Goal: Information Seeking & Learning: Learn about a topic

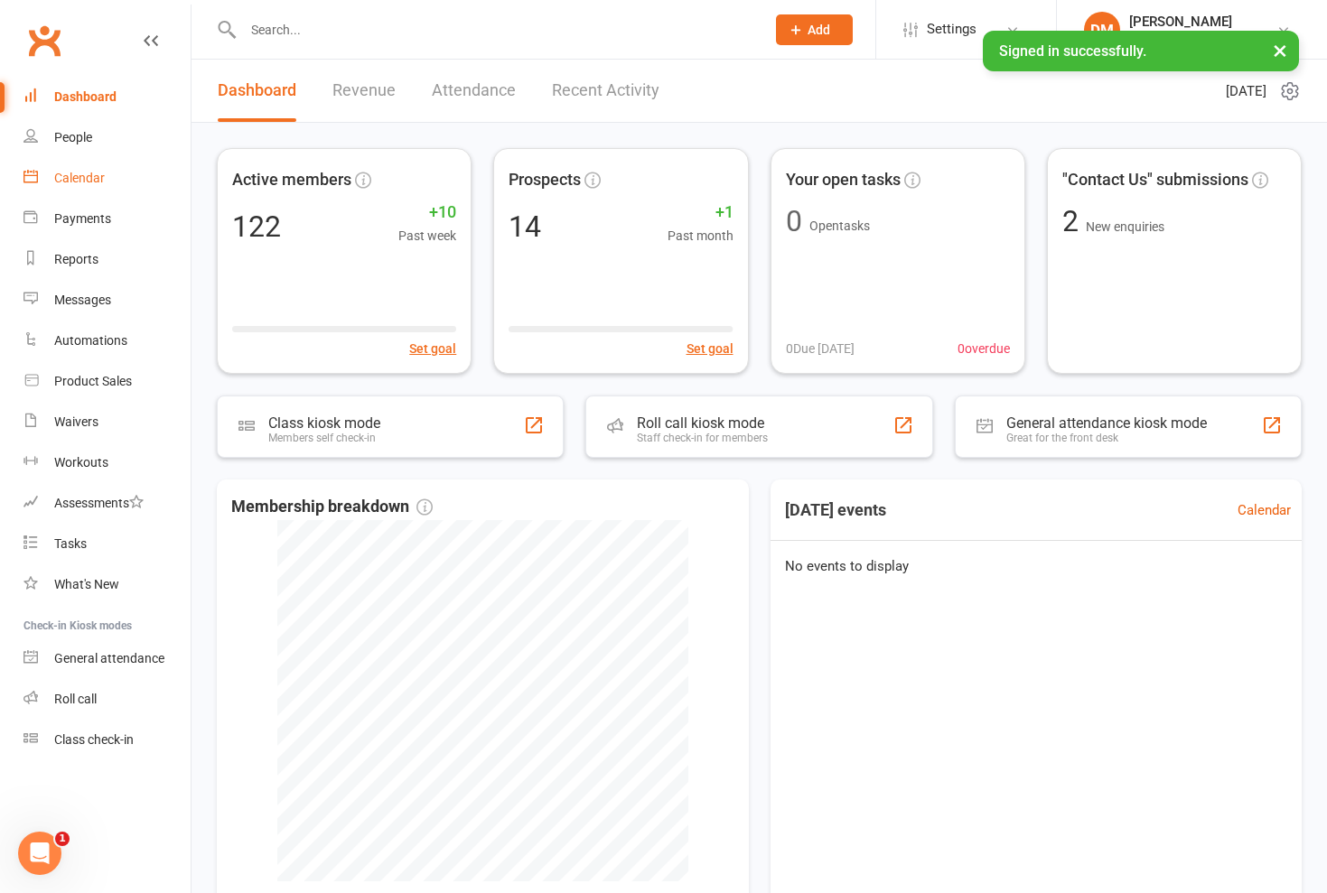
click at [94, 177] on div "Calendar" at bounding box center [79, 178] width 51 height 14
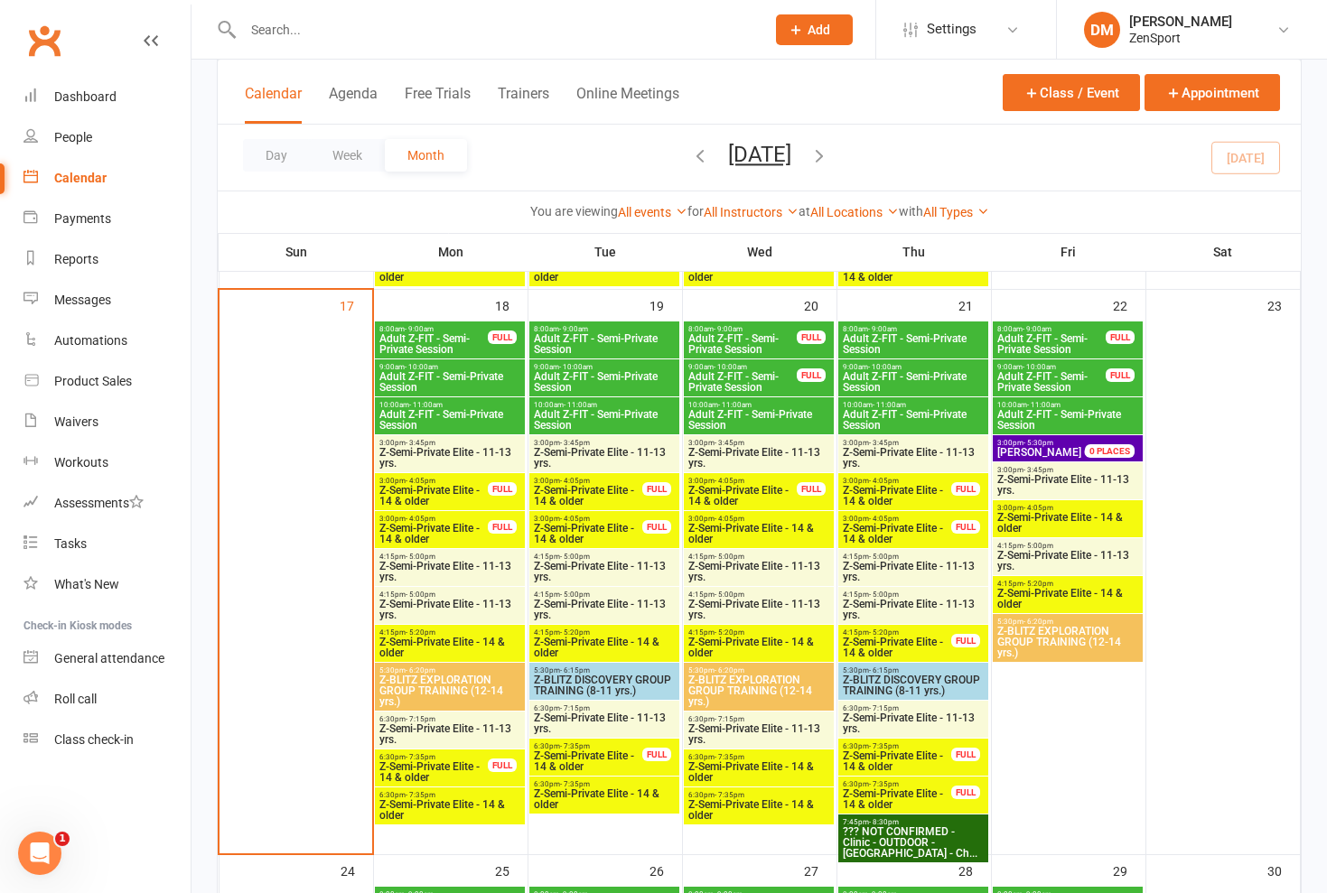
scroll to position [1914, 0]
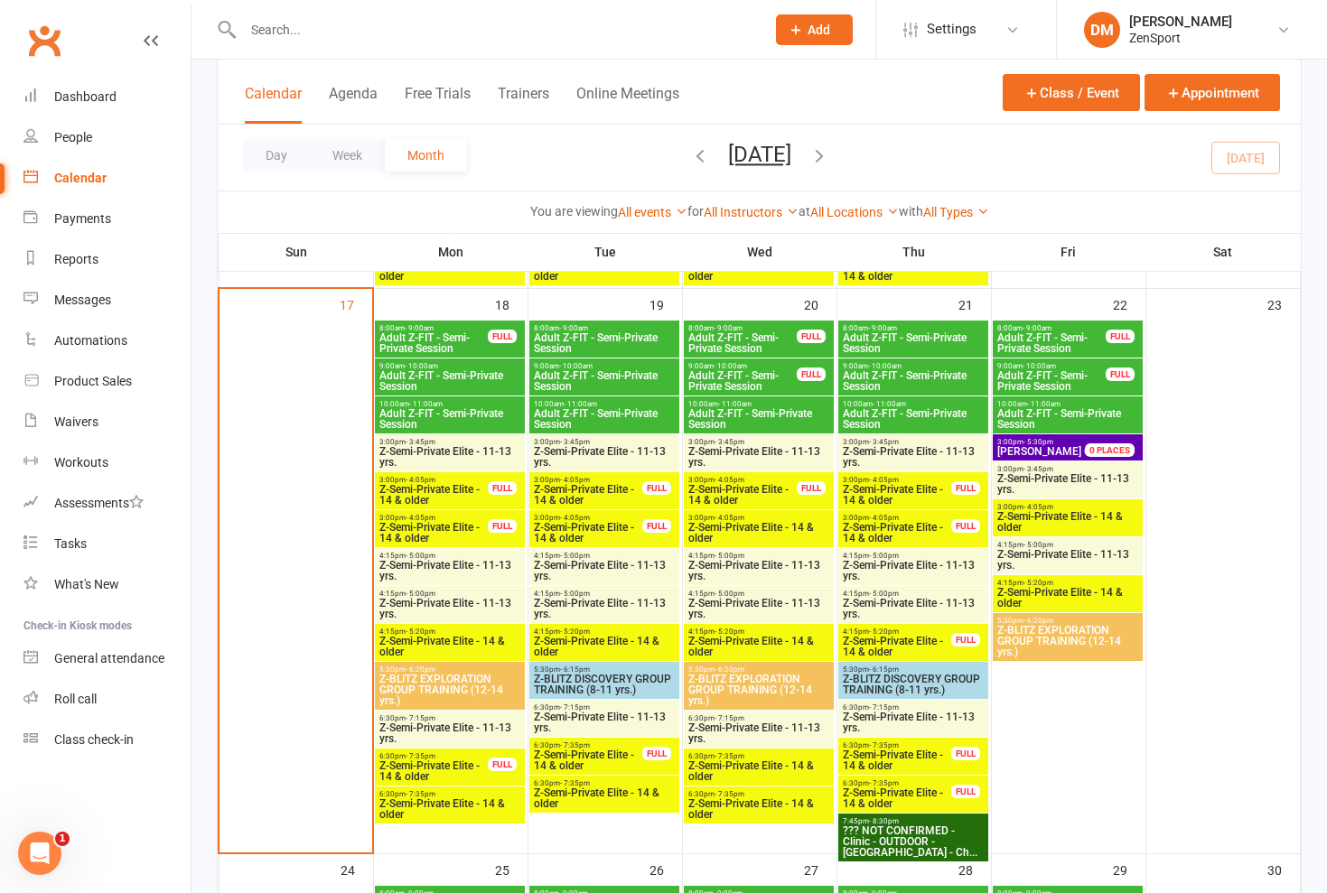
click at [425, 332] on span "Adult Z-FIT - Semi-Private Session" at bounding box center [433, 343] width 110 height 22
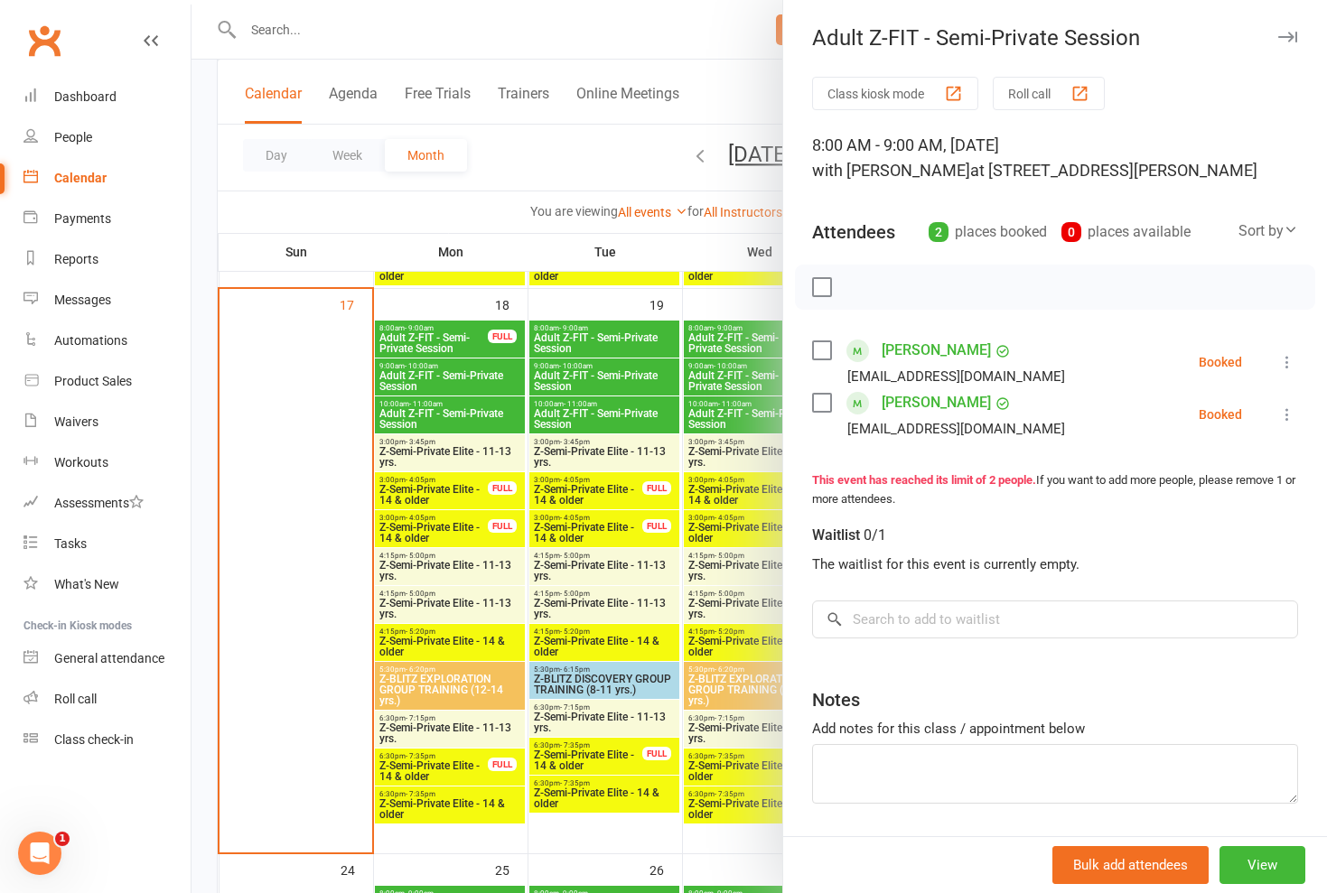
click at [430, 369] on div at bounding box center [758, 446] width 1135 height 893
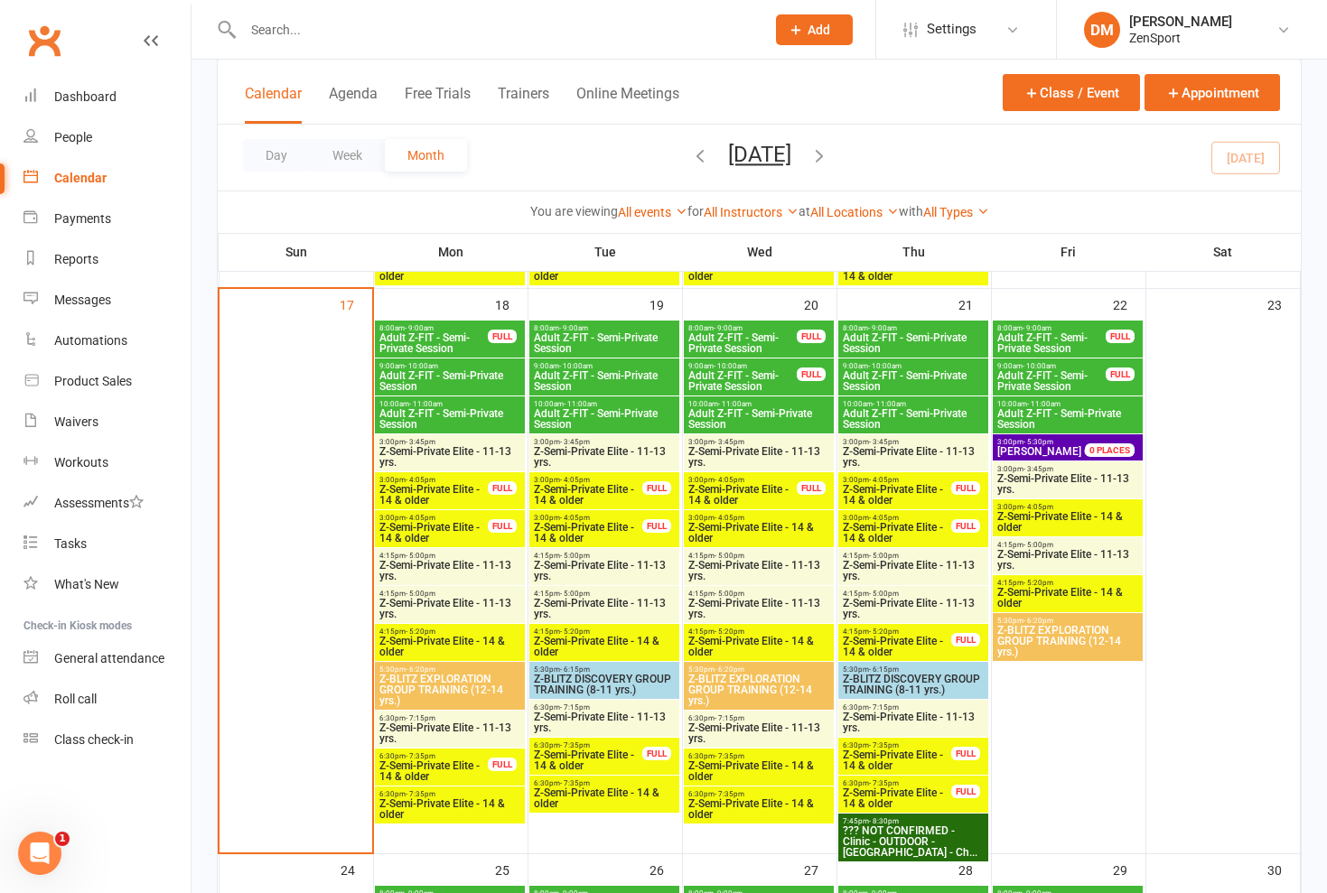
click at [452, 375] on span "Adult Z-FIT - Semi-Private Session" at bounding box center [449, 381] width 143 height 22
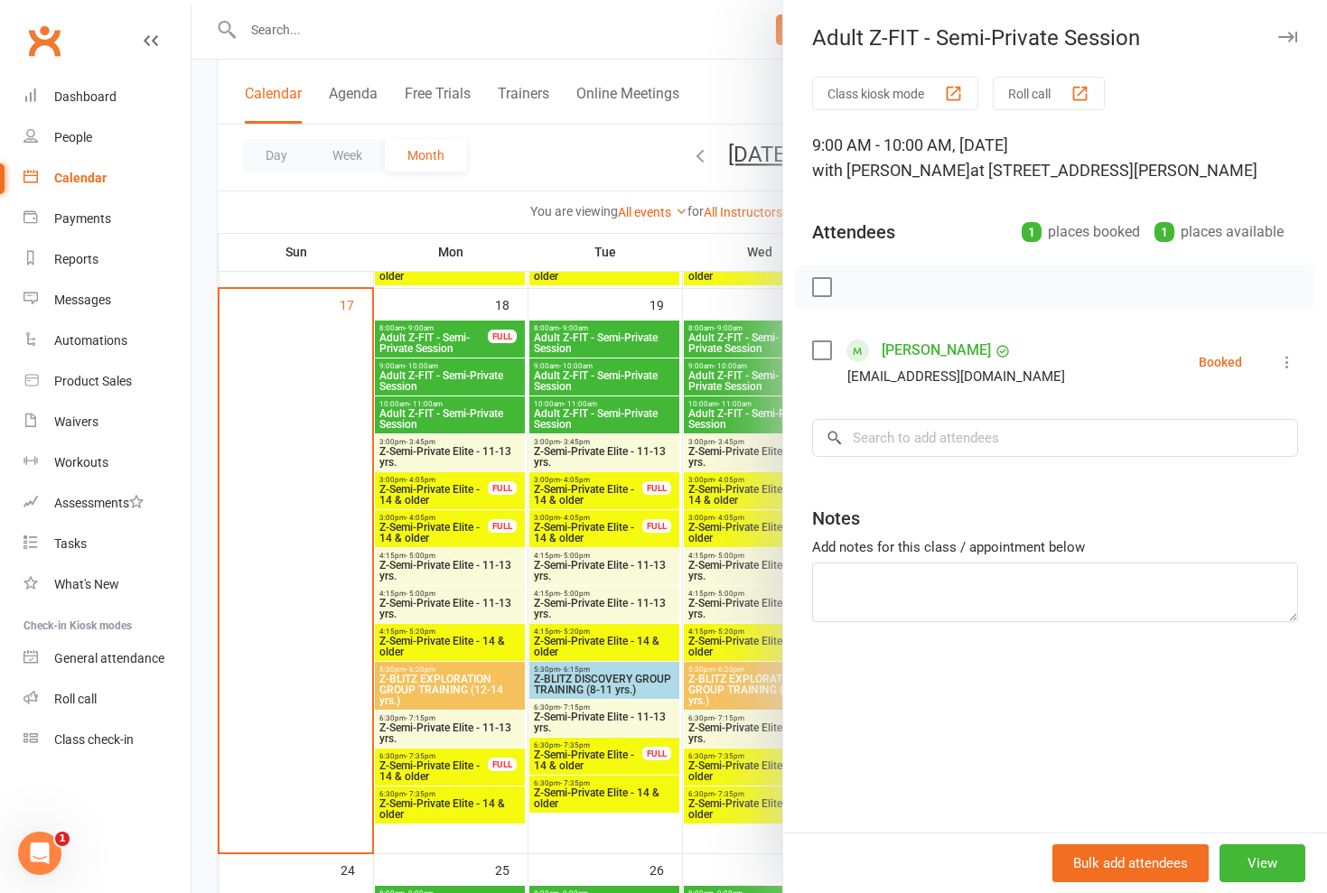
click at [452, 375] on div at bounding box center [758, 446] width 1135 height 893
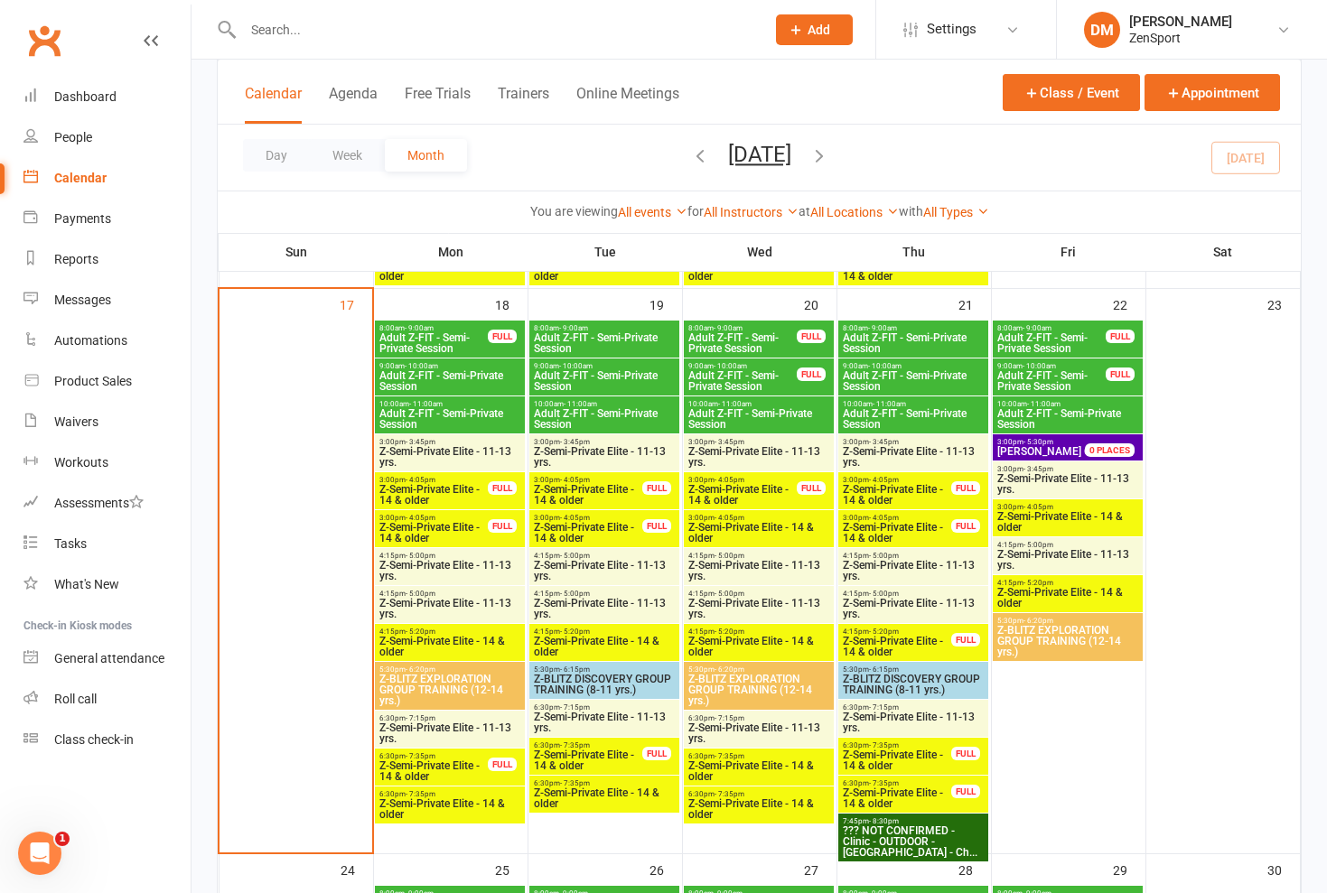
click at [454, 414] on span "Adult Z-FIT - Semi-Private Session" at bounding box center [449, 419] width 143 height 22
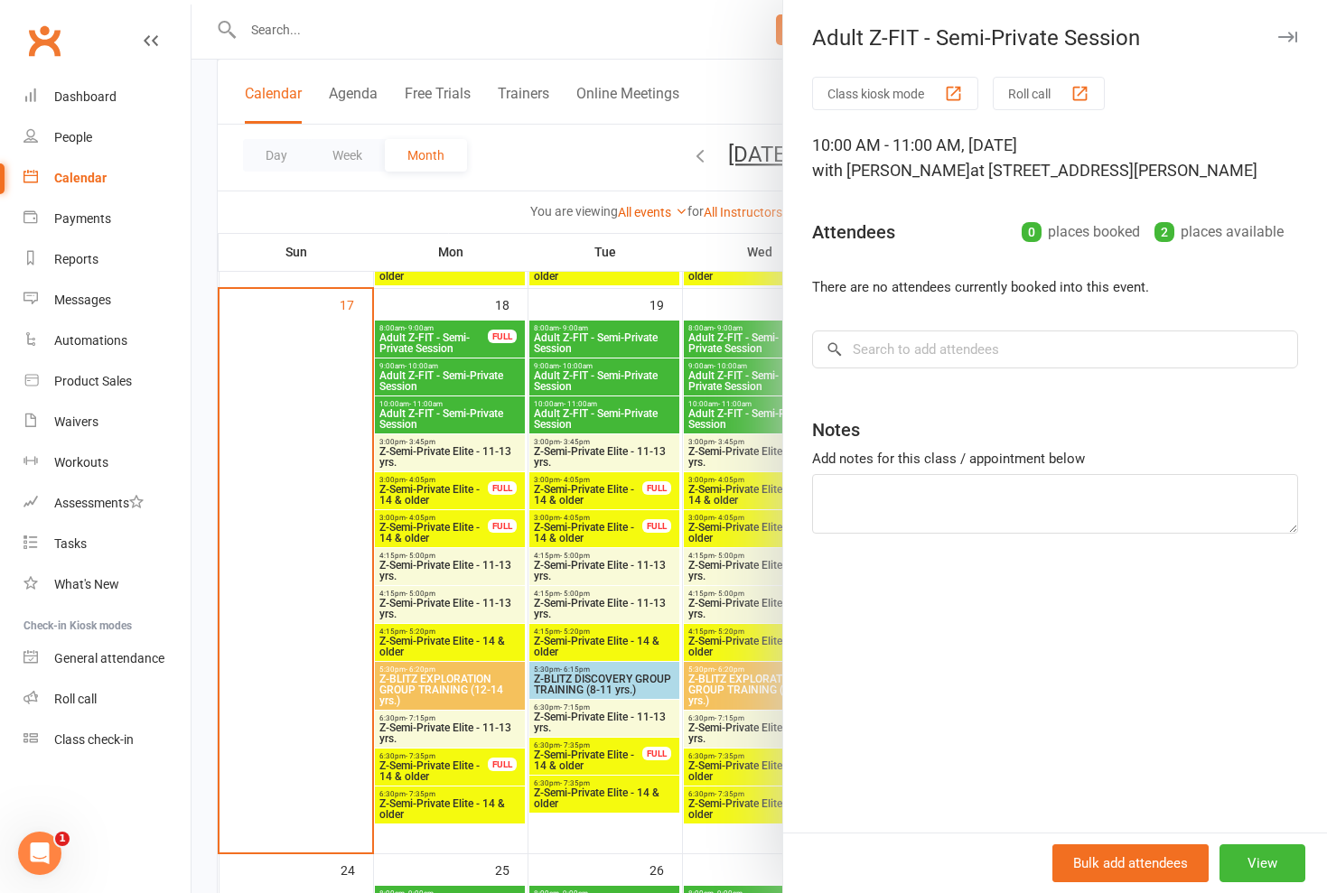
click at [454, 414] on div at bounding box center [758, 446] width 1135 height 893
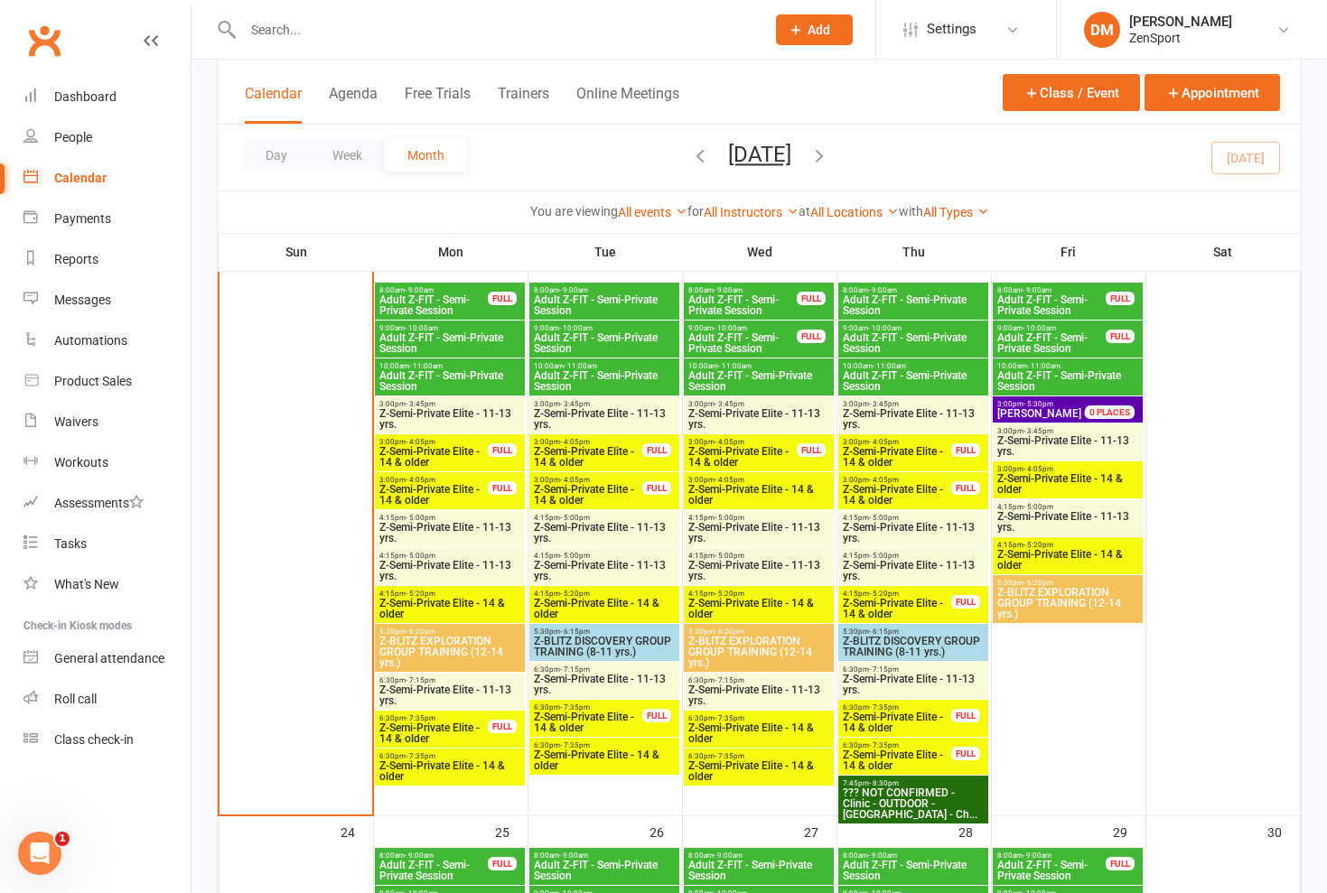
scroll to position [1971, 0]
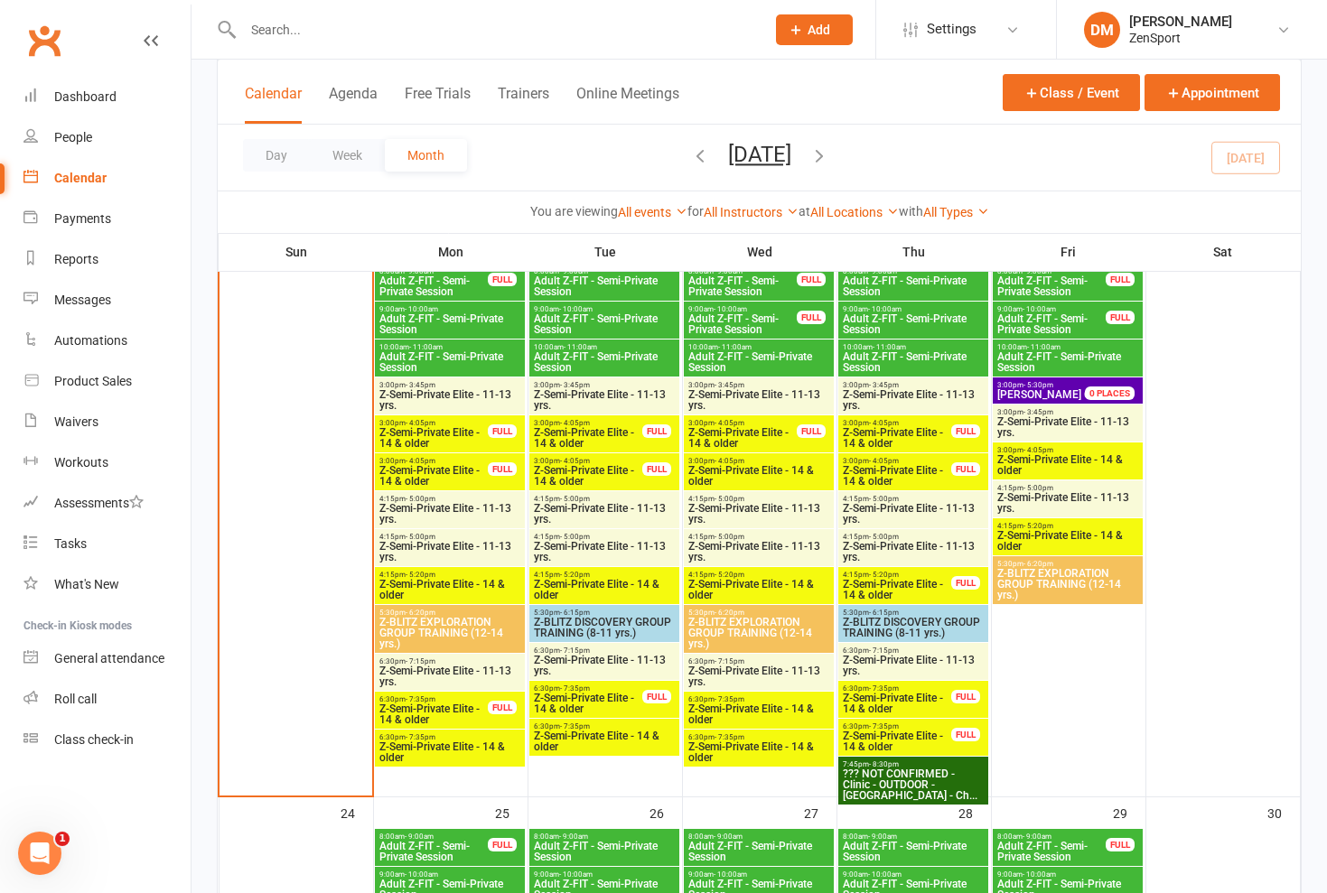
click at [436, 393] on span "Z-Semi-Private Elite - 11-13 yrs." at bounding box center [449, 400] width 143 height 22
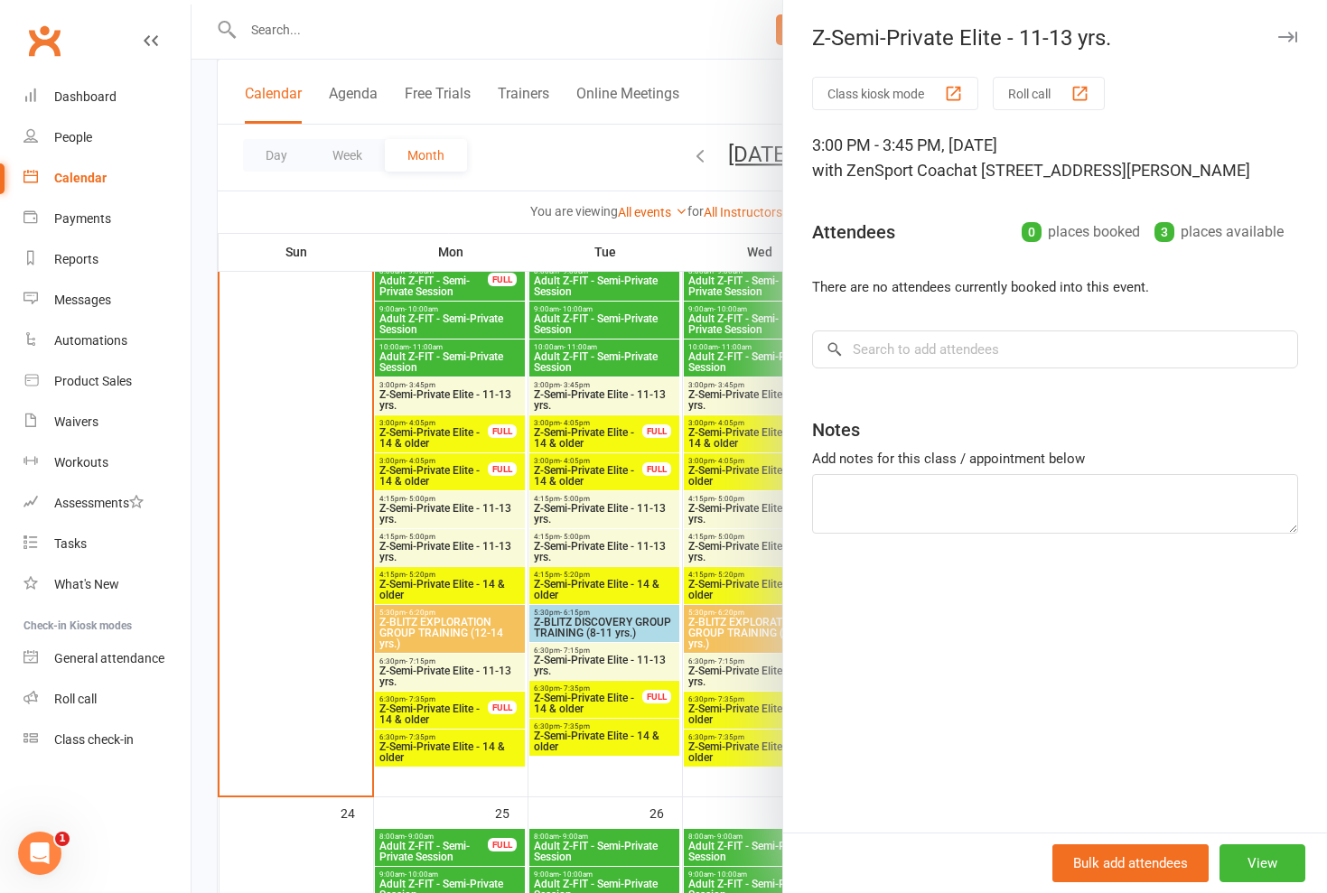
click at [436, 393] on div at bounding box center [758, 446] width 1135 height 893
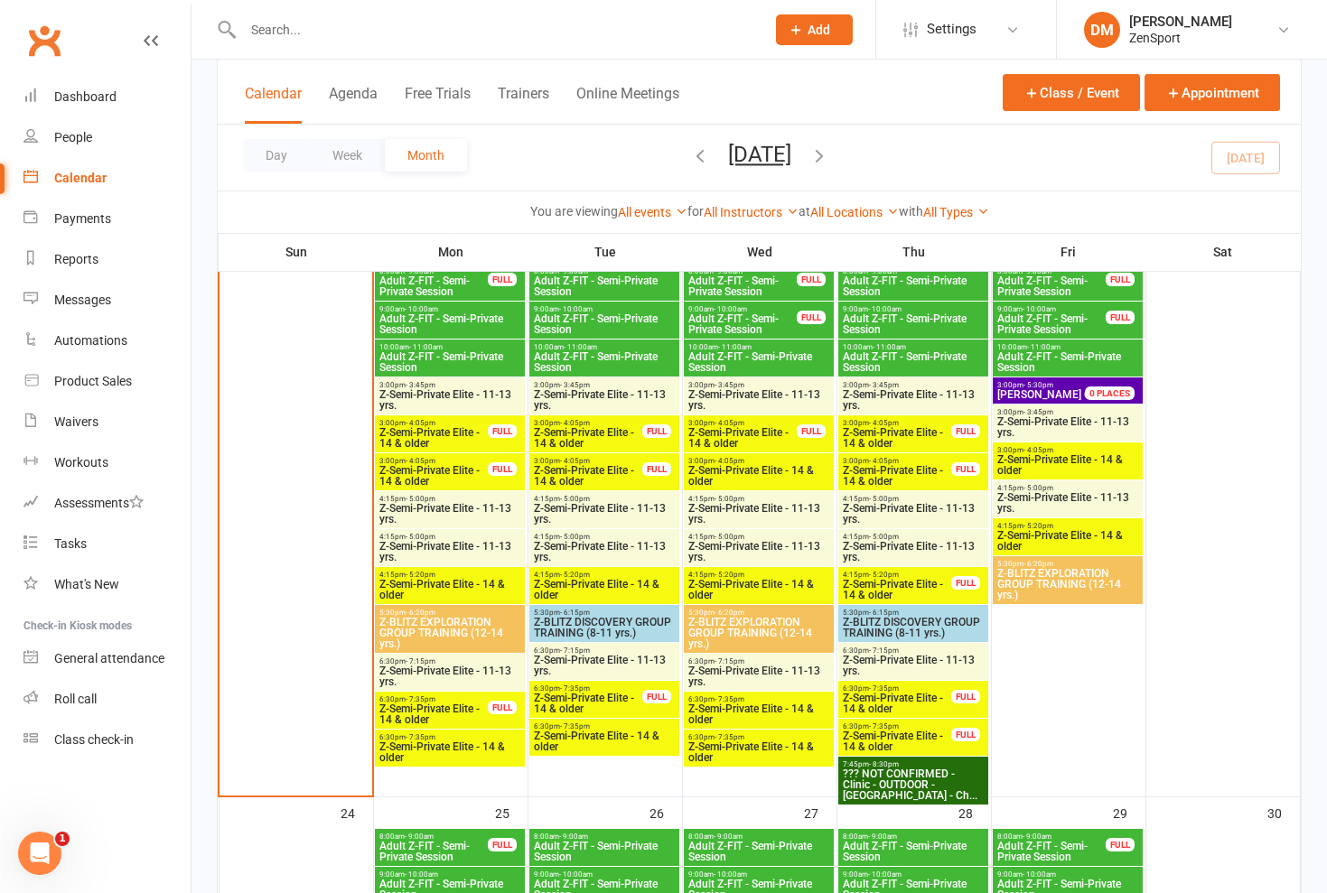
click at [434, 430] on span "Z-Semi-Private Elite - 14 & older" at bounding box center [433, 438] width 110 height 22
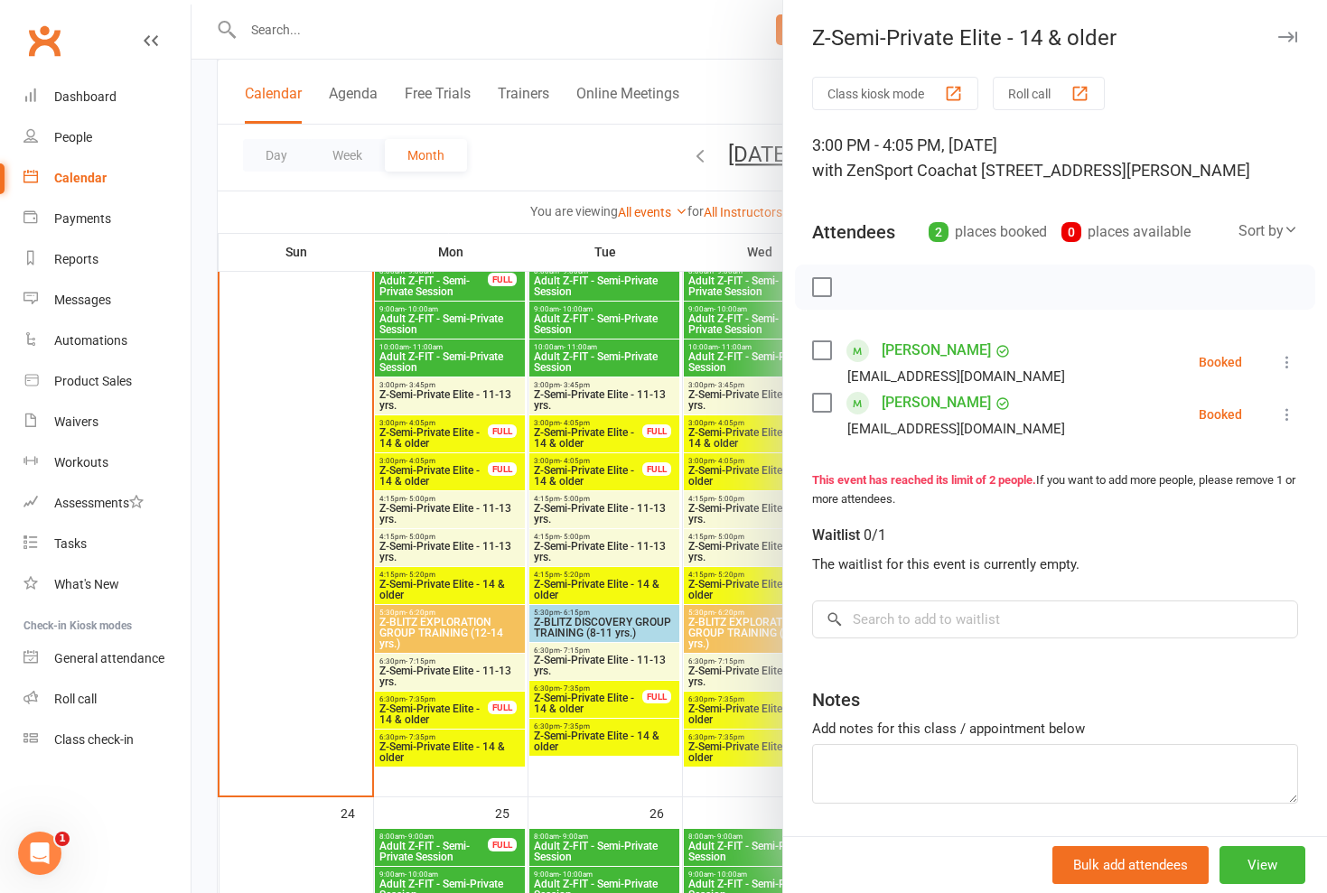
click at [434, 430] on div at bounding box center [758, 446] width 1135 height 893
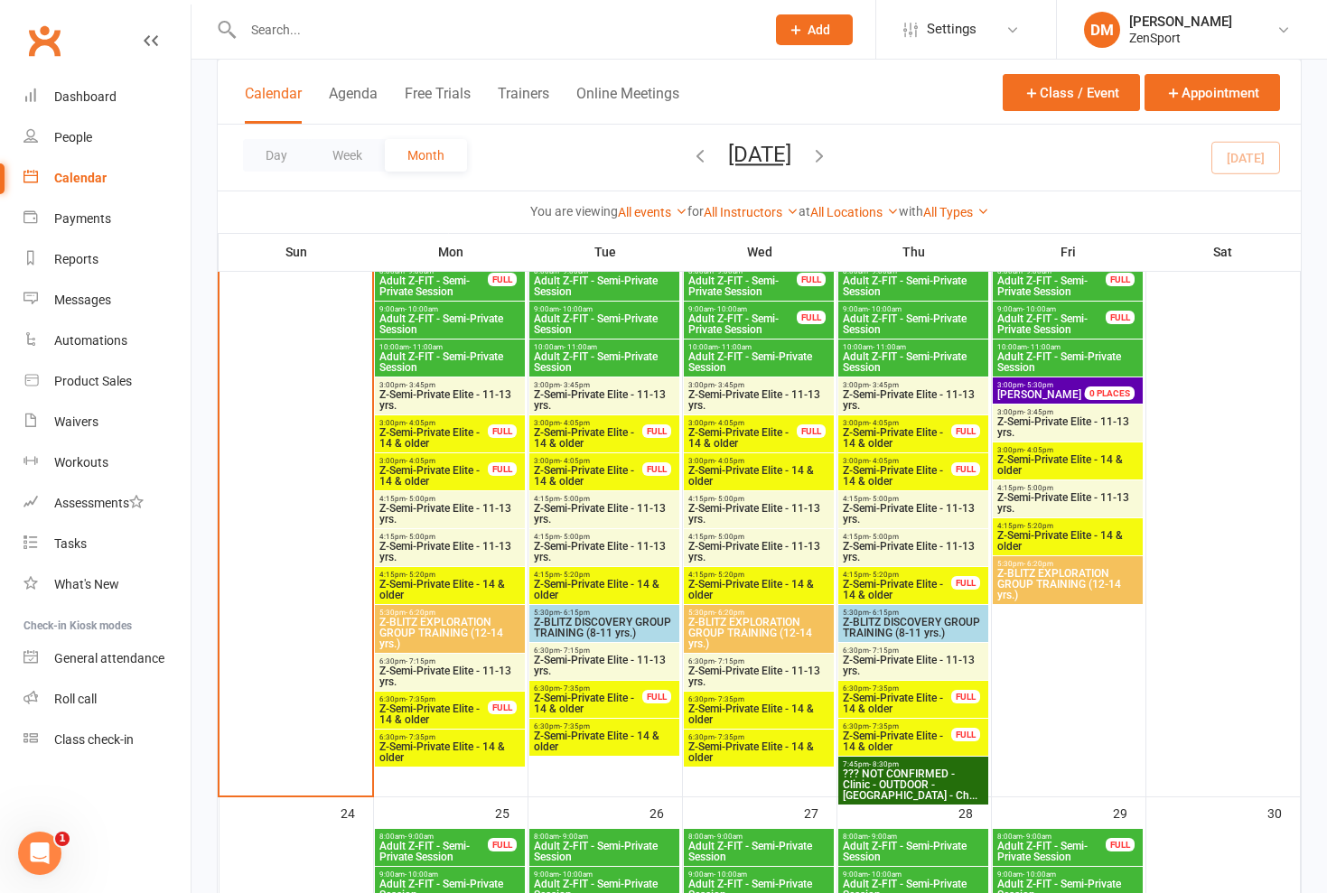
click at [439, 467] on span "Z-Semi-Private Elite - 14 & older" at bounding box center [433, 476] width 110 height 22
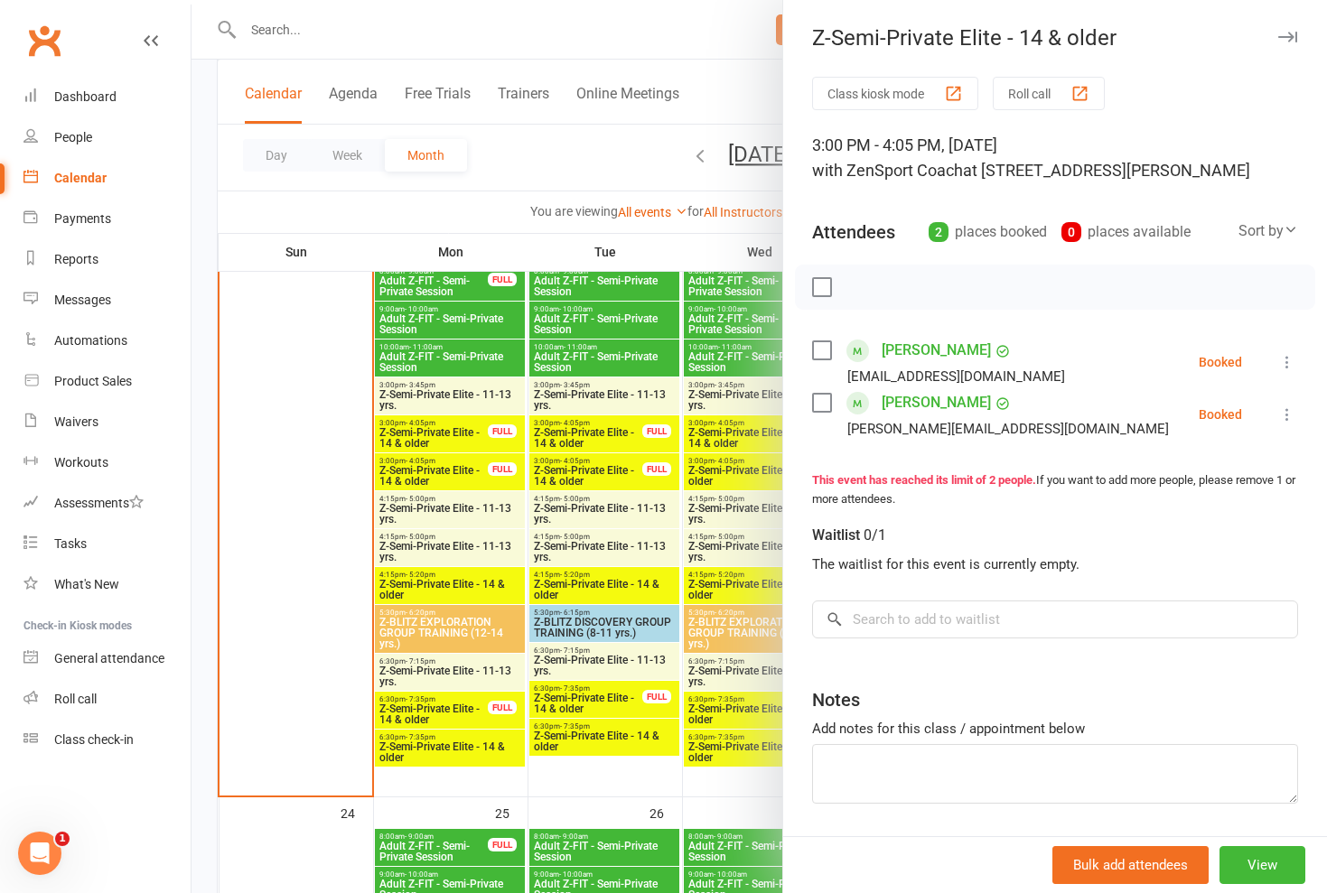
click at [439, 467] on div at bounding box center [758, 446] width 1135 height 893
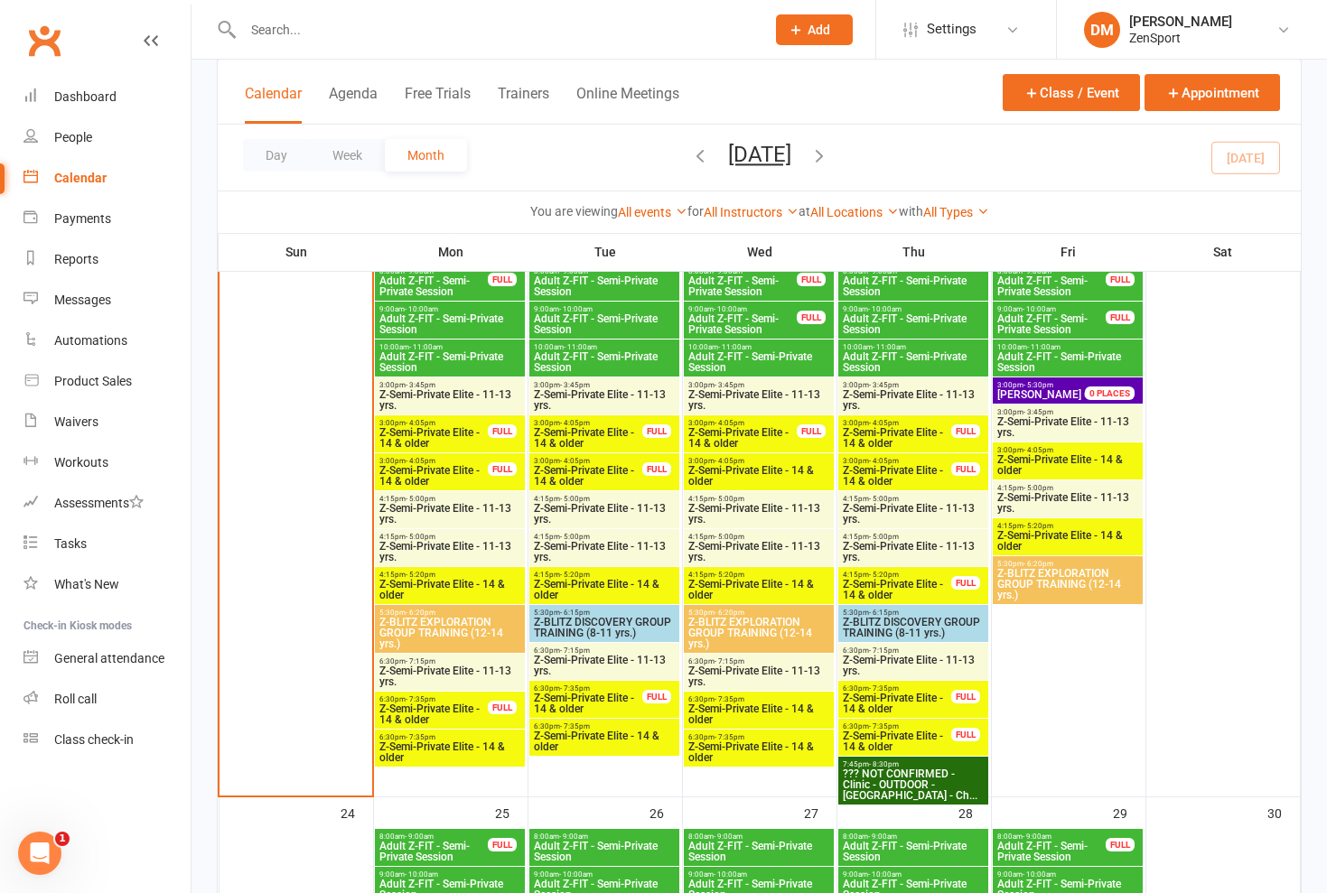
click at [454, 439] on span "Z-Semi-Private Elite - 14 & older" at bounding box center [433, 438] width 110 height 22
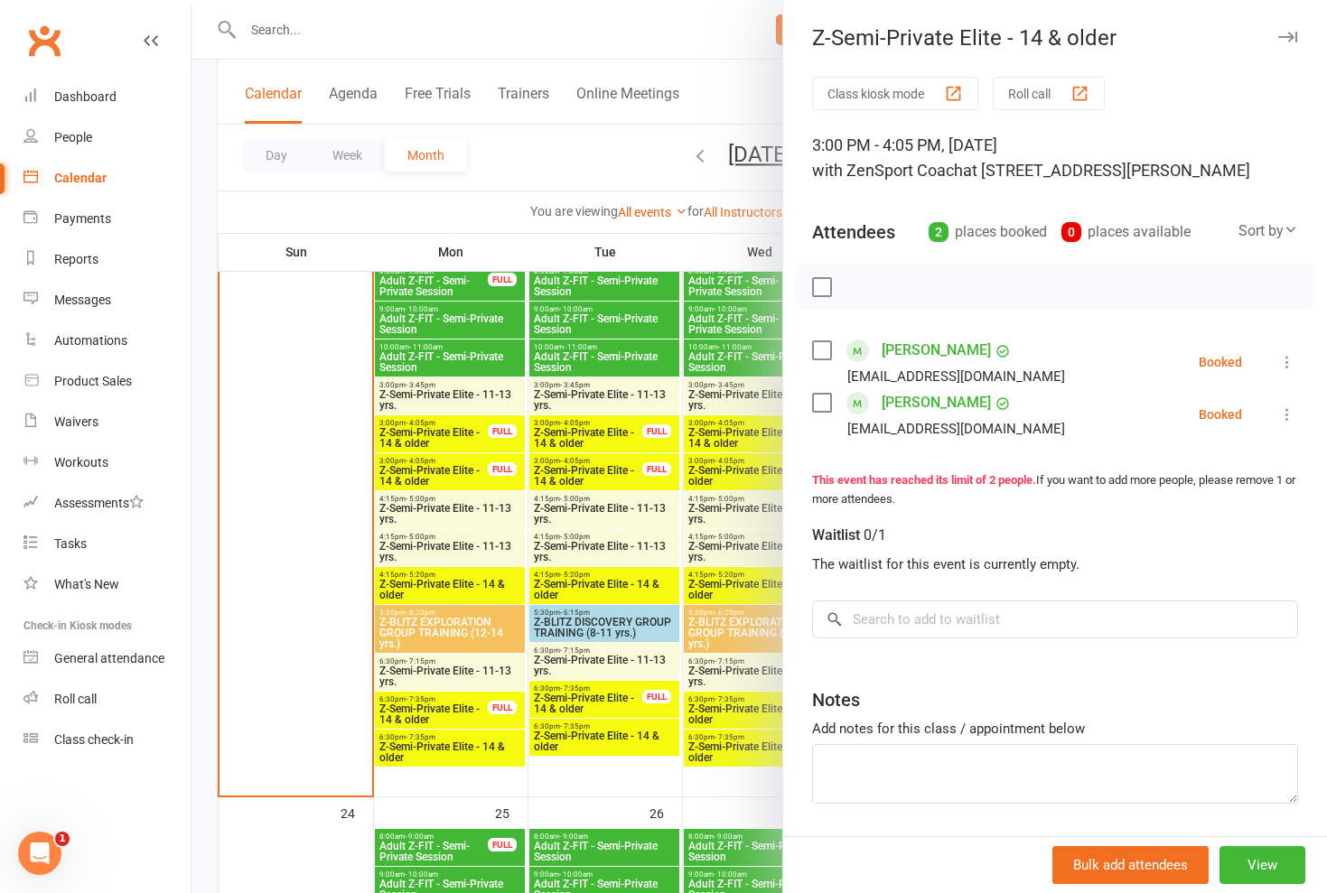
click at [435, 477] on div at bounding box center [758, 446] width 1135 height 893
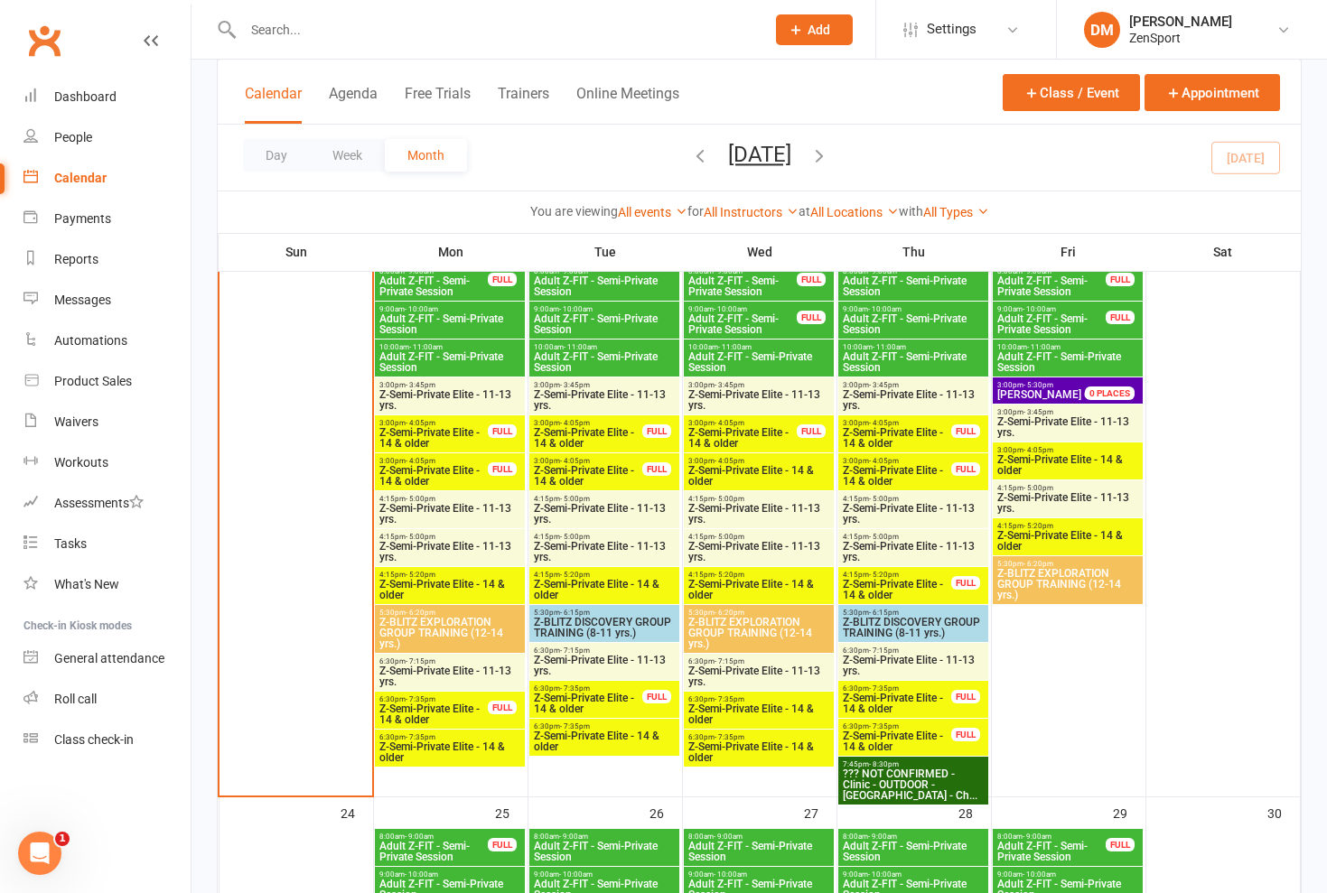
click at [446, 473] on span "Z-Semi-Private Elite - 14 & older" at bounding box center [433, 476] width 110 height 22
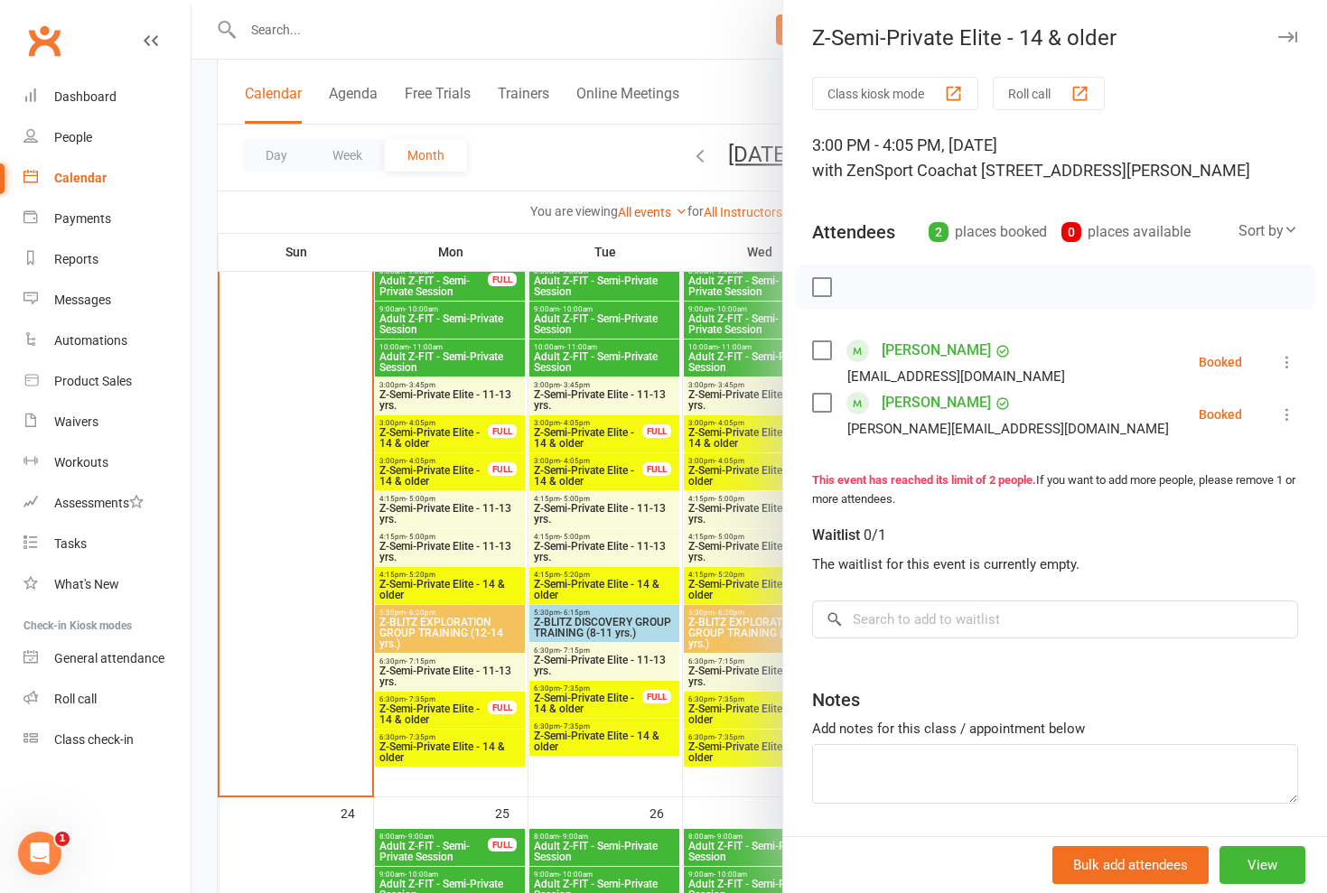
click at [446, 473] on div at bounding box center [758, 446] width 1135 height 893
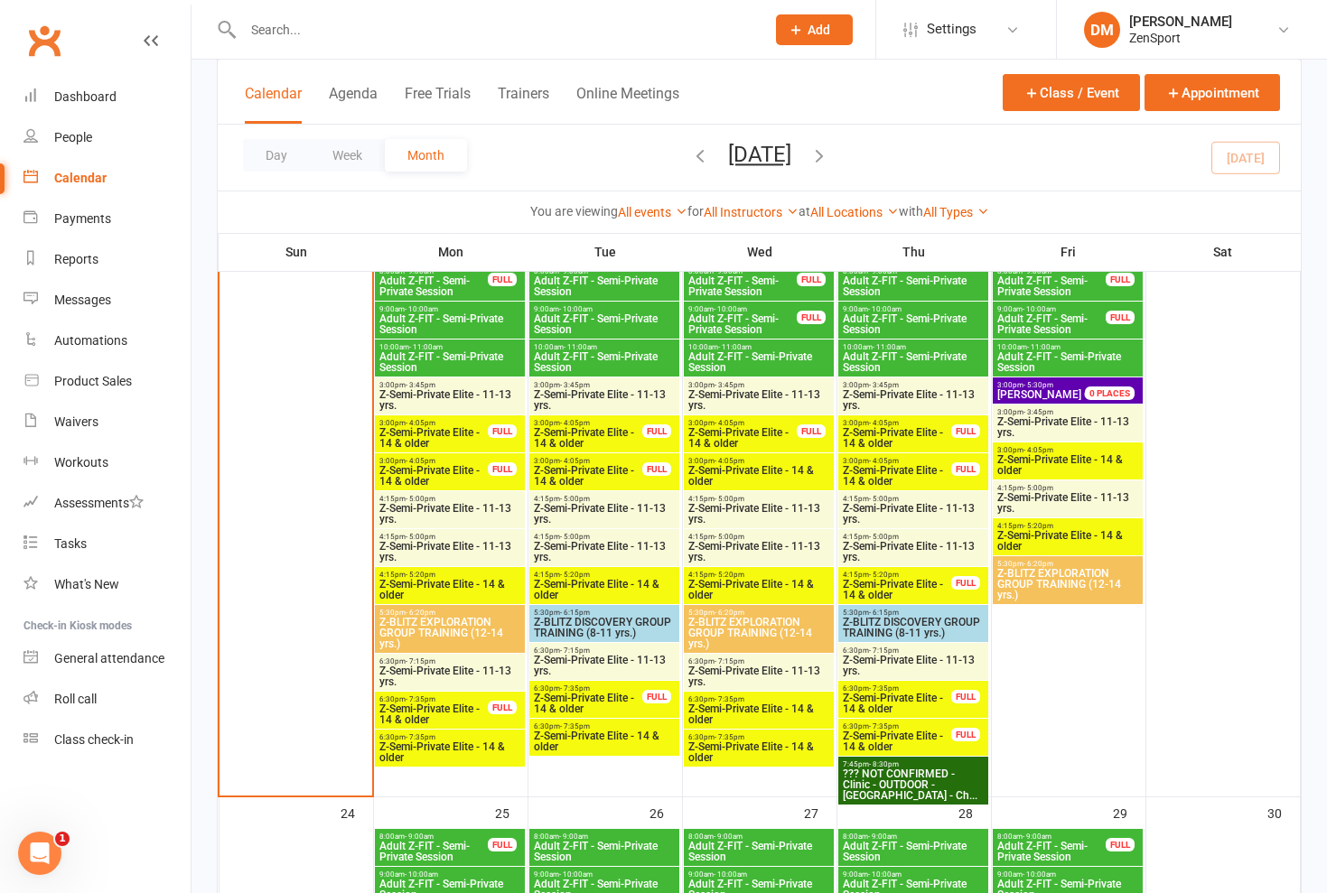
click at [461, 508] on span "Z-Semi-Private Elite - 11-13 yrs." at bounding box center [449, 514] width 143 height 22
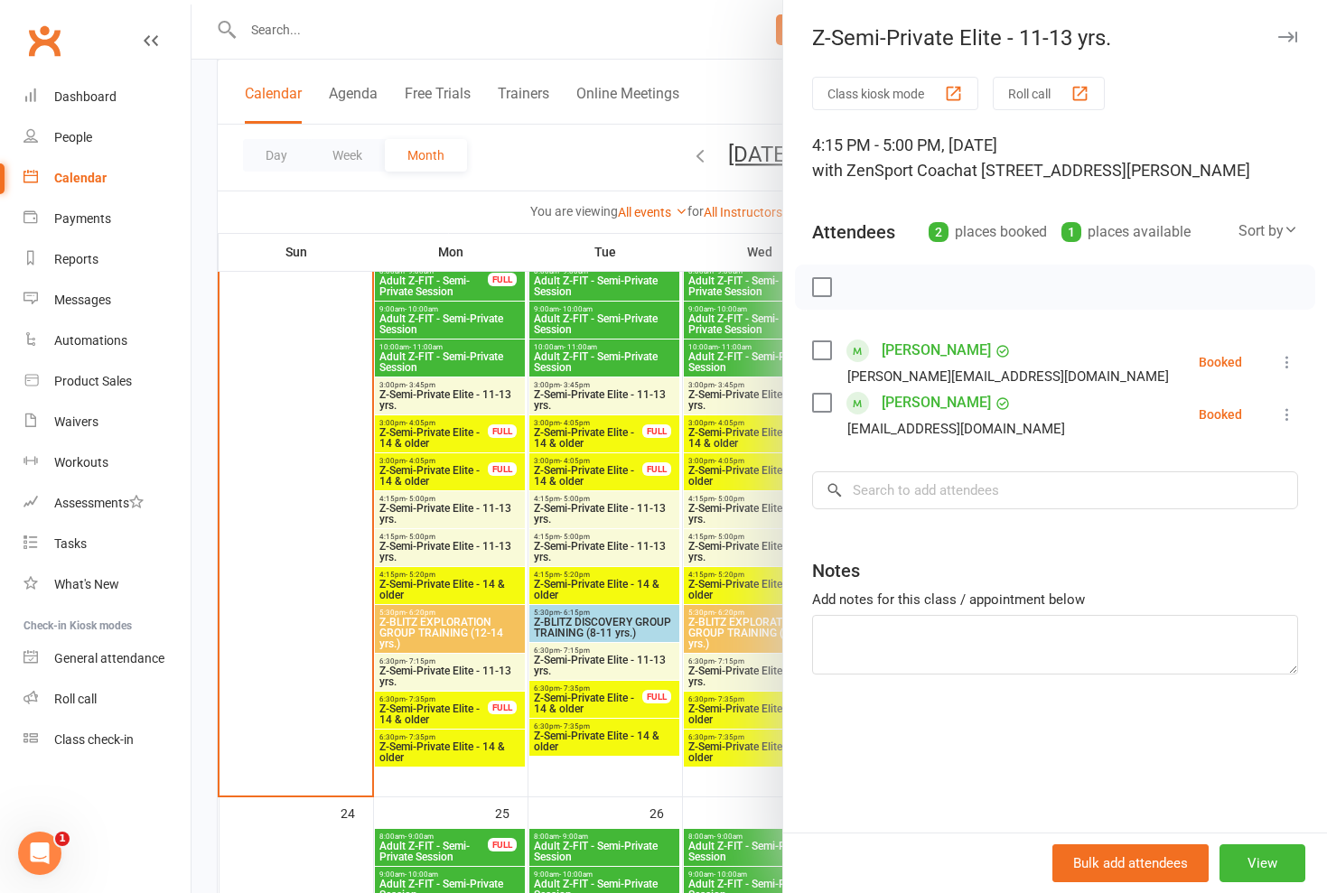
click at [461, 508] on div at bounding box center [758, 446] width 1135 height 893
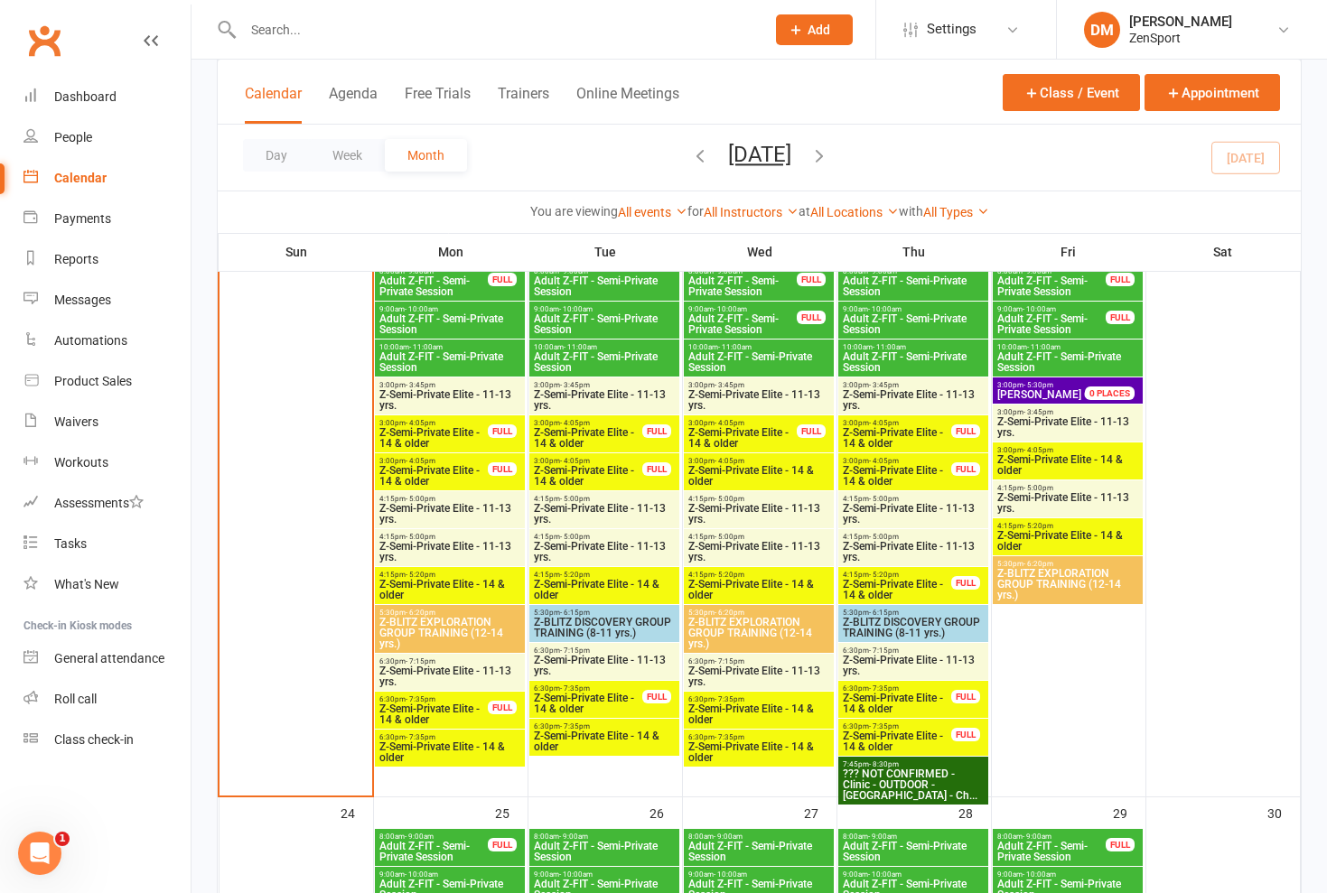
click at [471, 478] on span "Z-Semi-Private Elite - 14 & older" at bounding box center [433, 476] width 110 height 22
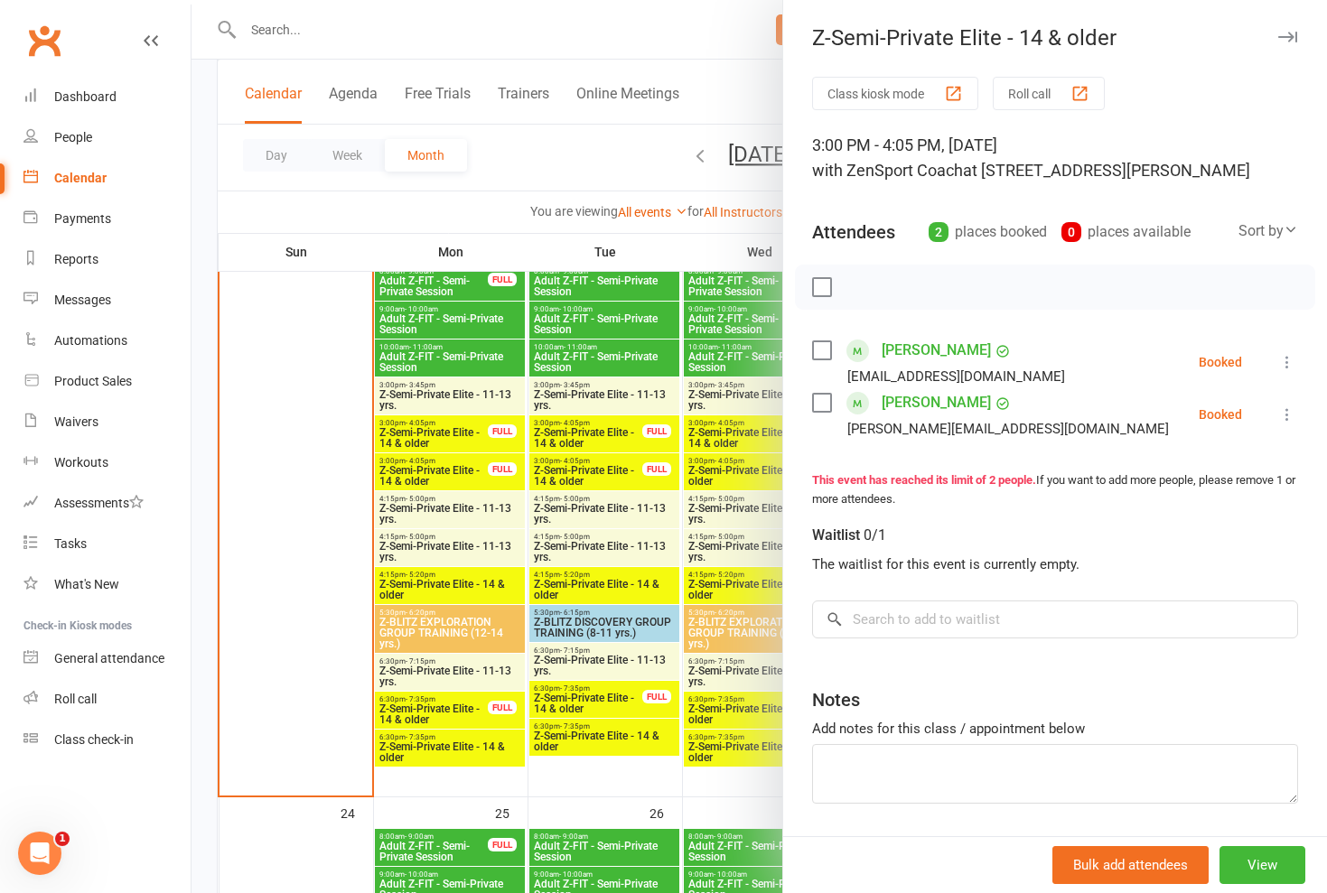
click at [466, 495] on div at bounding box center [758, 446] width 1135 height 893
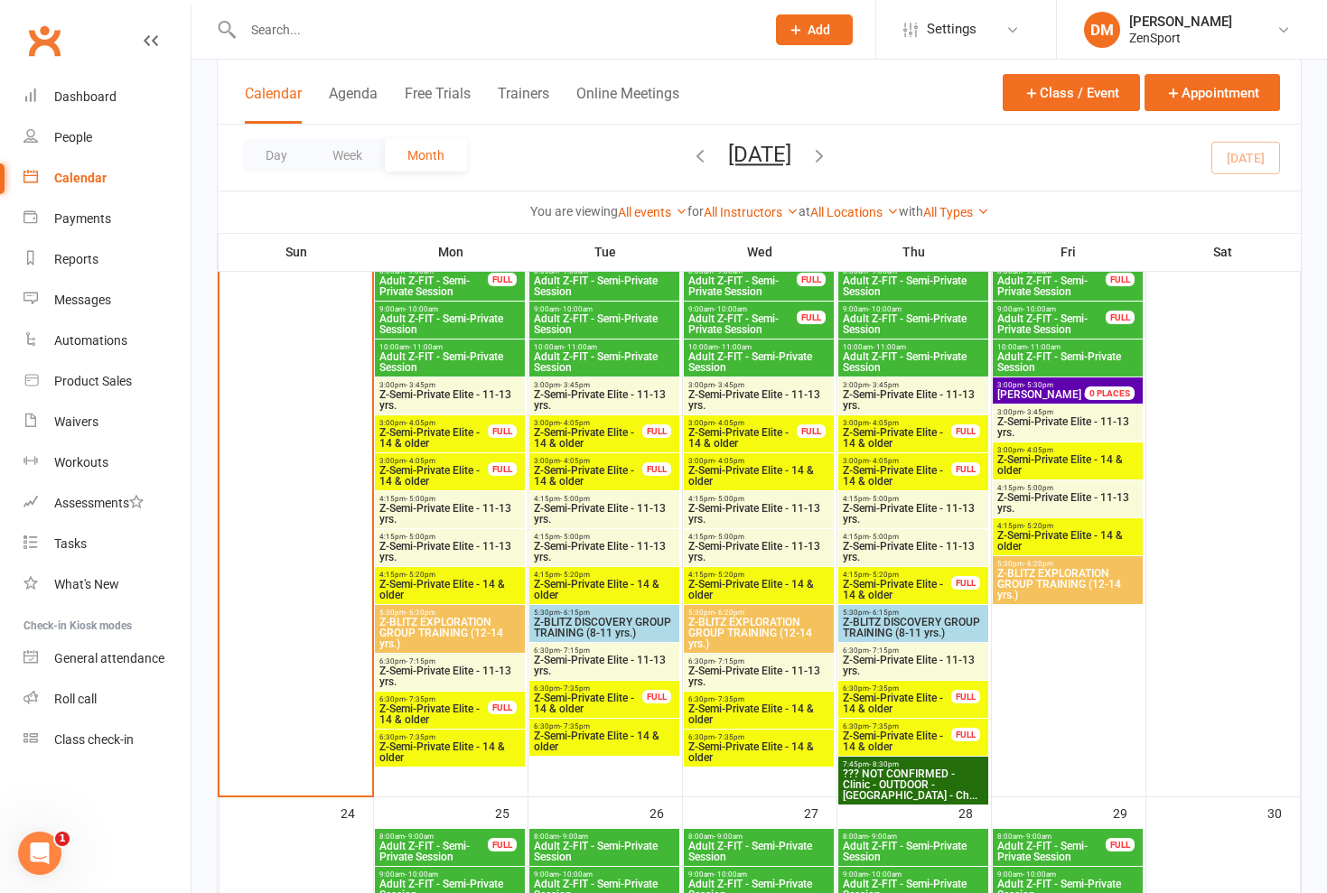
click at [475, 469] on span "Z-Semi-Private Elite - 14 & older" at bounding box center [433, 476] width 110 height 22
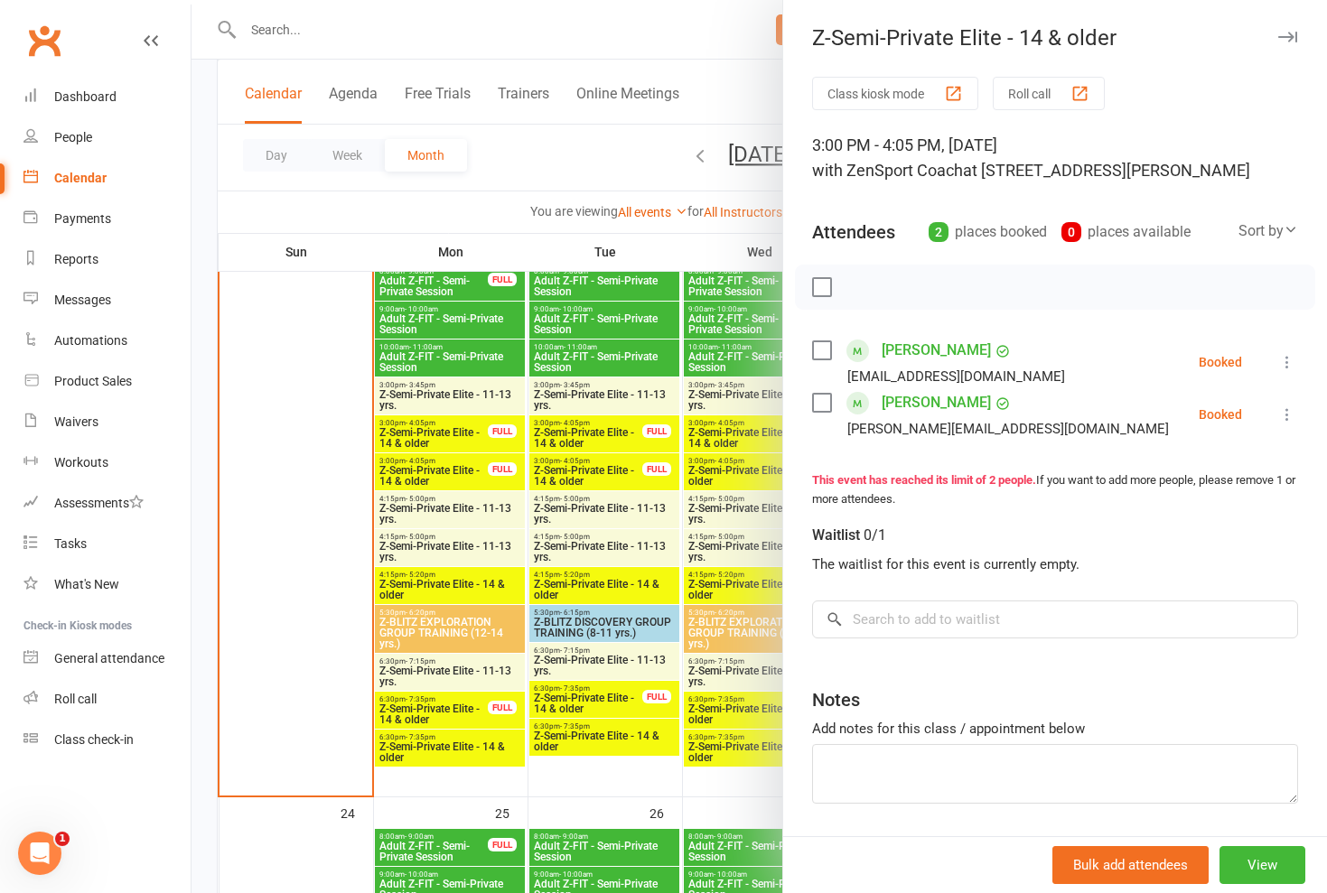
click at [908, 404] on link "[PERSON_NAME]" at bounding box center [936, 402] width 109 height 29
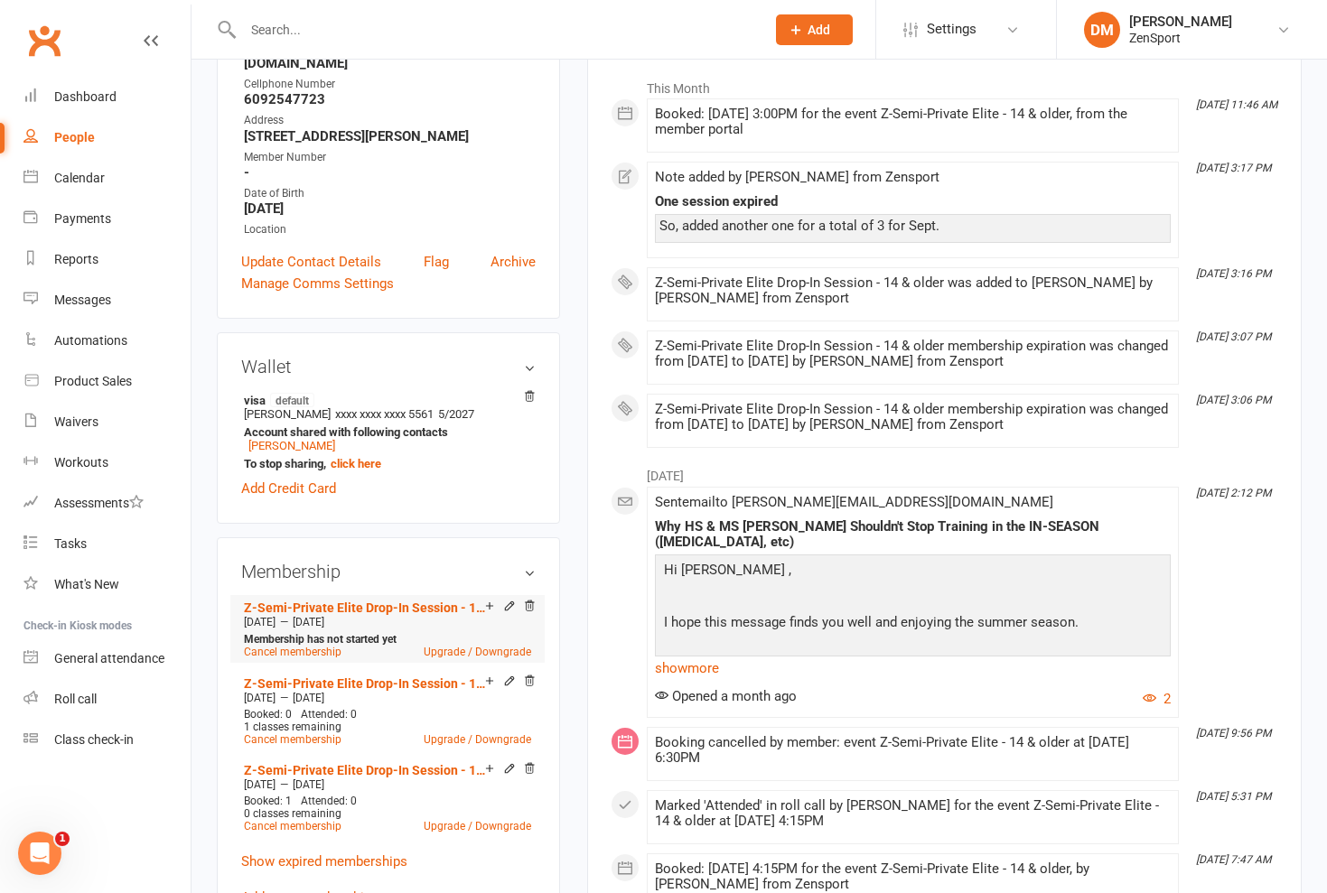
click at [526, 595] on li "Z-Semi-Private Elite Drop-In Session - 14 & older [DATE] — [DATE] Membership ha…" at bounding box center [387, 629] width 296 height 68
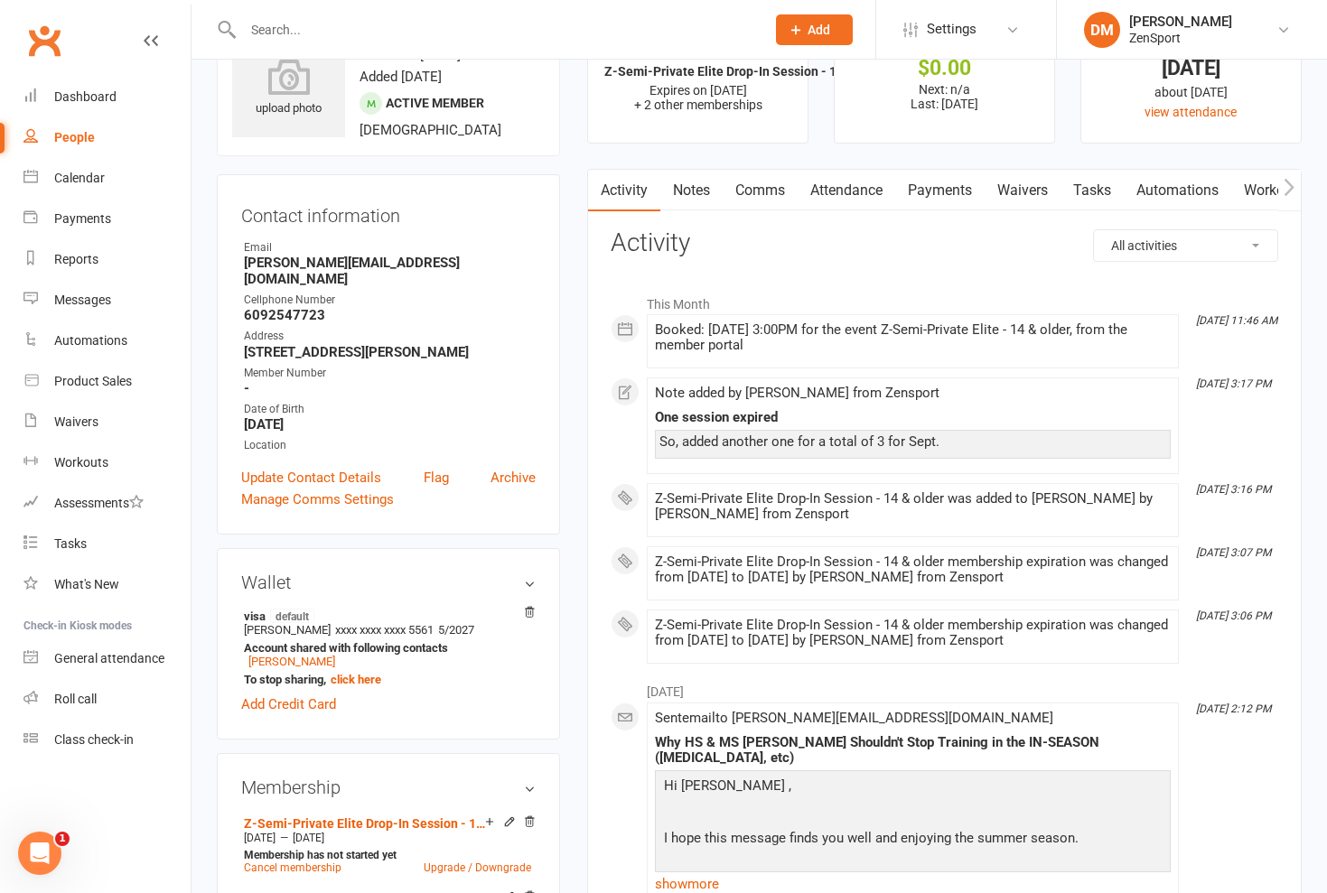
scroll to position [70, 0]
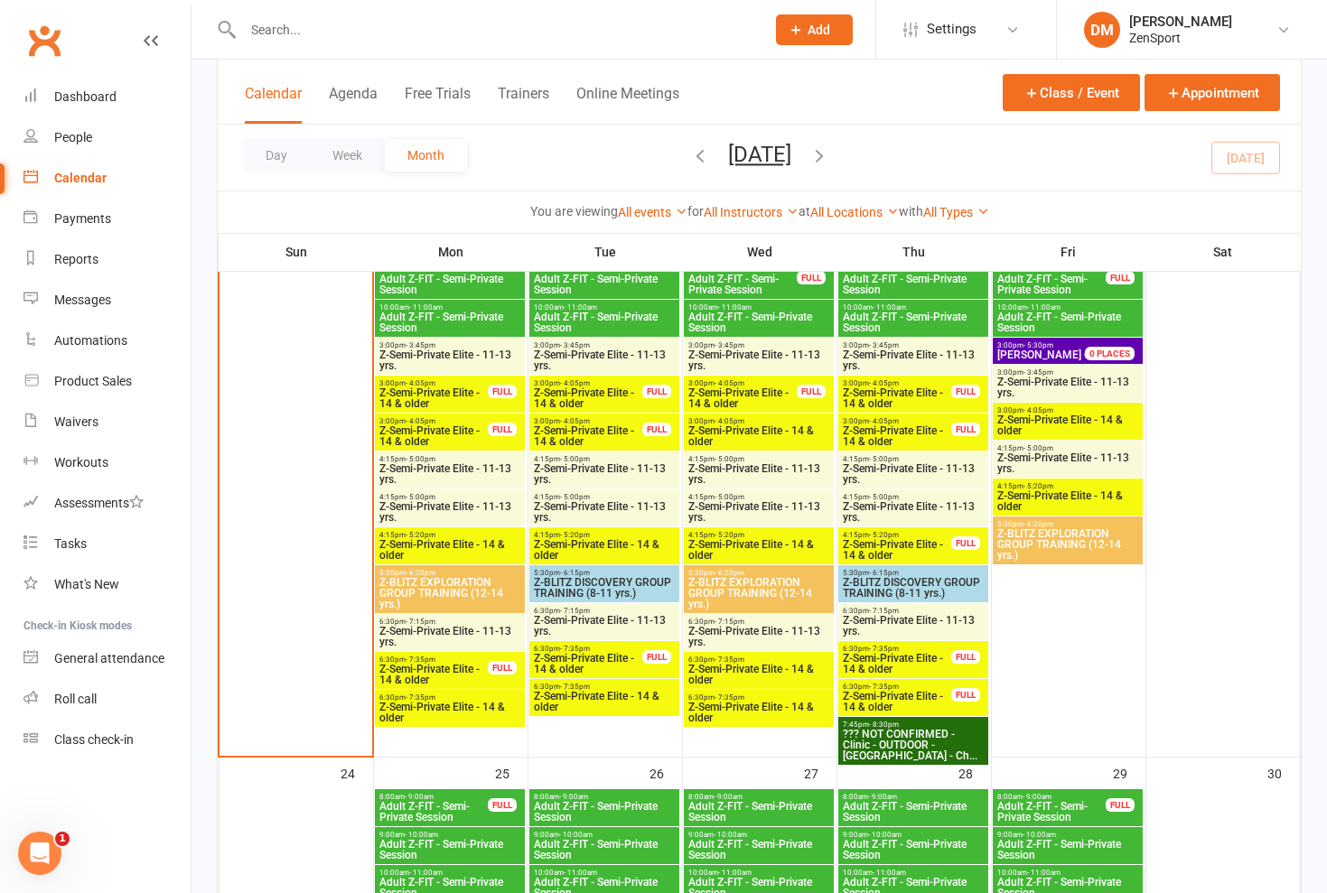
scroll to position [2016, 0]
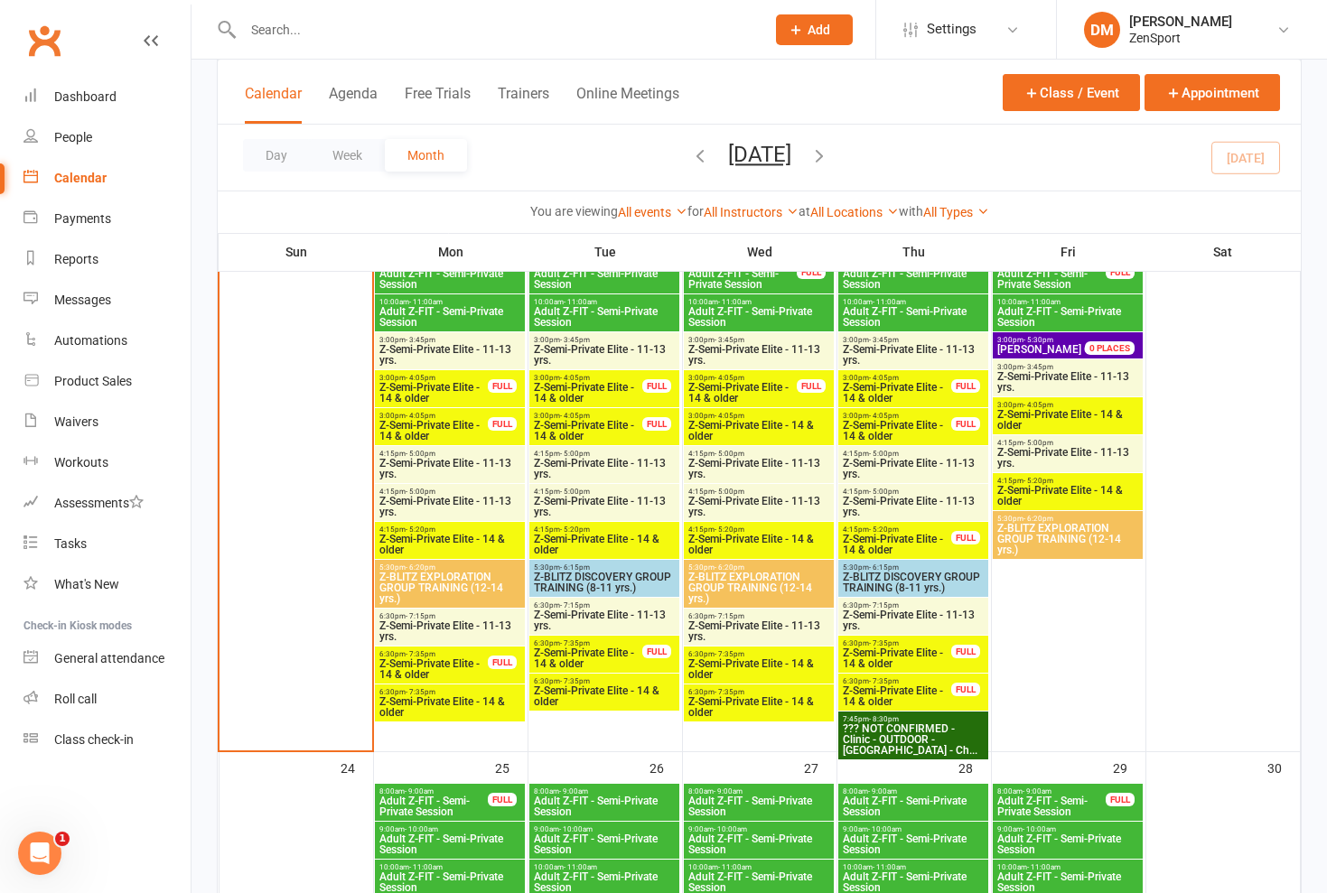
click at [477, 475] on span "Z-Semi-Private Elite - 11-13 yrs." at bounding box center [449, 469] width 143 height 22
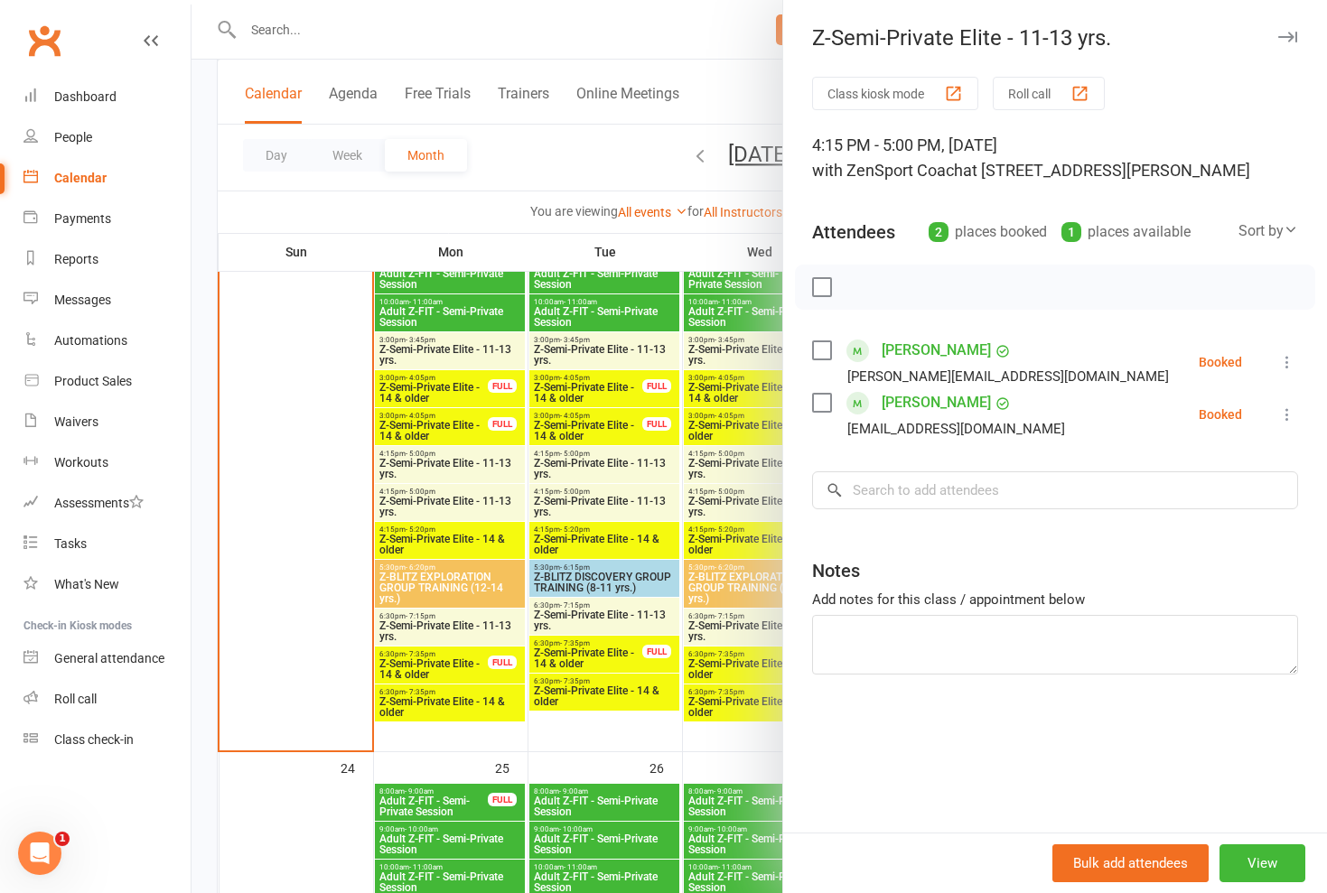
click at [479, 466] on div at bounding box center [758, 446] width 1135 height 893
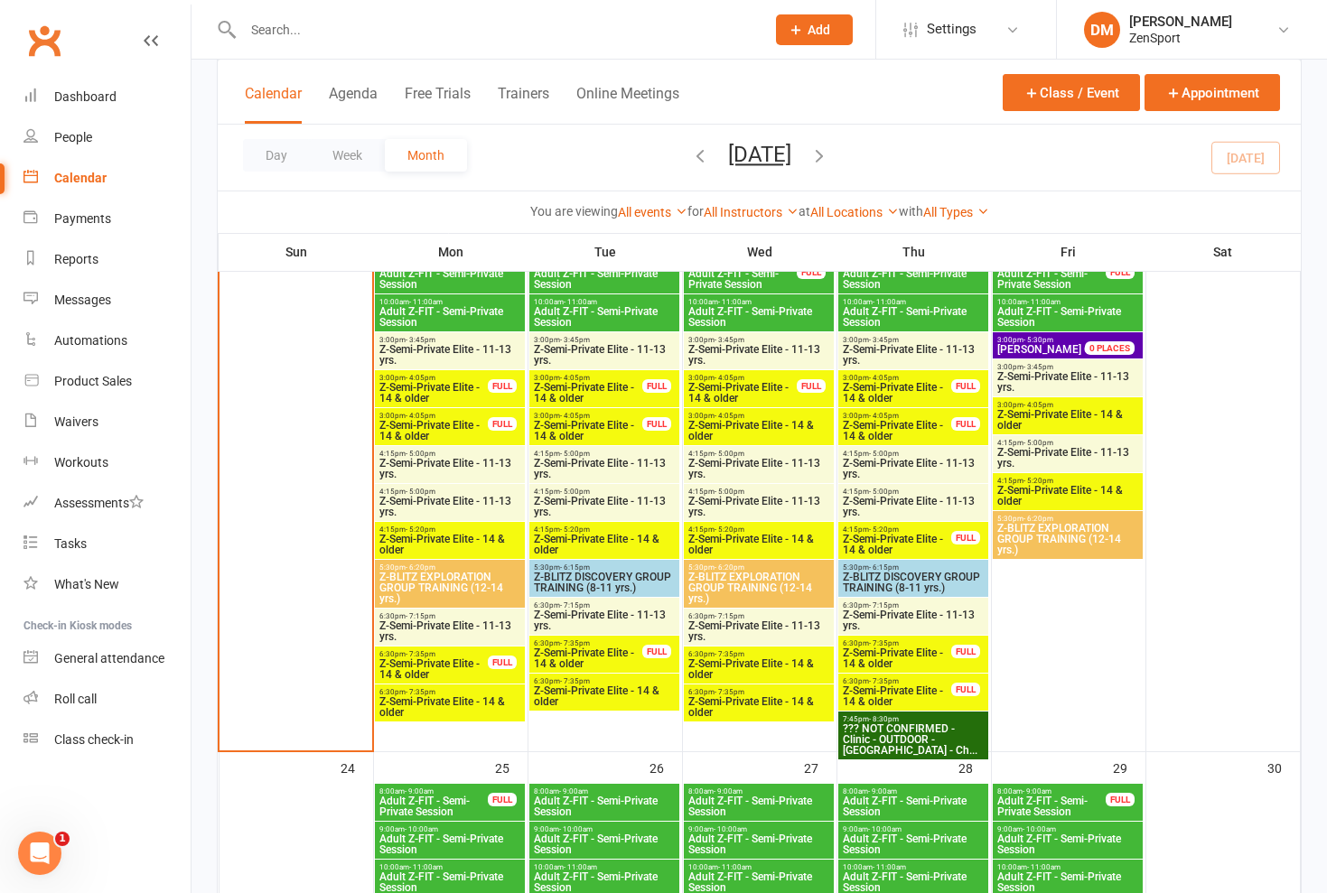
click at [482, 458] on span "Z-Semi-Private Elite - 11-13 yrs." at bounding box center [449, 469] width 143 height 22
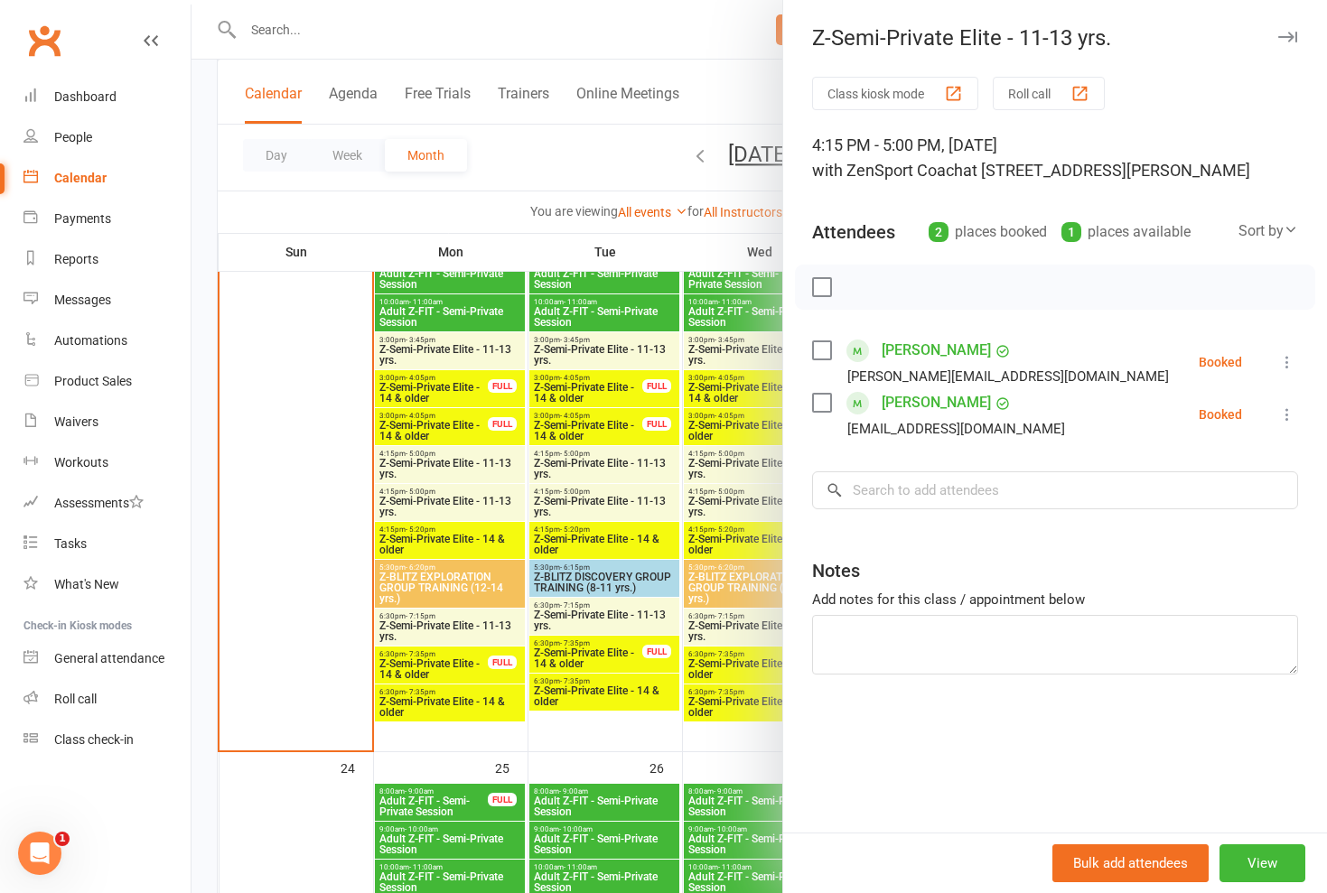
click at [482, 457] on div at bounding box center [758, 446] width 1135 height 893
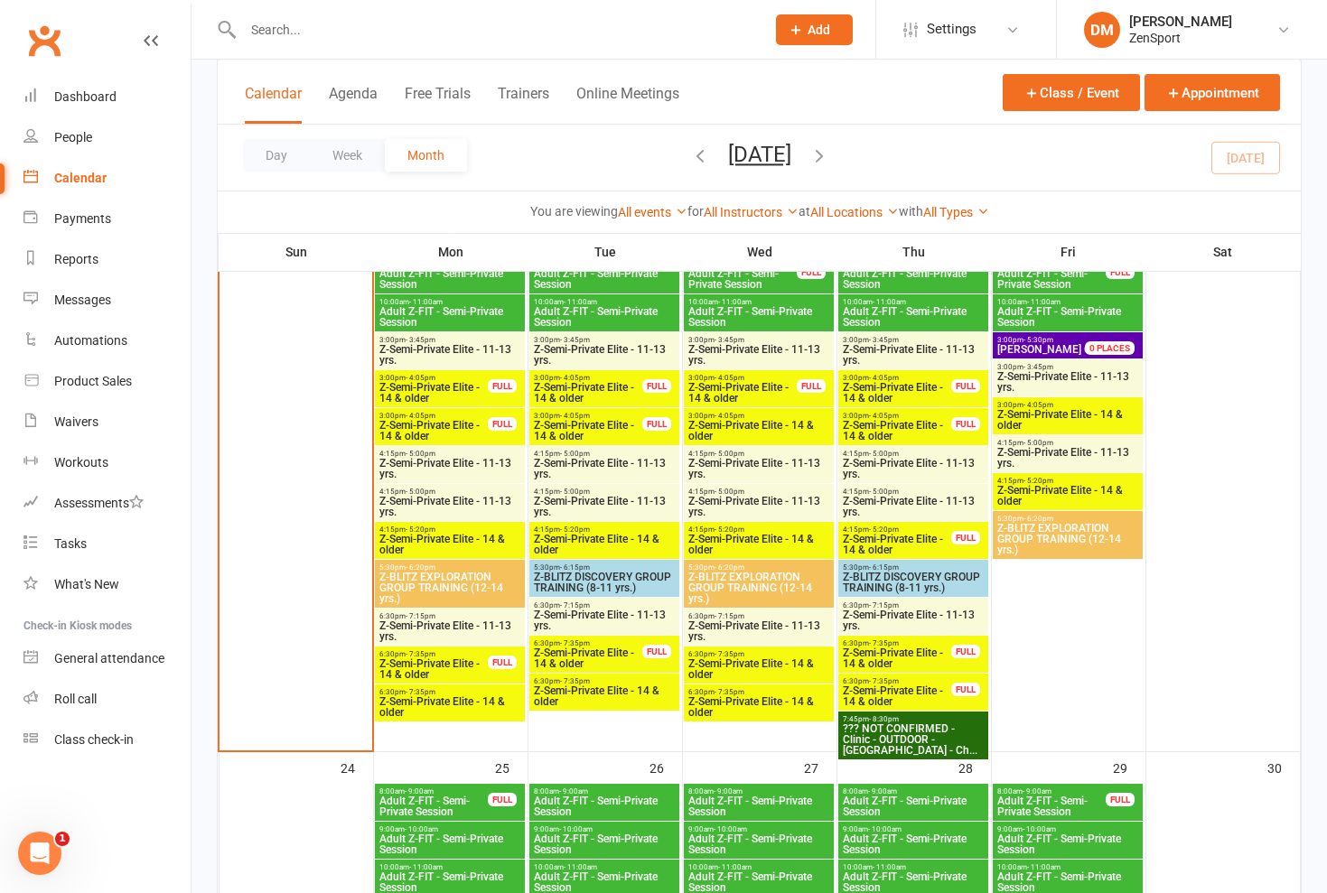
click at [477, 499] on span "Z-Semi-Private Elite - 11-13 yrs." at bounding box center [449, 507] width 143 height 22
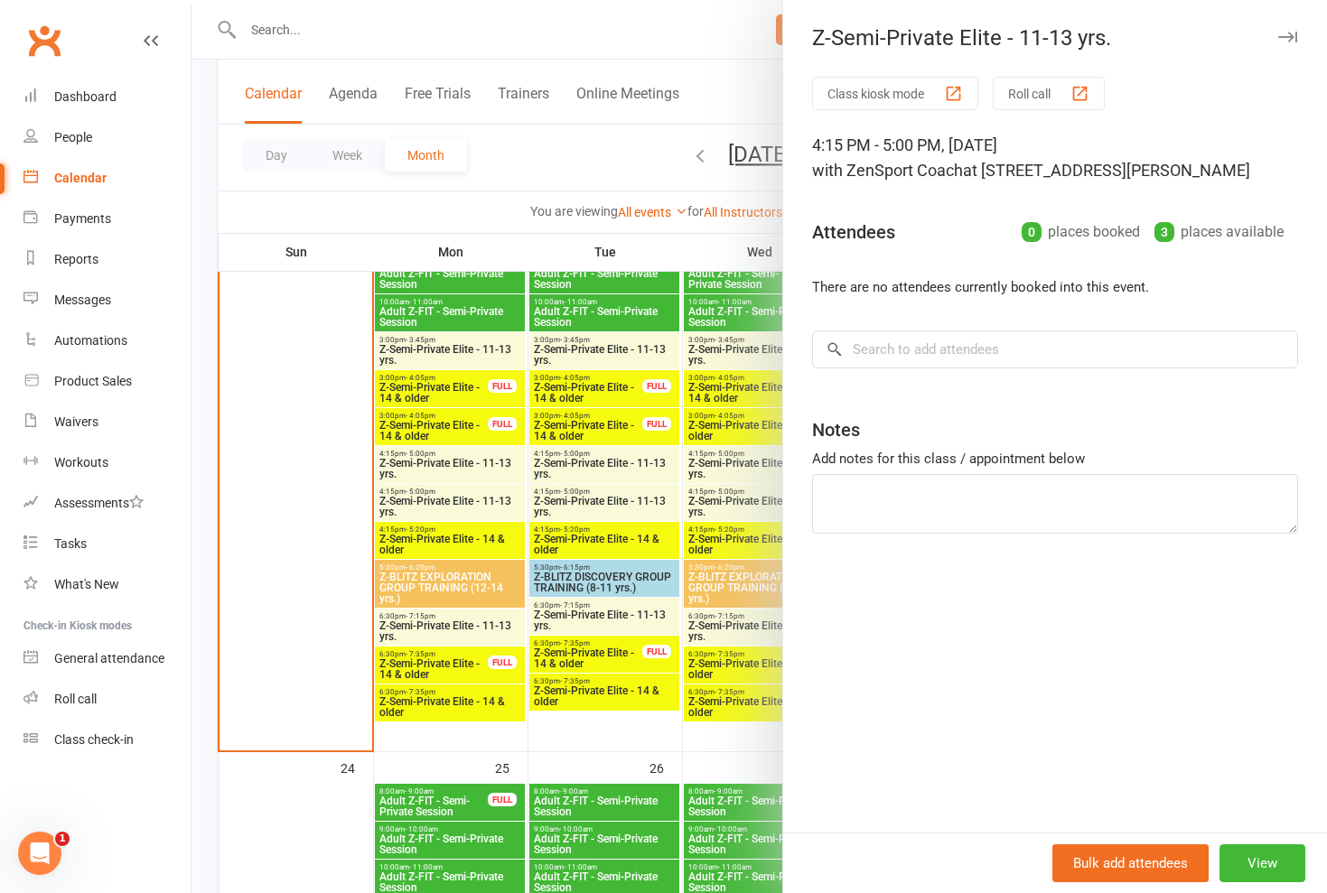
click at [477, 499] on div at bounding box center [758, 446] width 1135 height 893
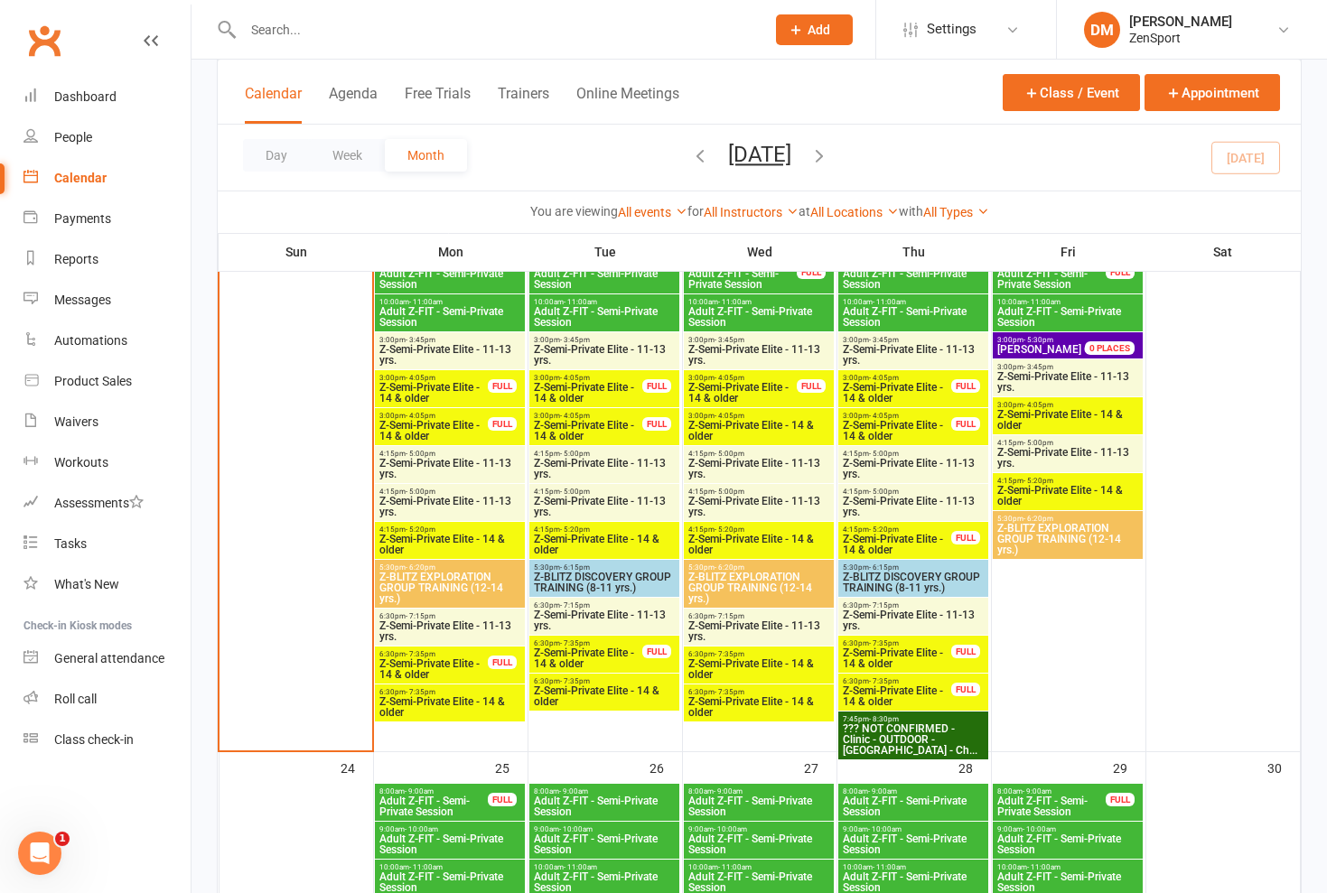
click at [483, 541] on span "Z-Semi-Private Elite - 14 & older" at bounding box center [449, 545] width 143 height 22
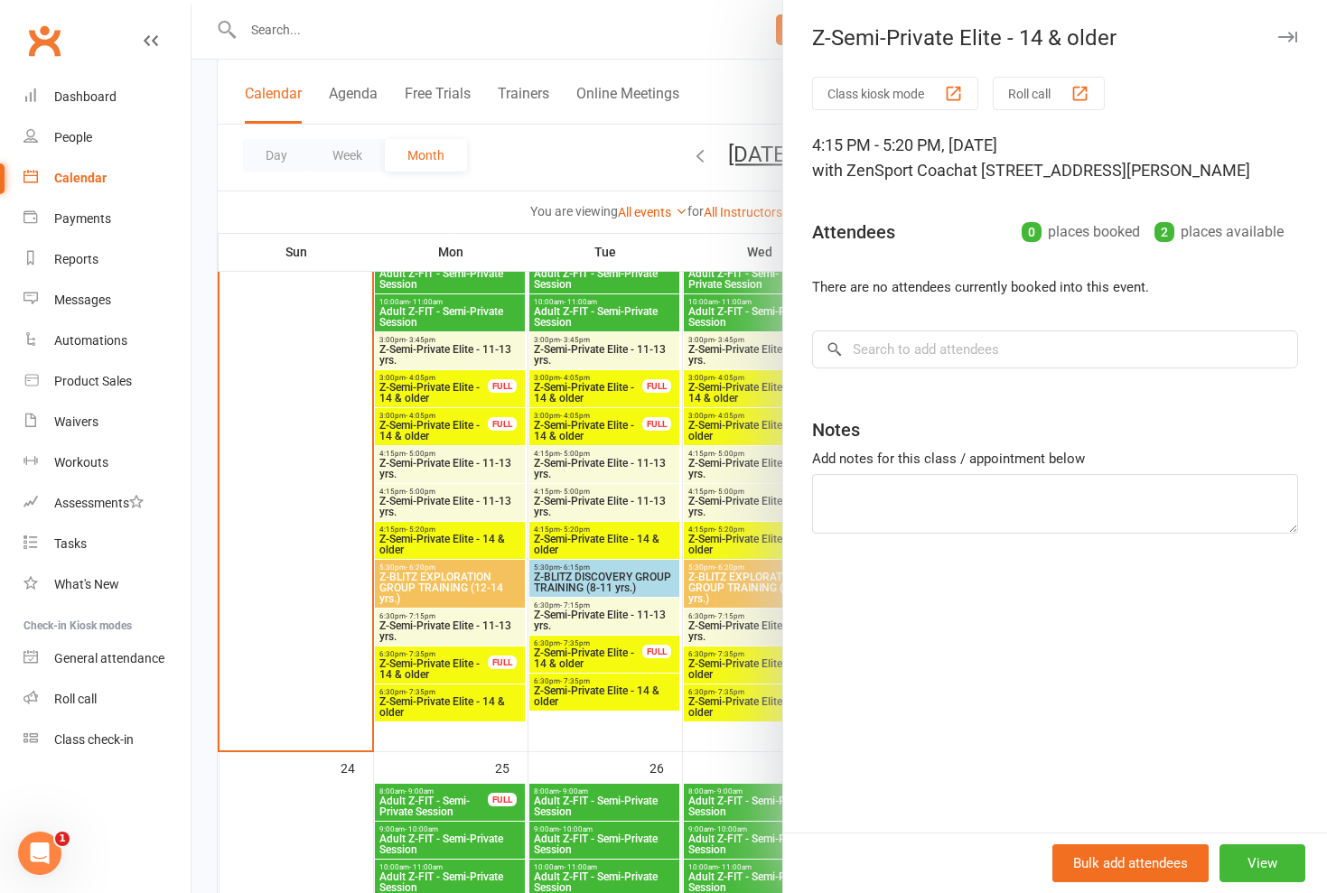
click at [483, 541] on div at bounding box center [758, 446] width 1135 height 893
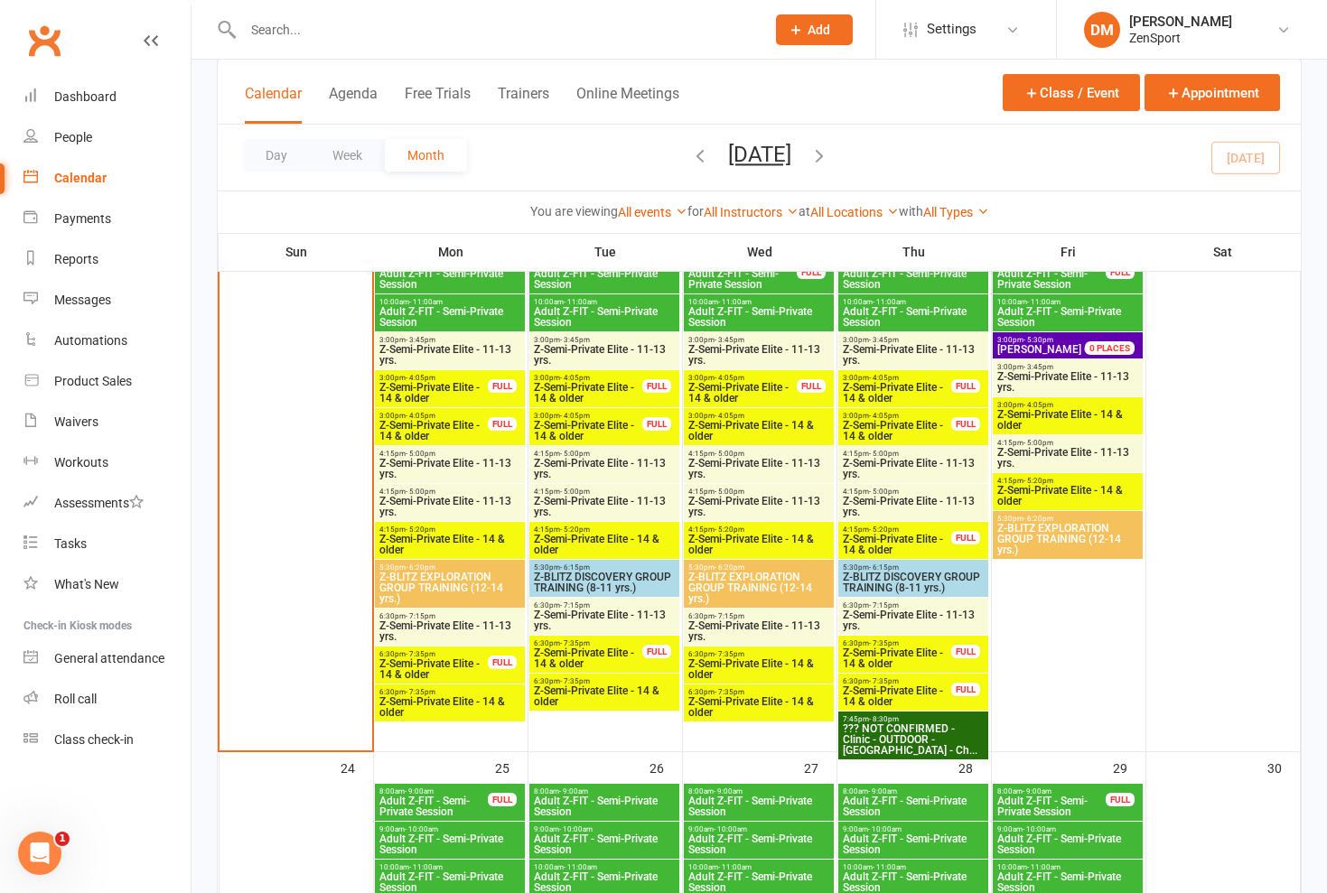
click at [480, 460] on span "Z-Semi-Private Elite - 11-13 yrs." at bounding box center [449, 469] width 143 height 22
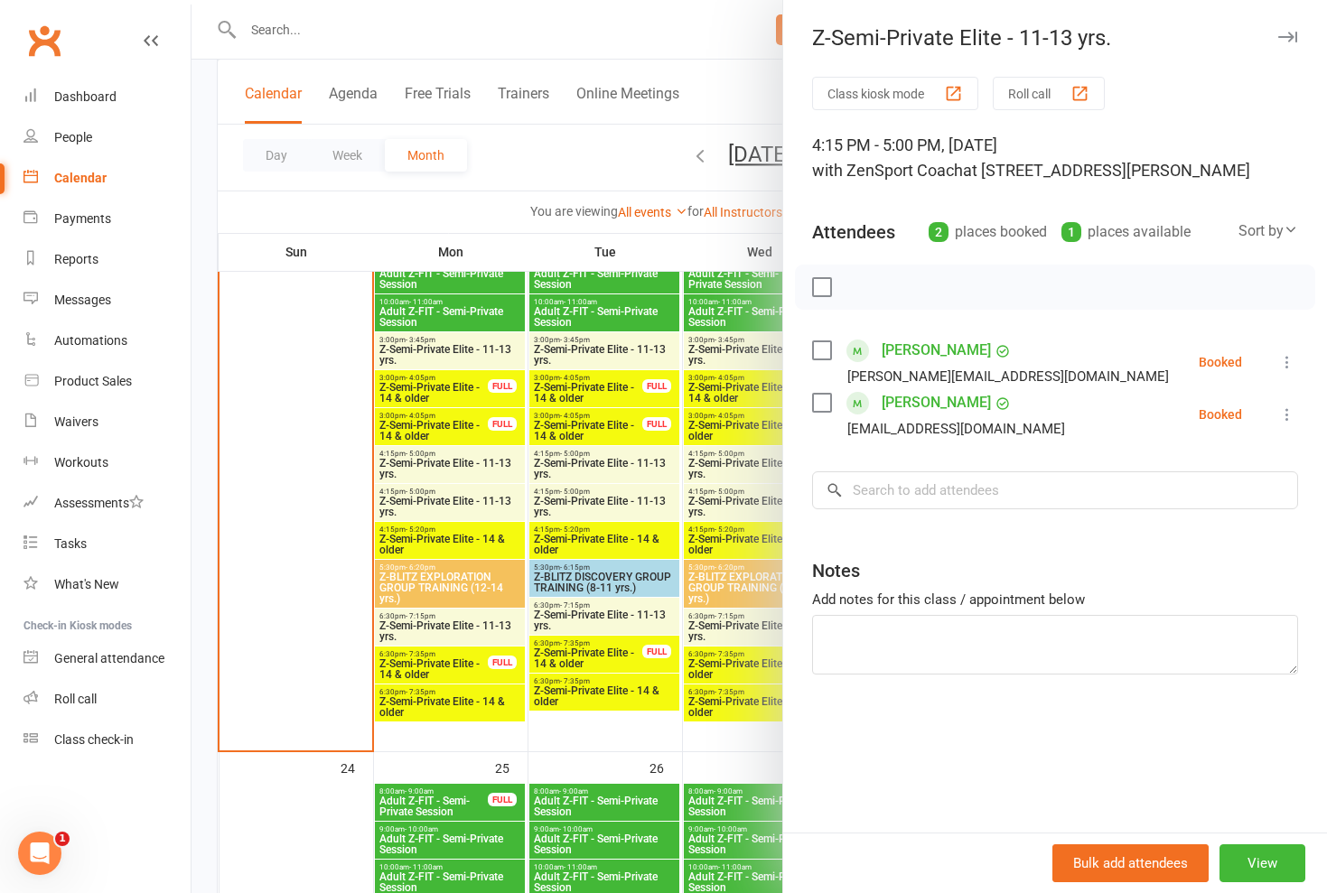
click at [434, 445] on div at bounding box center [758, 446] width 1135 height 893
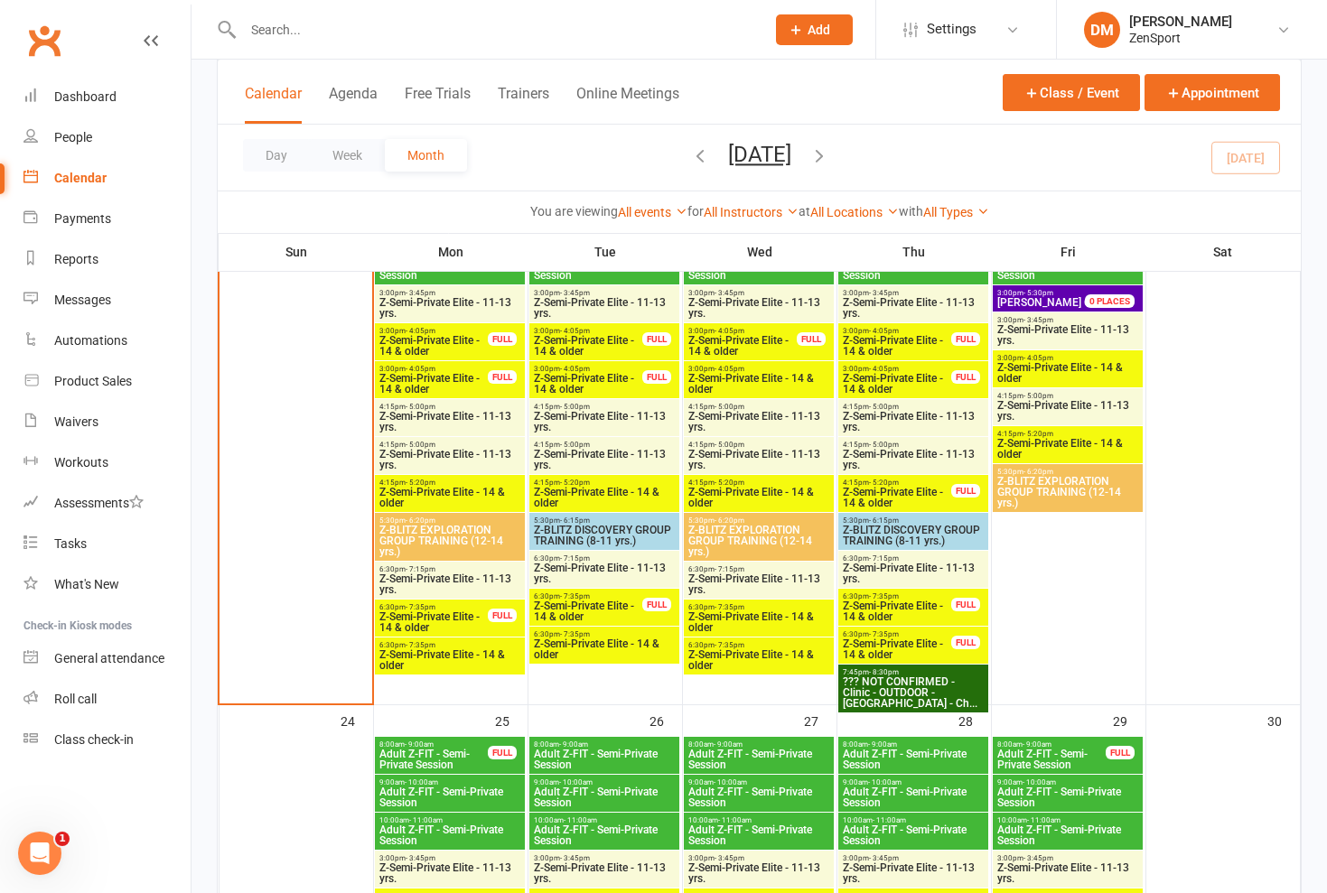
scroll to position [2080, 0]
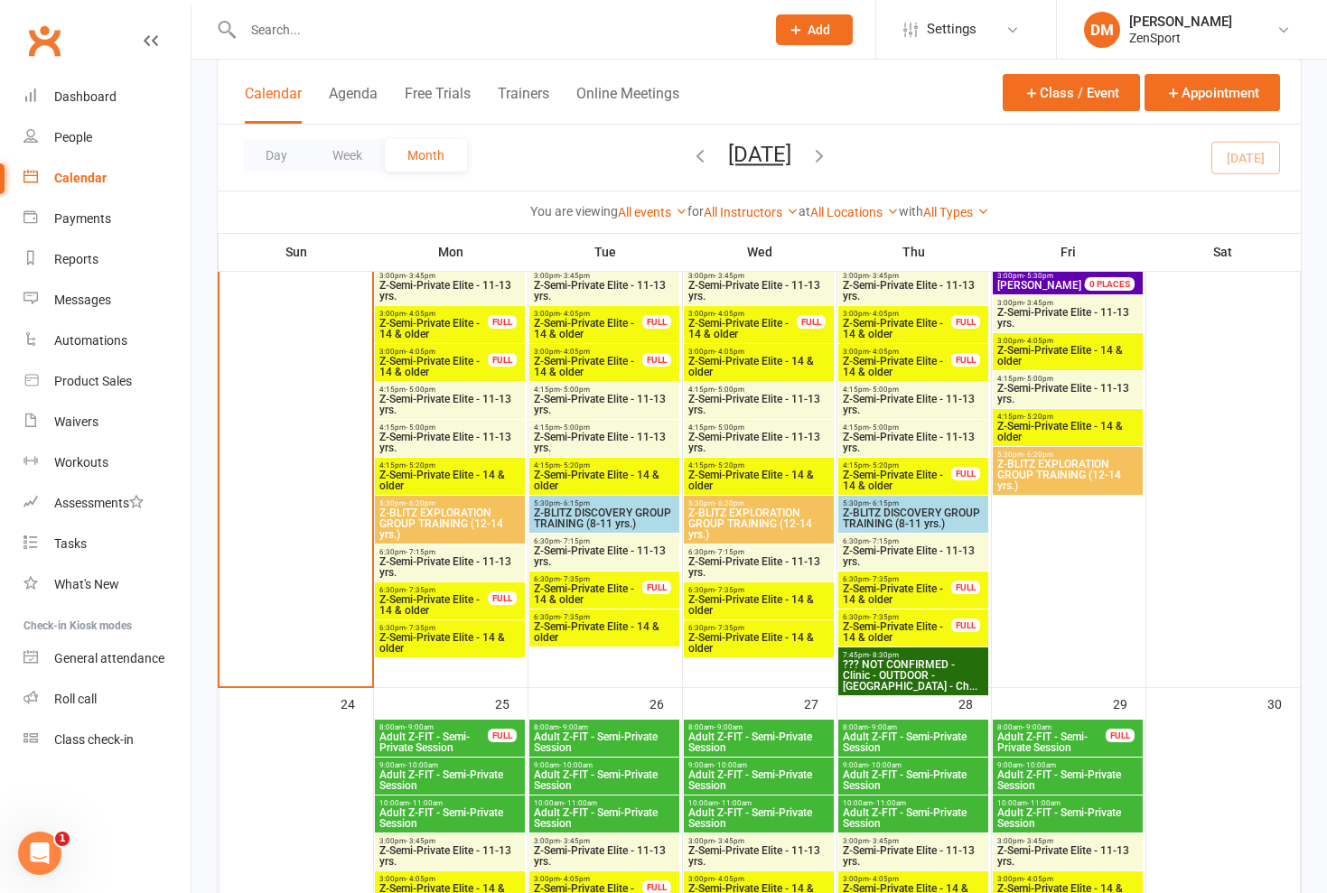
click at [454, 565] on span "Z-Semi-Private Elite - 11-13 yrs." at bounding box center [449, 567] width 143 height 22
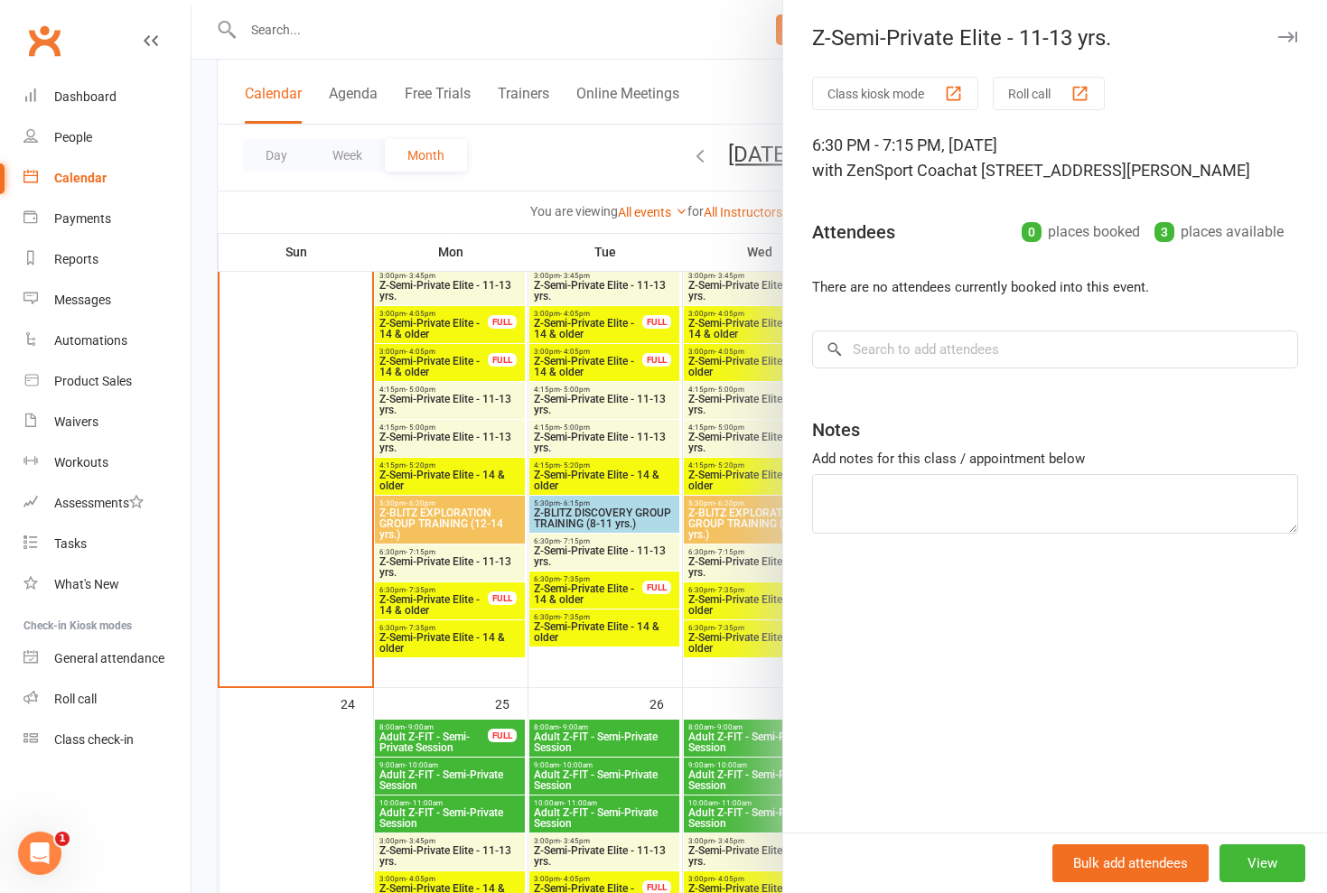
click at [454, 565] on div at bounding box center [758, 446] width 1135 height 893
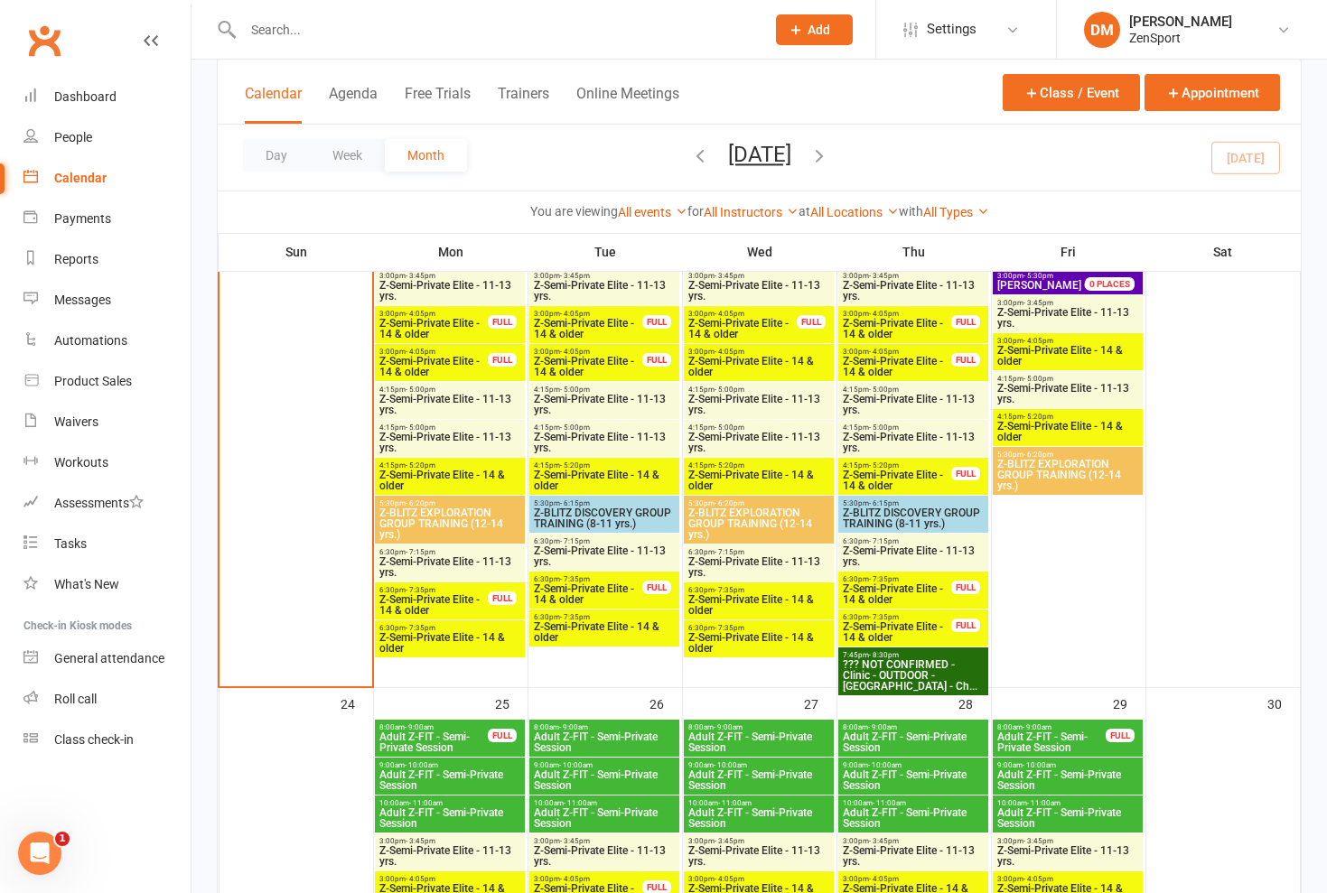
click at [451, 604] on span "Z-Semi-Private Elite - 14 & older" at bounding box center [433, 605] width 110 height 22
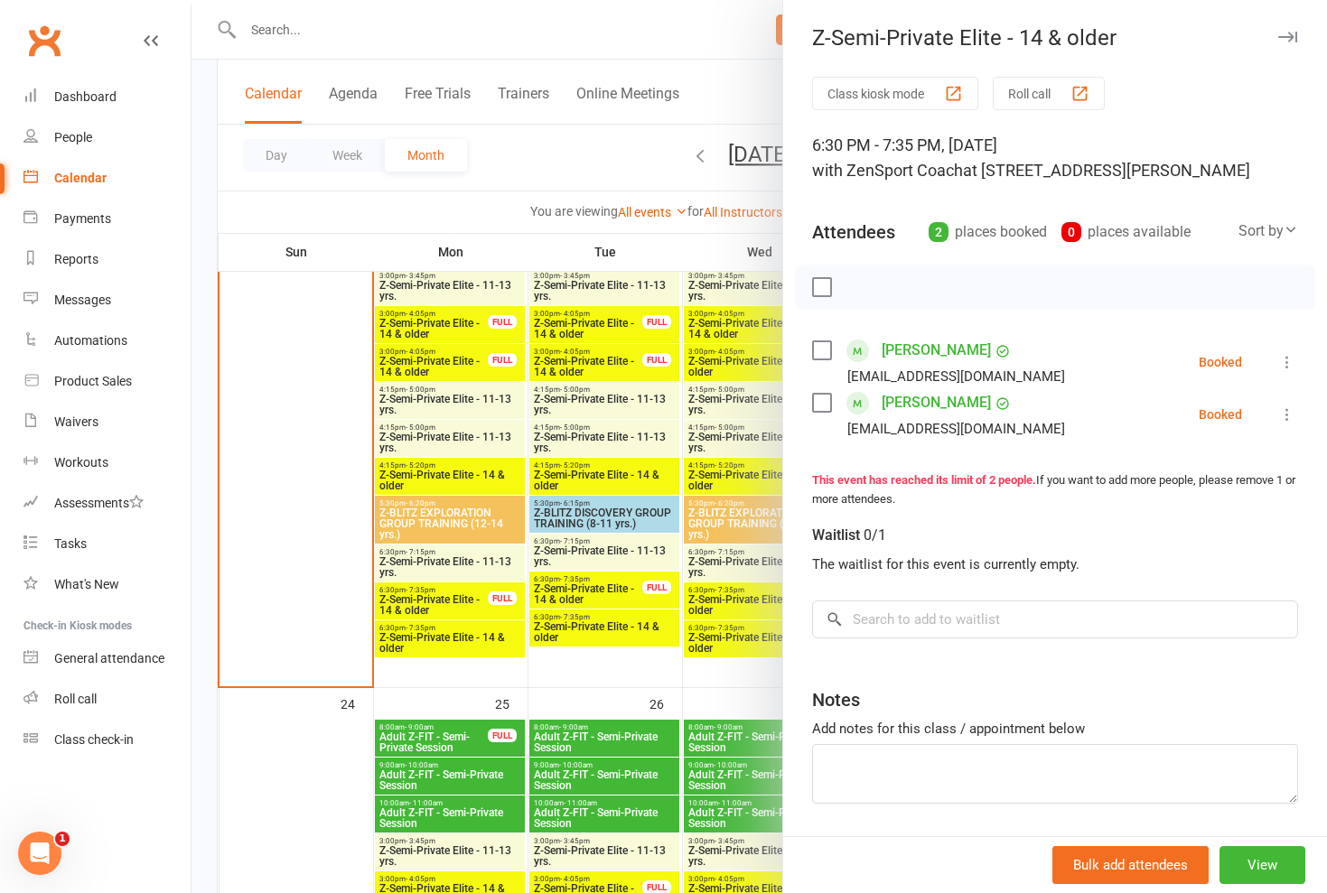
click at [457, 602] on div at bounding box center [758, 446] width 1135 height 893
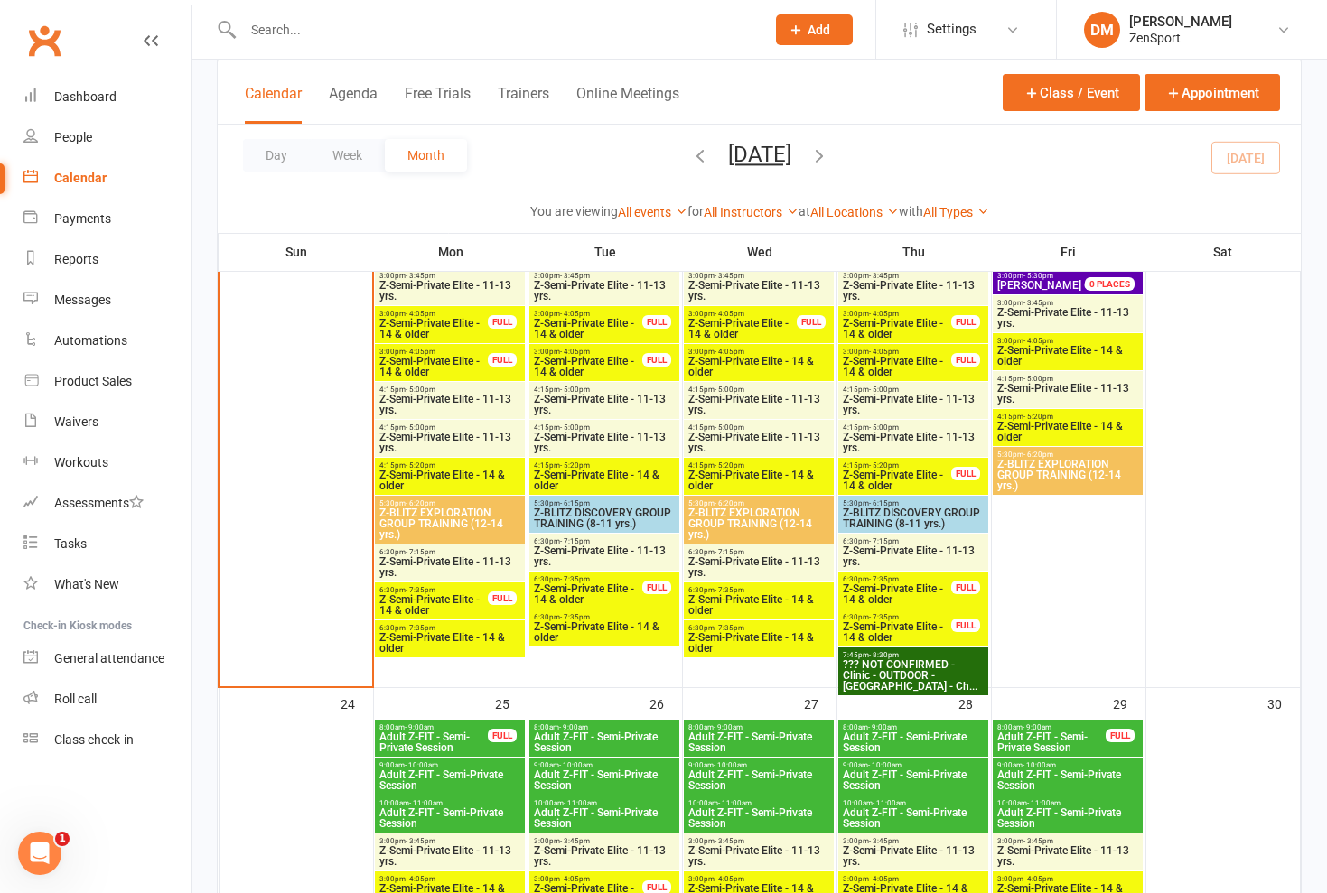
click at [457, 640] on span "Z-Semi-Private Elite - 14 & older" at bounding box center [449, 643] width 143 height 22
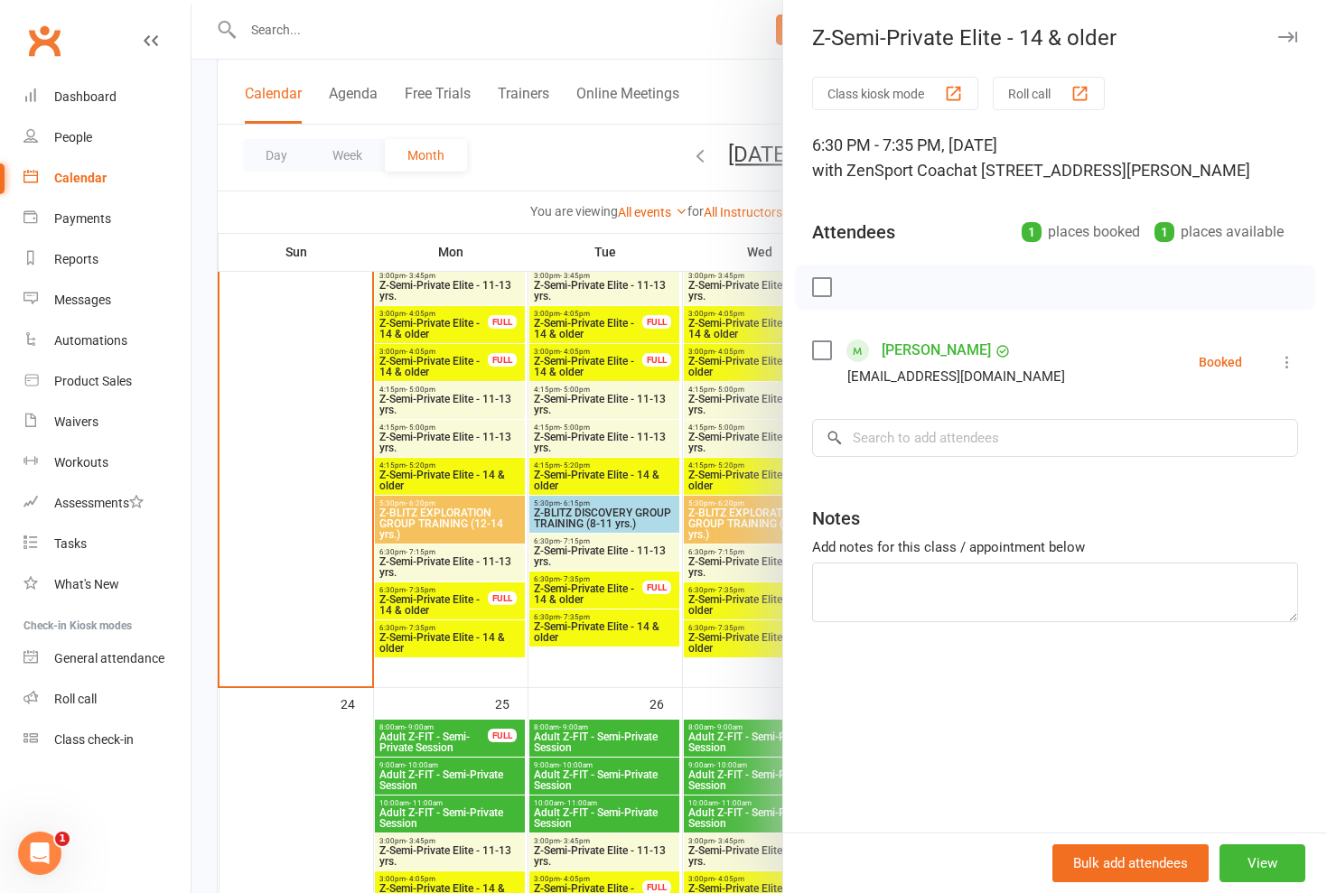
click at [457, 640] on div at bounding box center [758, 446] width 1135 height 893
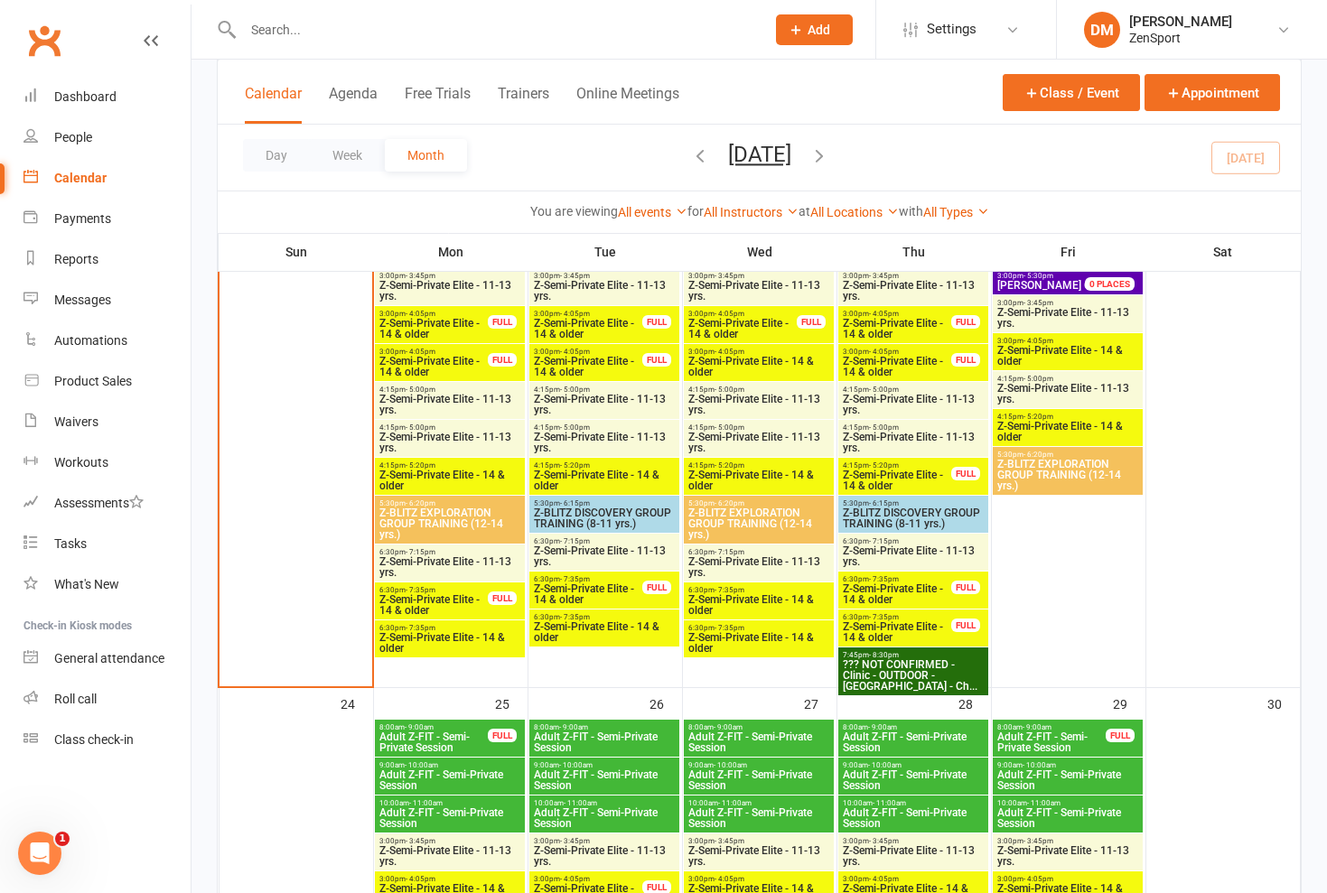
click at [469, 595] on span "Z-Semi-Private Elite - 14 & older" at bounding box center [433, 605] width 110 height 22
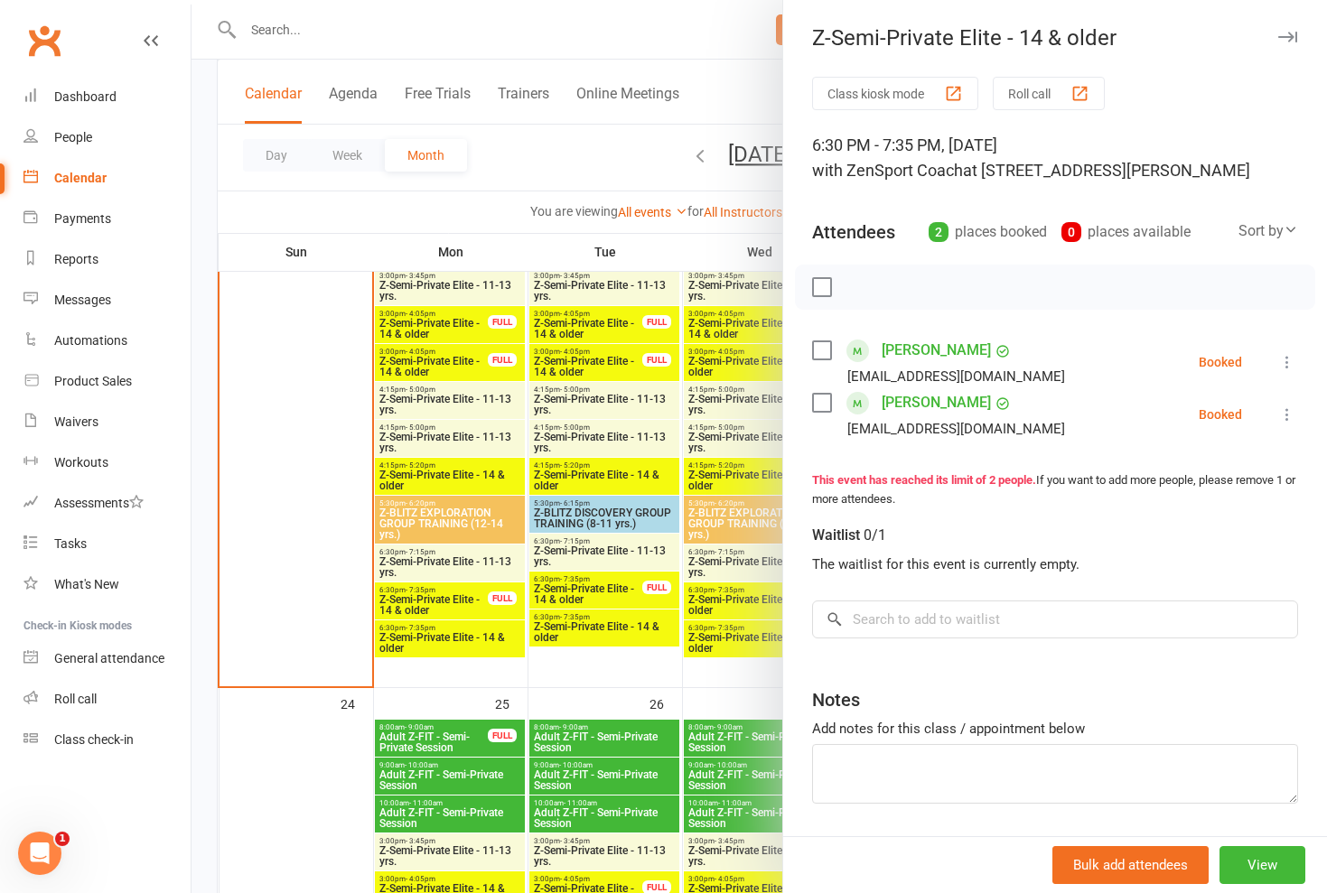
click at [469, 595] on div at bounding box center [758, 446] width 1135 height 893
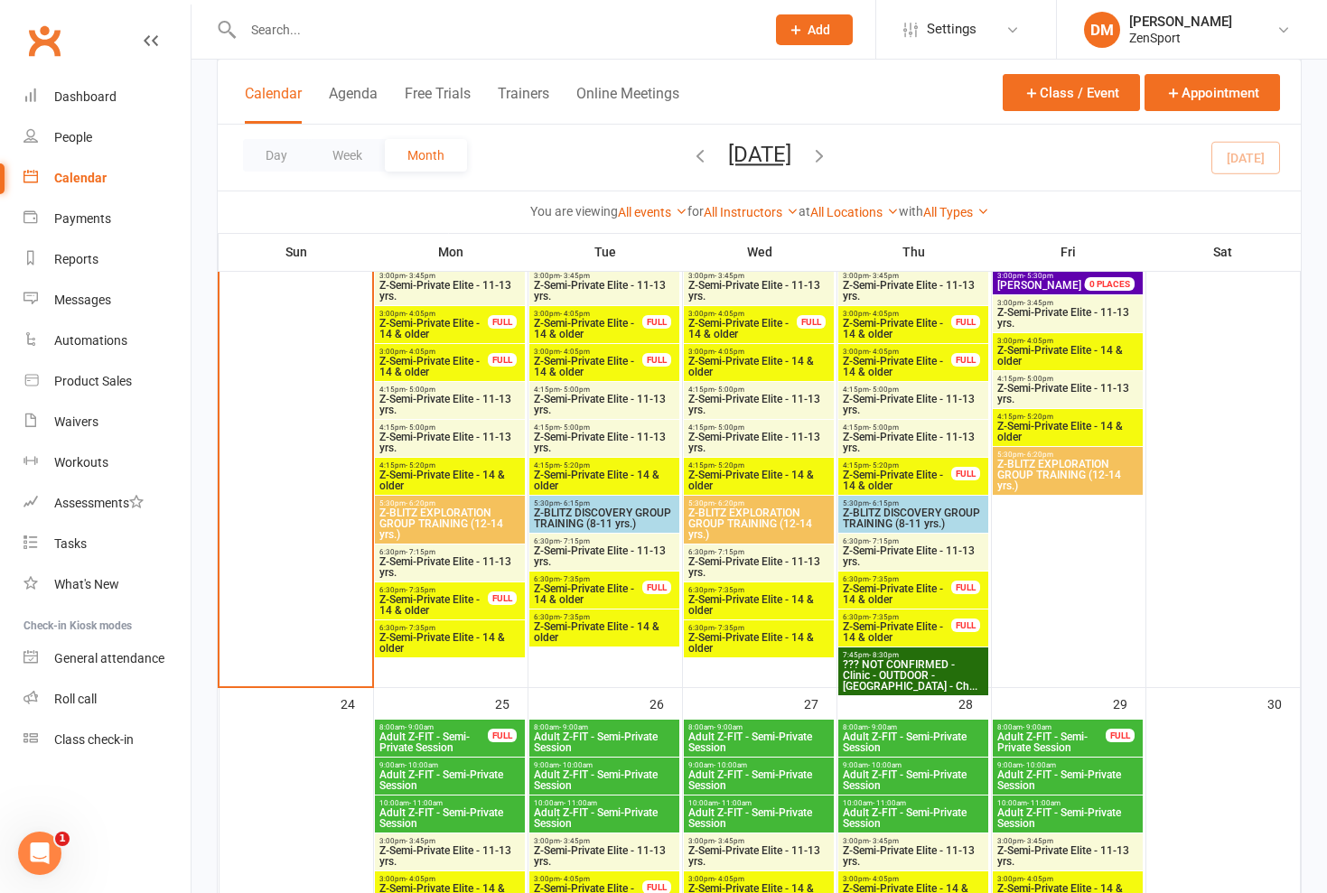
click at [460, 563] on span "Z-Semi-Private Elite - 11-13 yrs." at bounding box center [449, 567] width 143 height 22
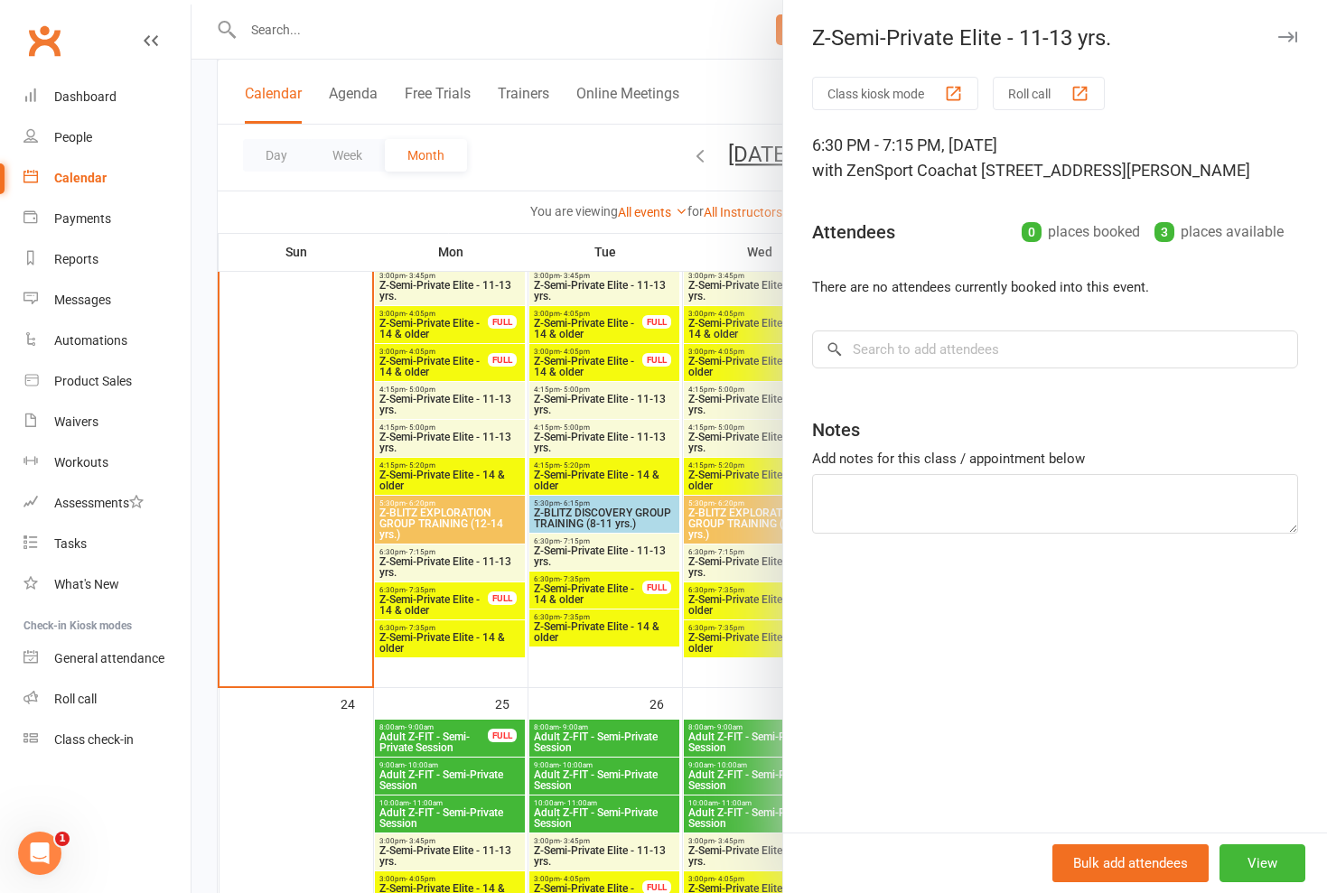
click at [461, 641] on div at bounding box center [758, 446] width 1135 height 893
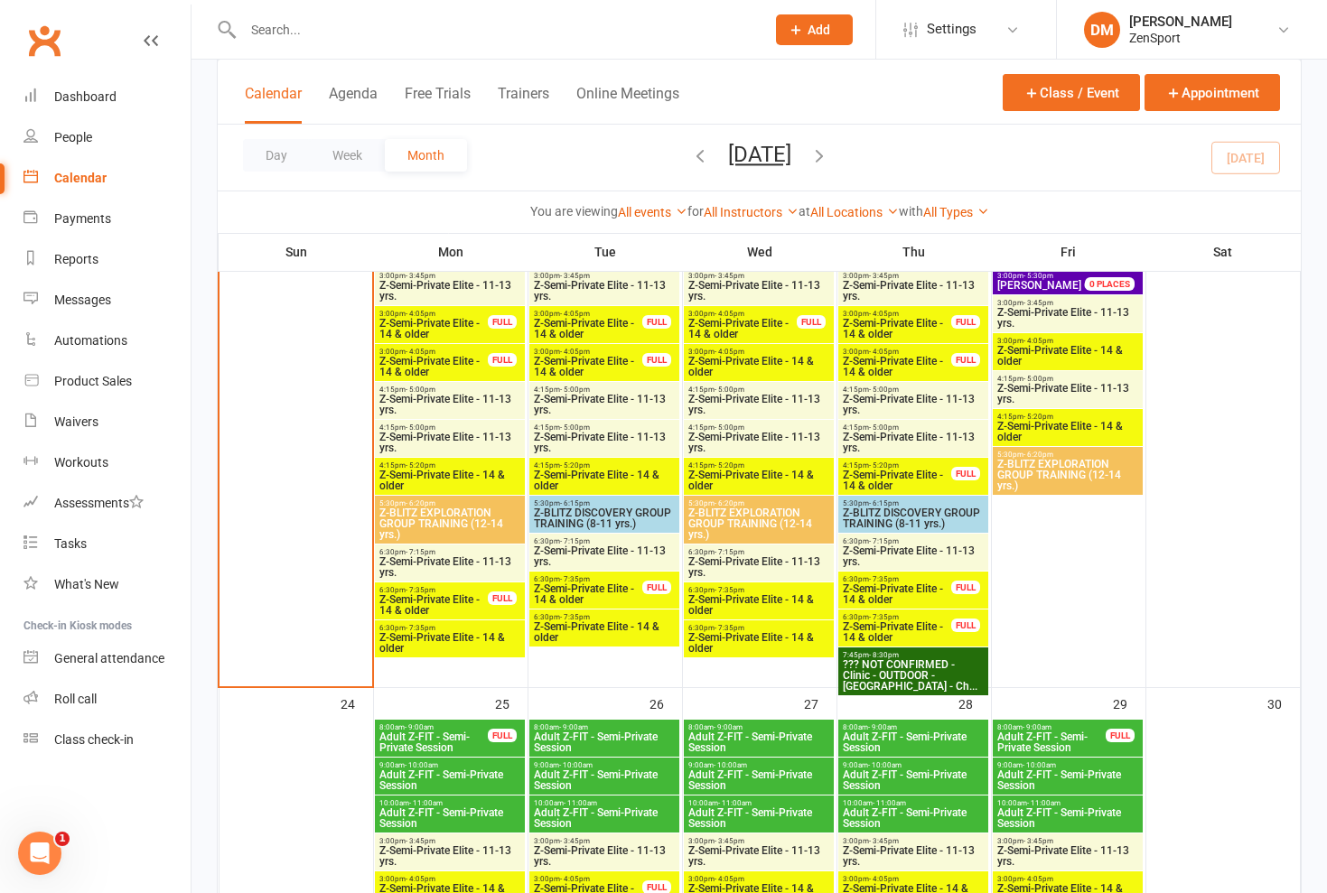
click at [473, 641] on span "Z-Semi-Private Elite - 14 & older" at bounding box center [449, 643] width 143 height 22
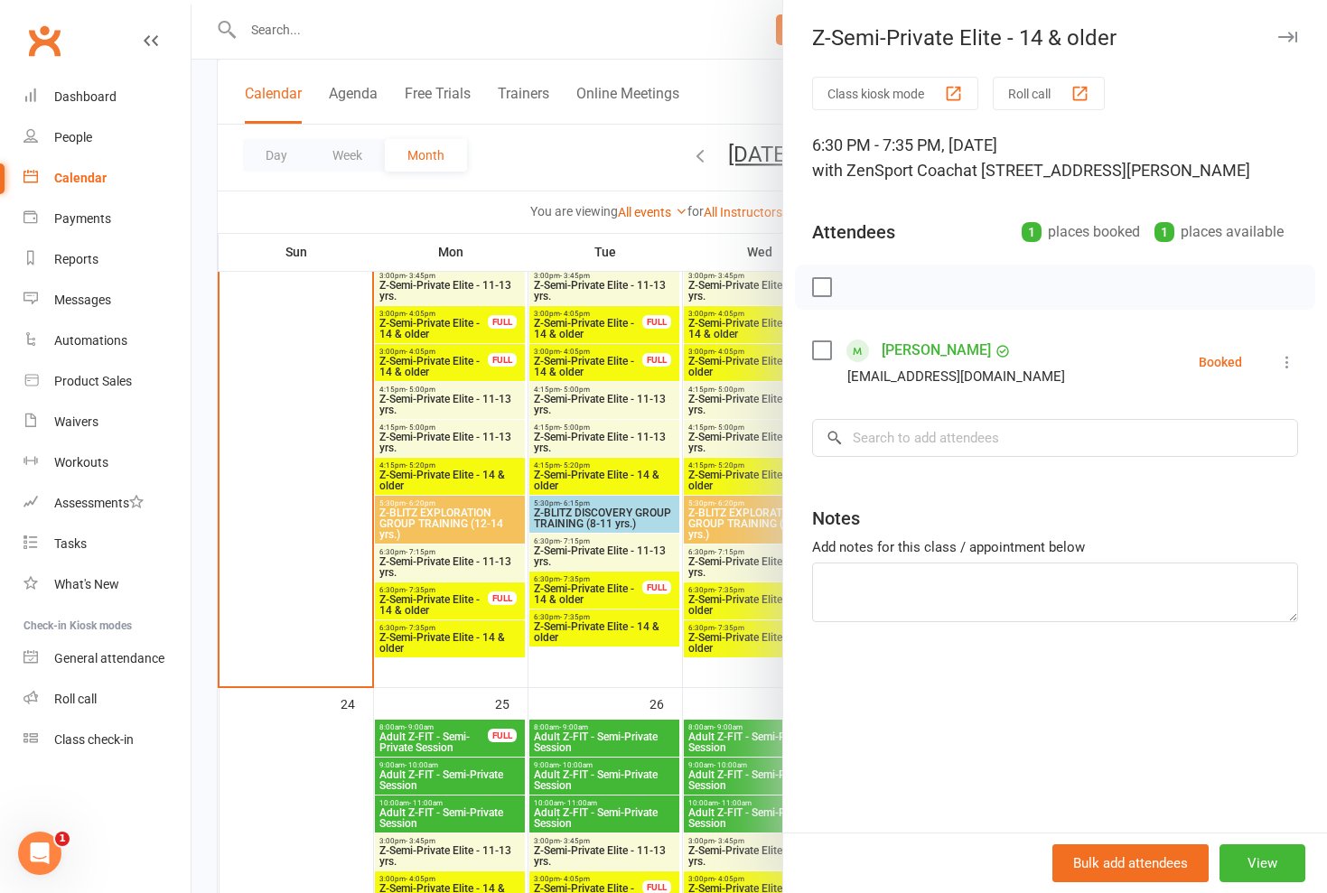
click at [473, 641] on div at bounding box center [758, 446] width 1135 height 893
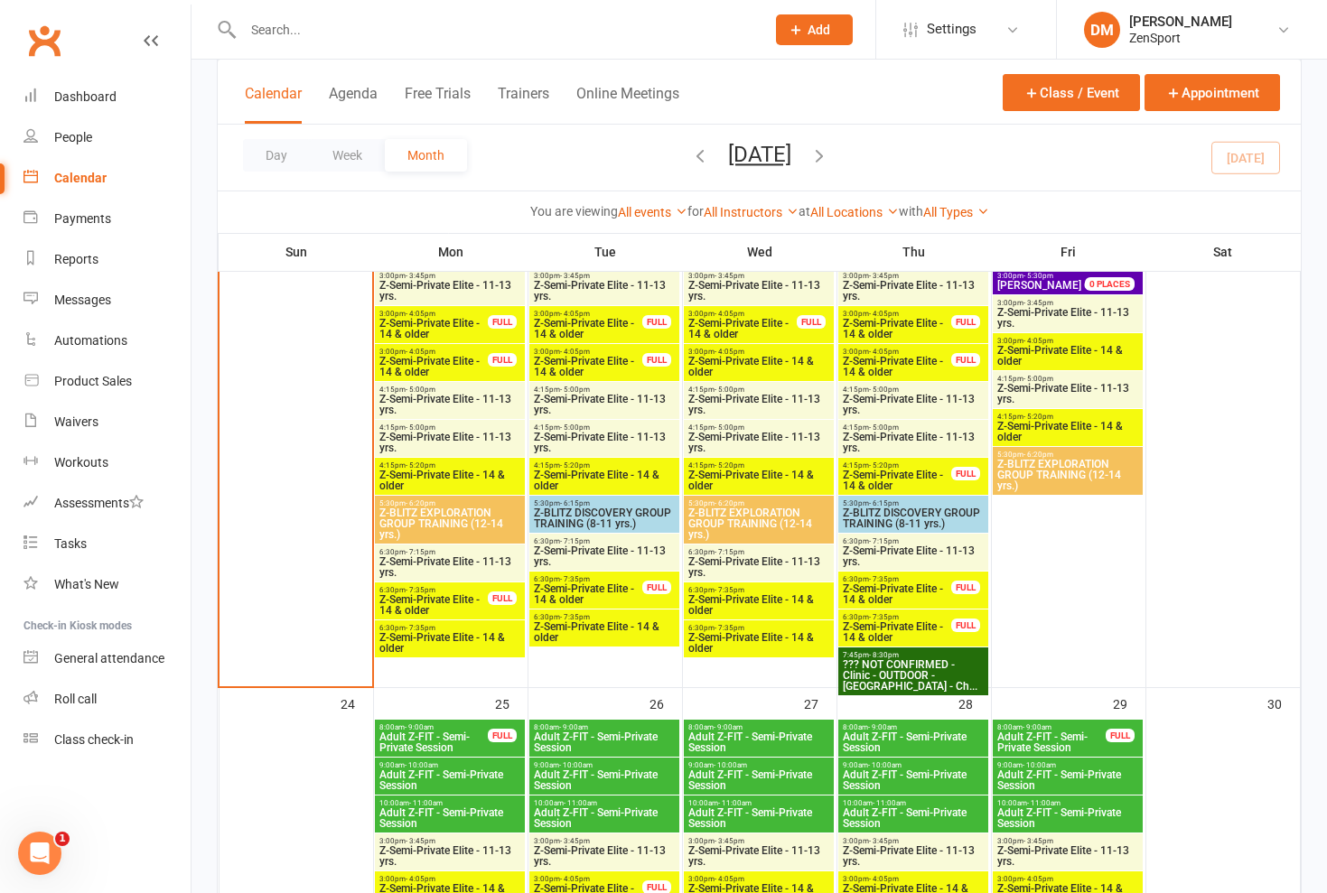
click at [469, 600] on span "Z-Semi-Private Elite - 14 & older" at bounding box center [433, 605] width 110 height 22
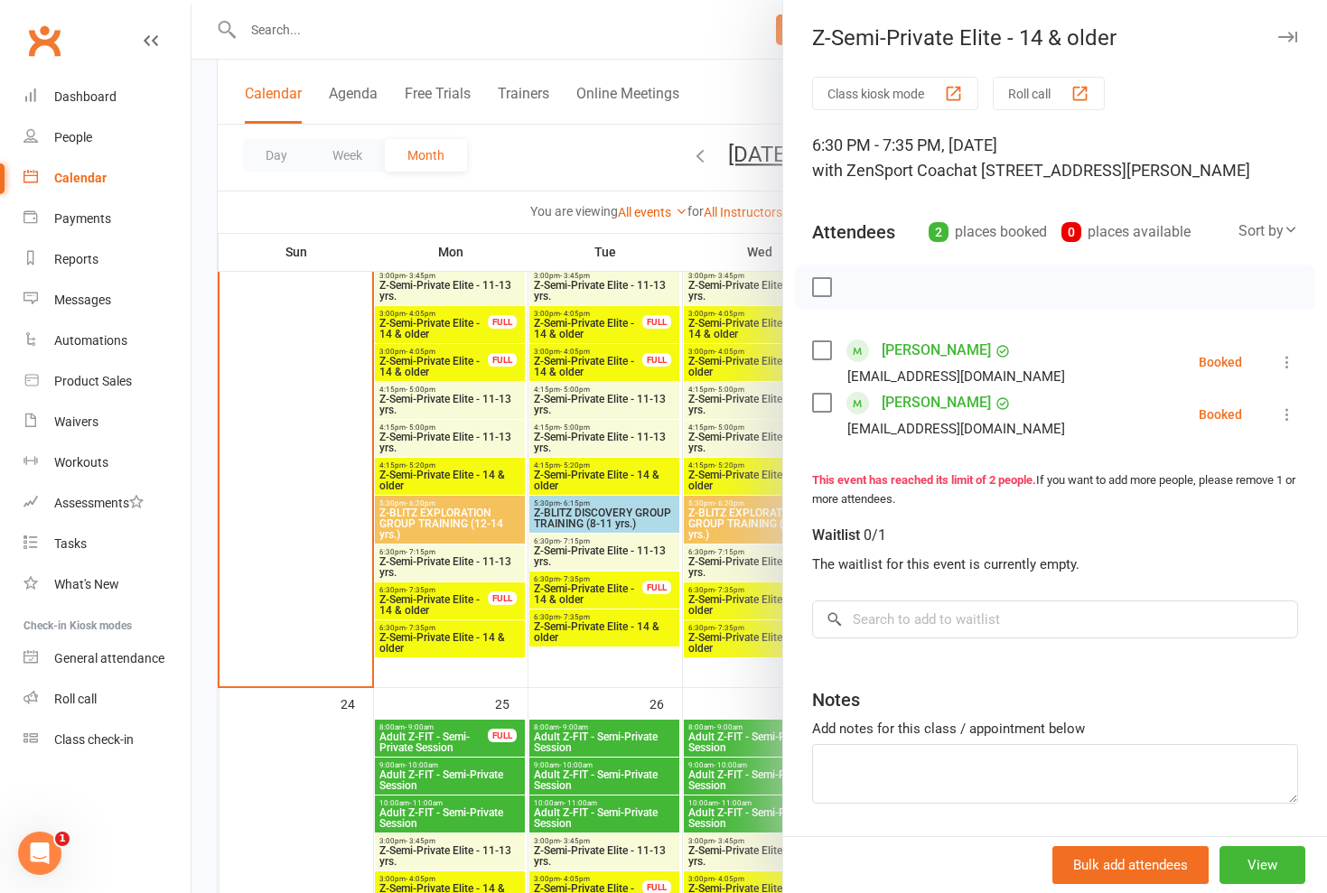
click at [465, 639] on div at bounding box center [758, 446] width 1135 height 893
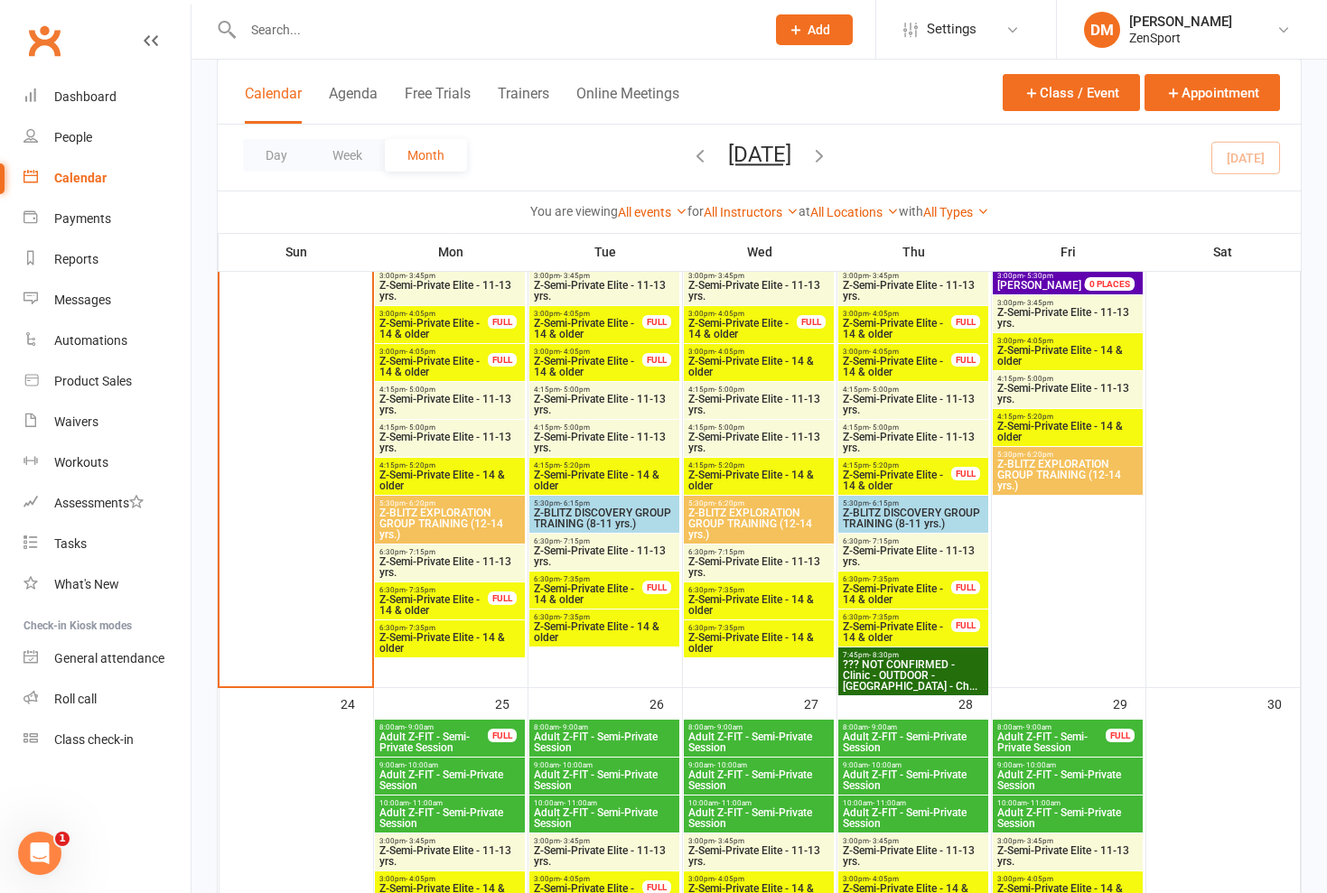
click at [465, 639] on span "Z-Semi-Private Elite - 14 & older" at bounding box center [449, 643] width 143 height 22
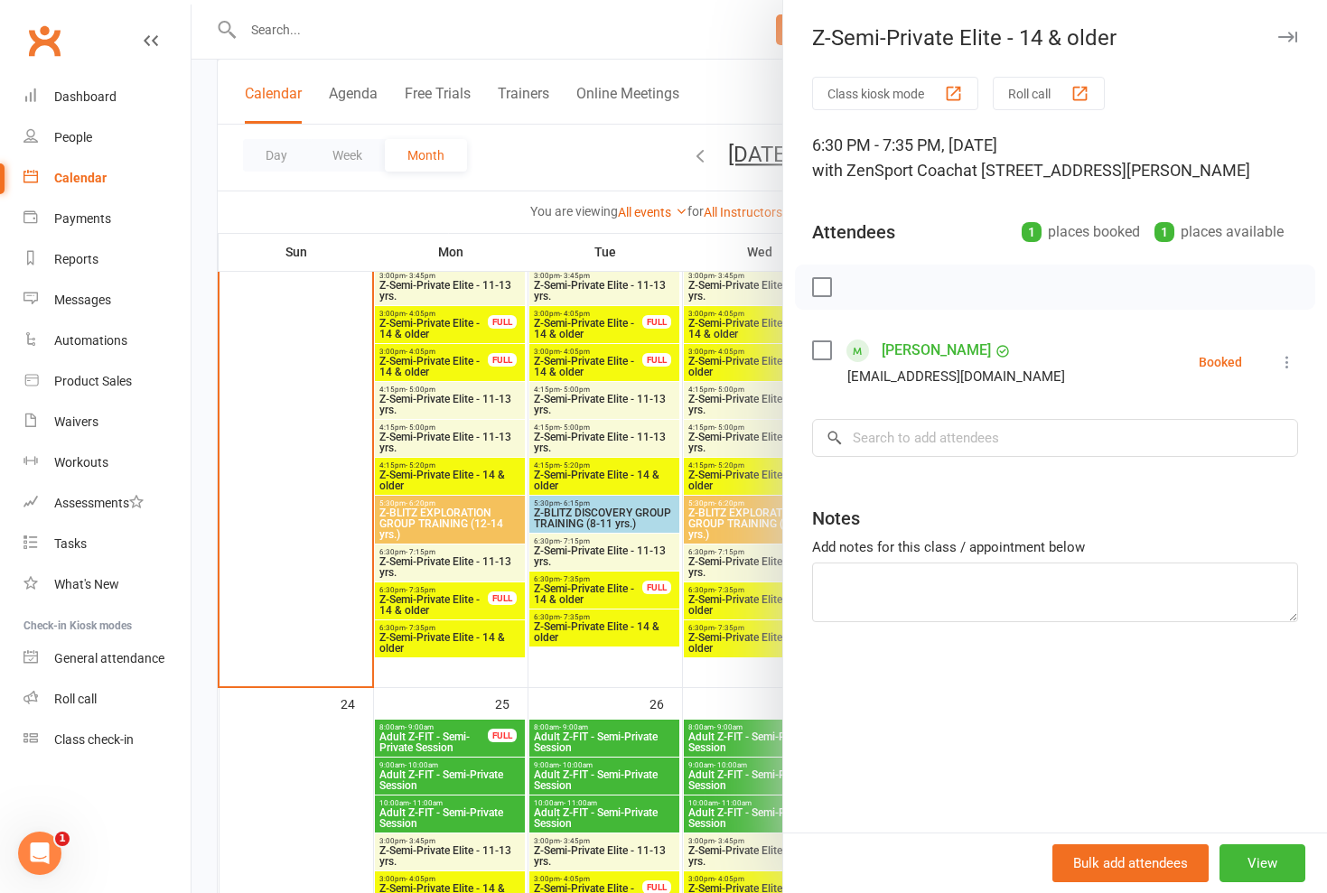
click at [471, 598] on div at bounding box center [758, 446] width 1135 height 893
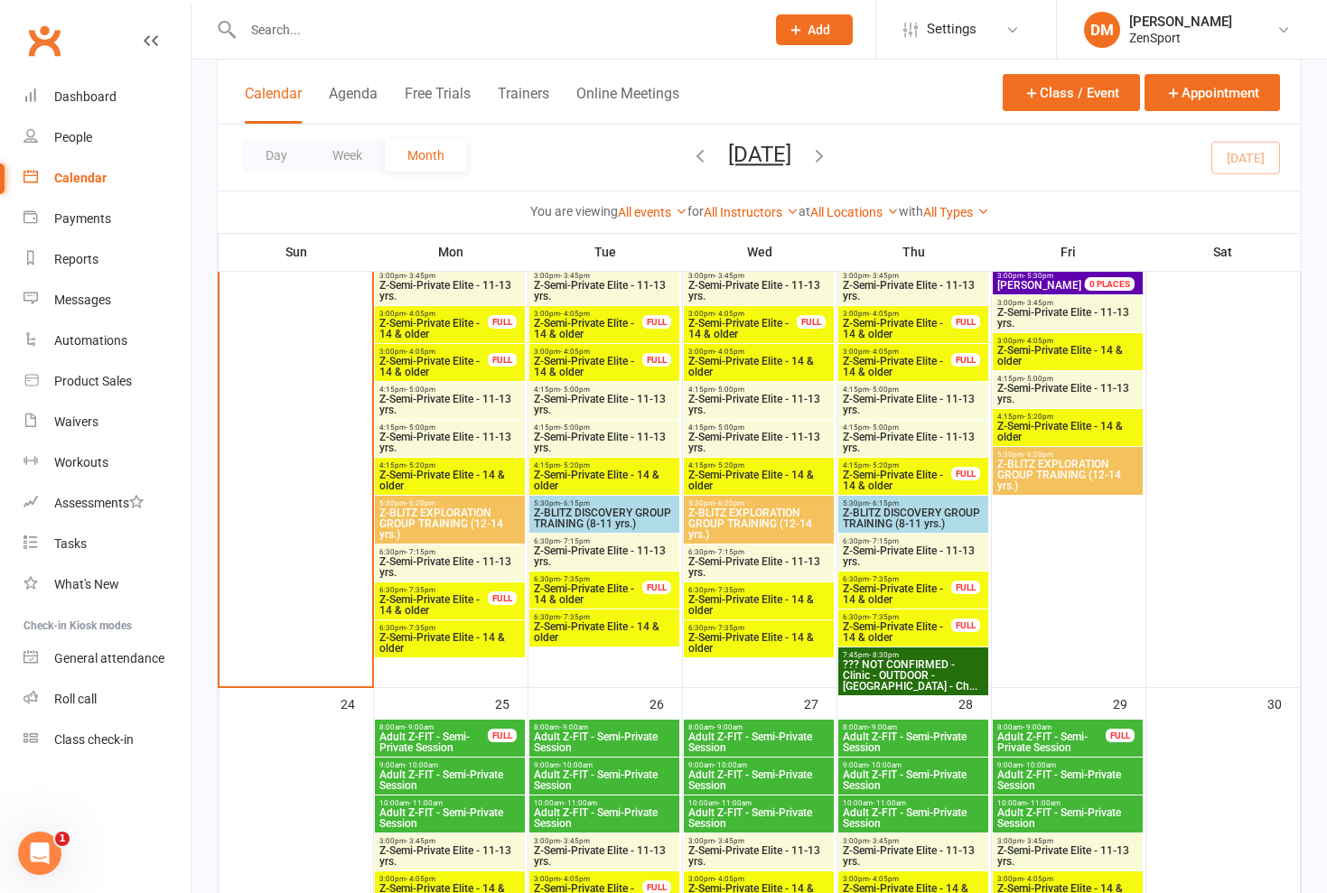
click at [481, 596] on span "Z-Semi-Private Elite - 14 & older" at bounding box center [433, 605] width 110 height 22
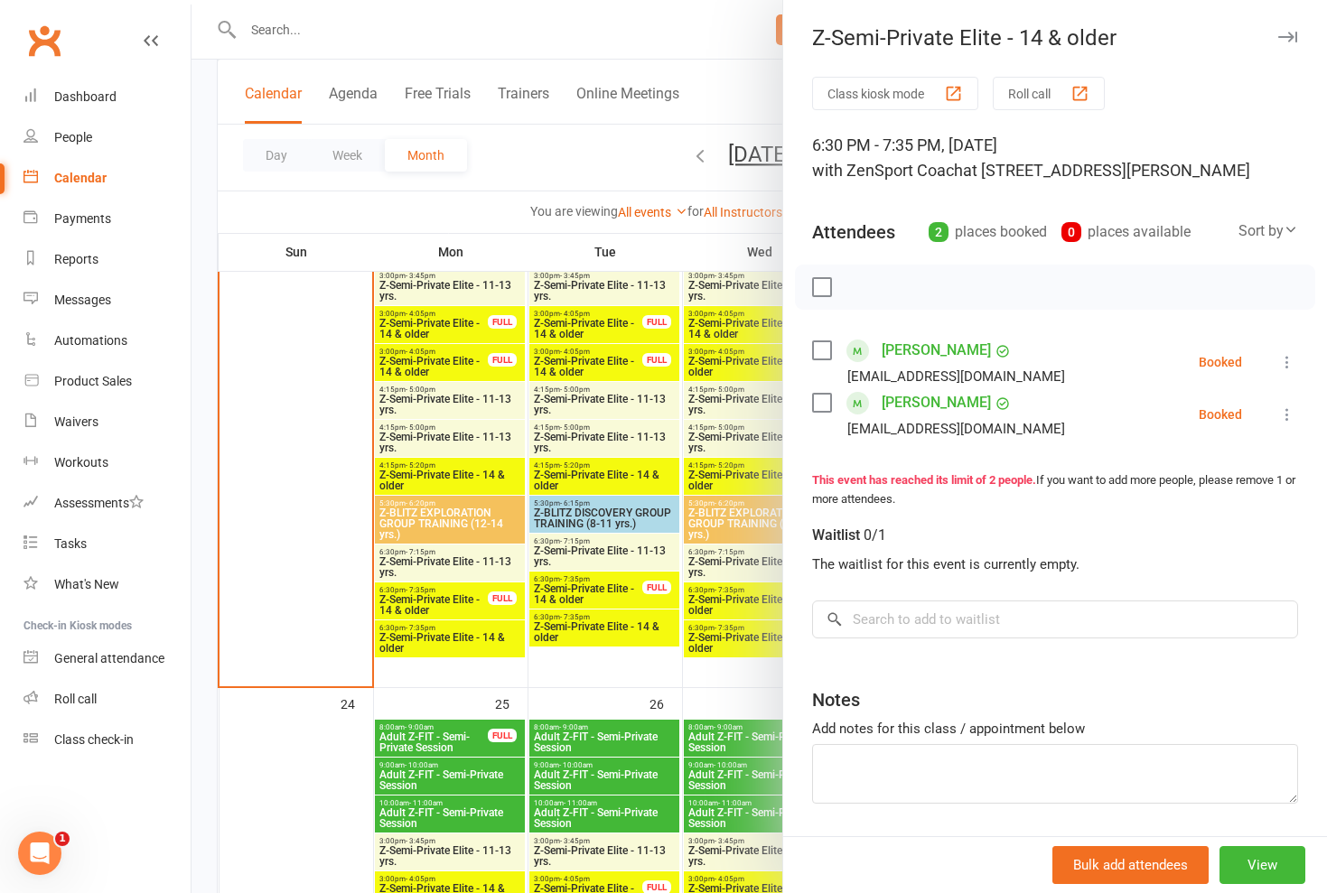
click at [441, 603] on div at bounding box center [758, 446] width 1135 height 893
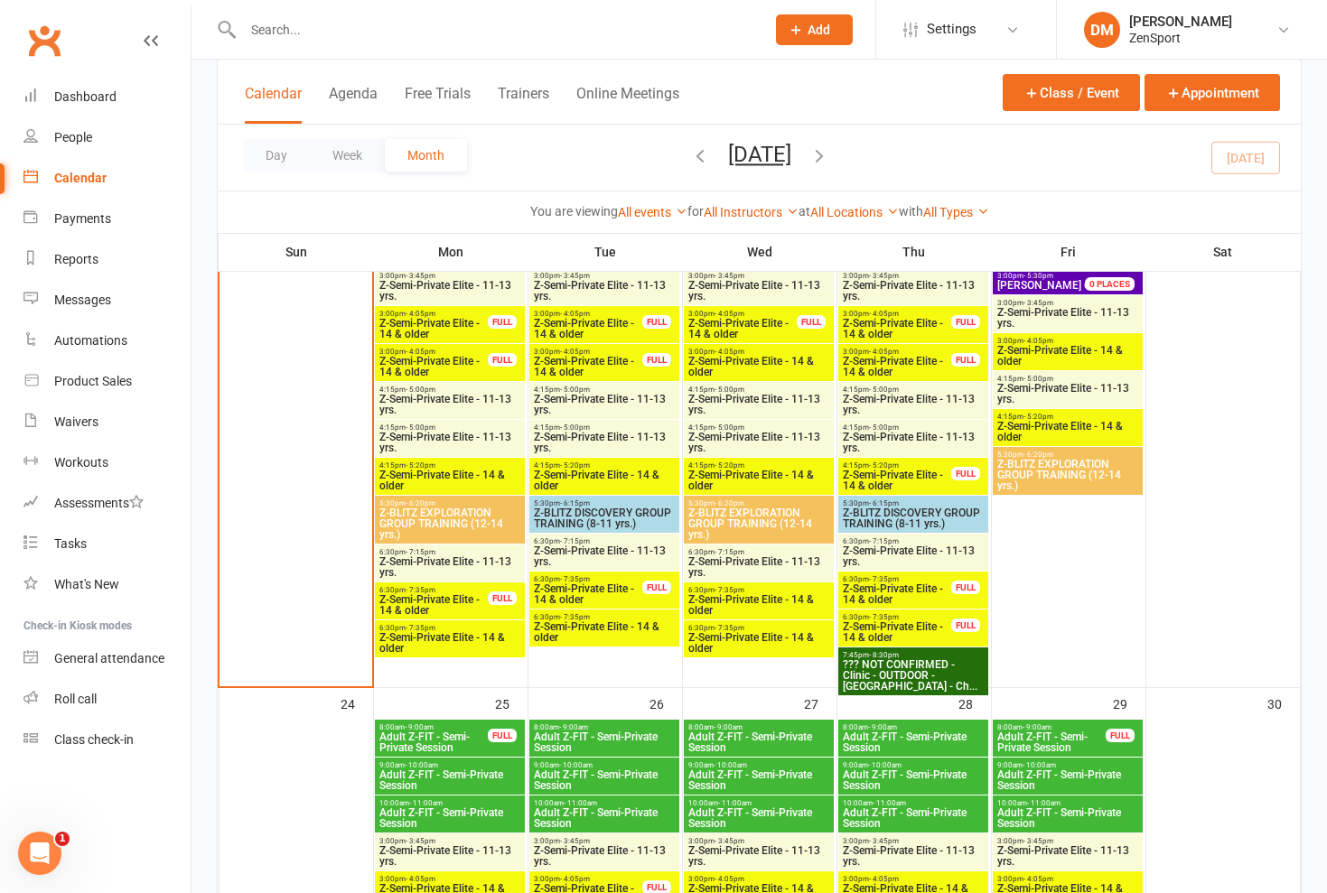
click at [437, 632] on span "Z-Semi-Private Elite - 14 & older" at bounding box center [449, 643] width 143 height 22
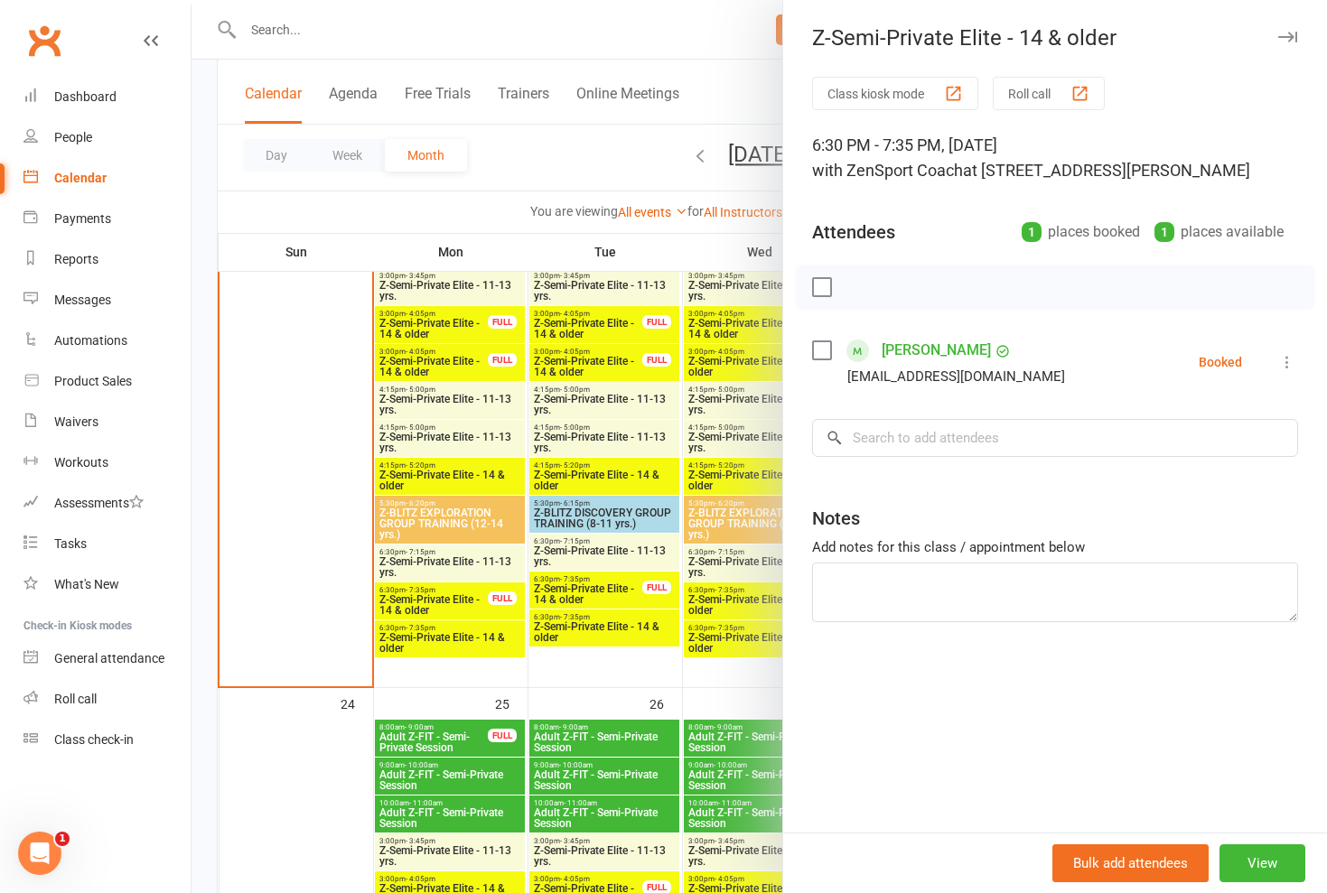
click at [923, 350] on link "[PERSON_NAME]" at bounding box center [936, 350] width 109 height 29
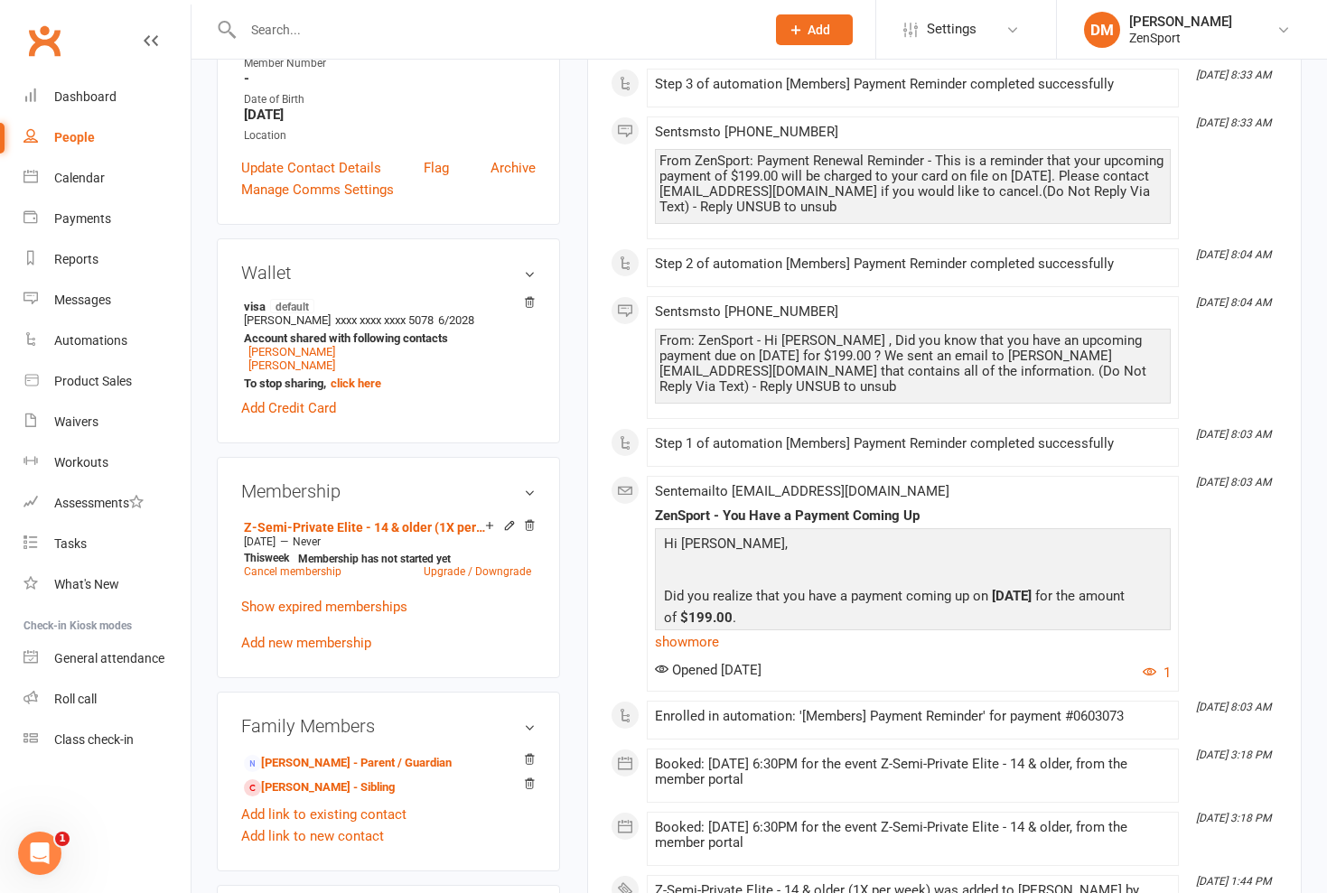
scroll to position [294, 0]
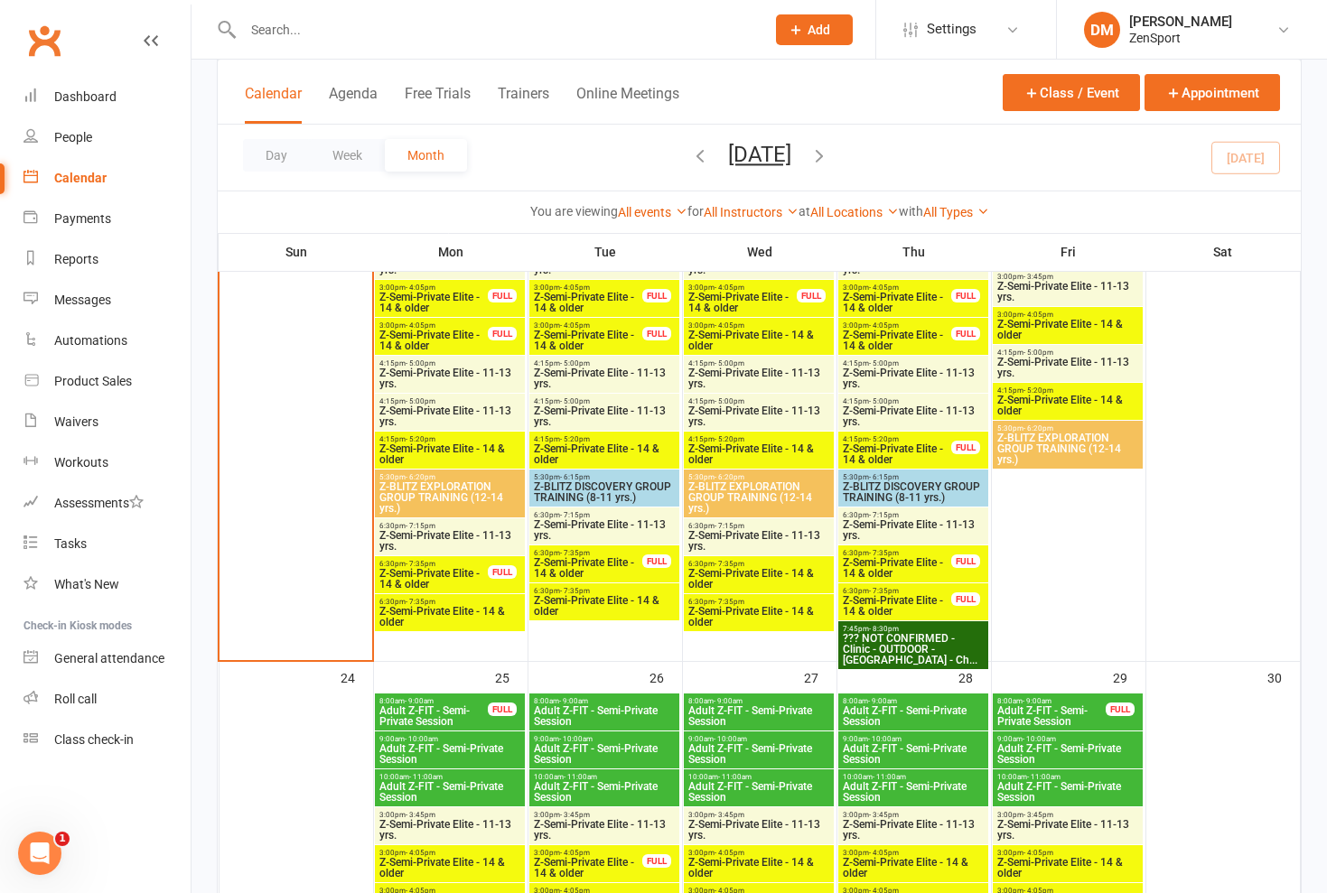
scroll to position [2107, 0]
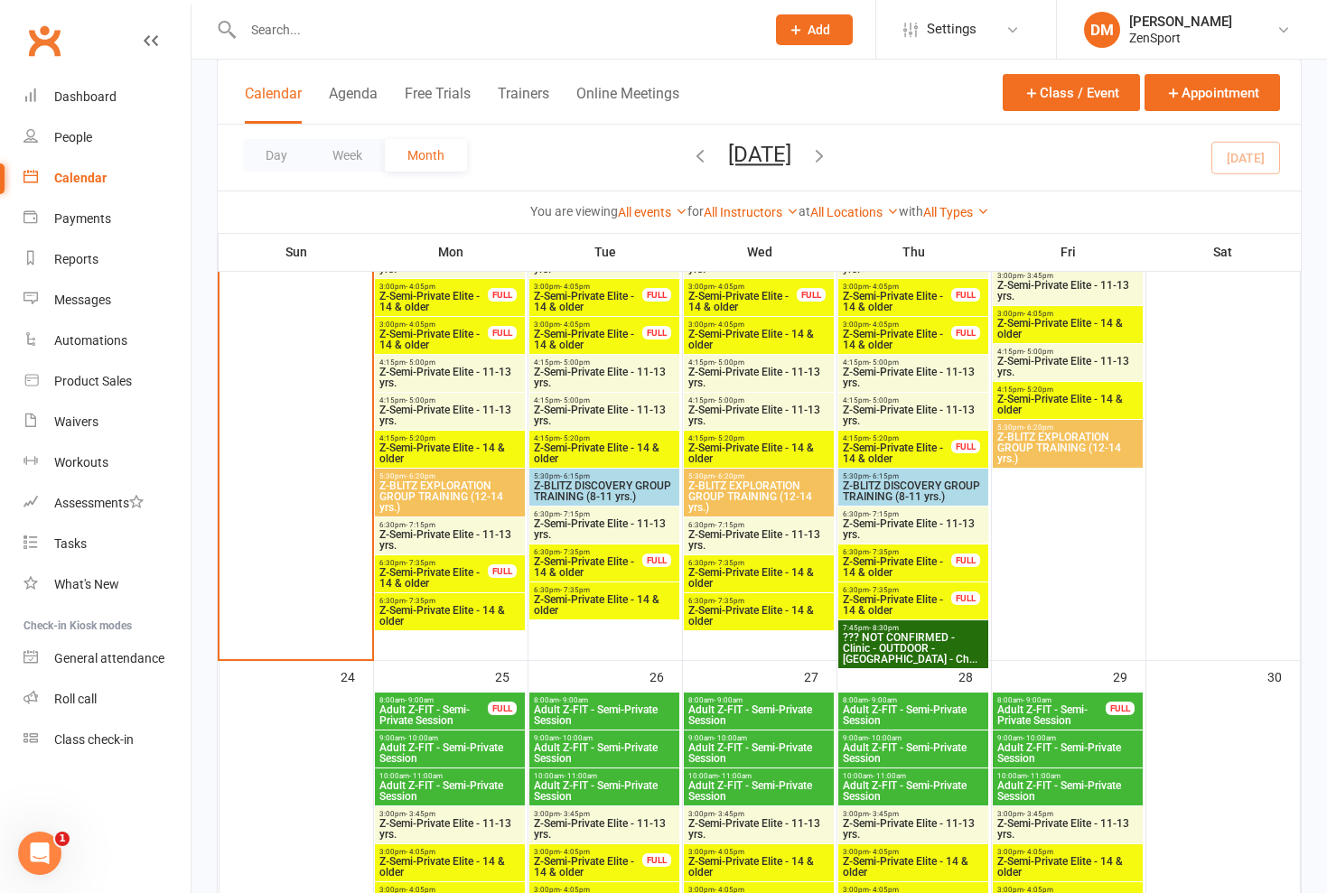
click at [460, 599] on span "6:30pm - 7:35pm" at bounding box center [449, 601] width 143 height 8
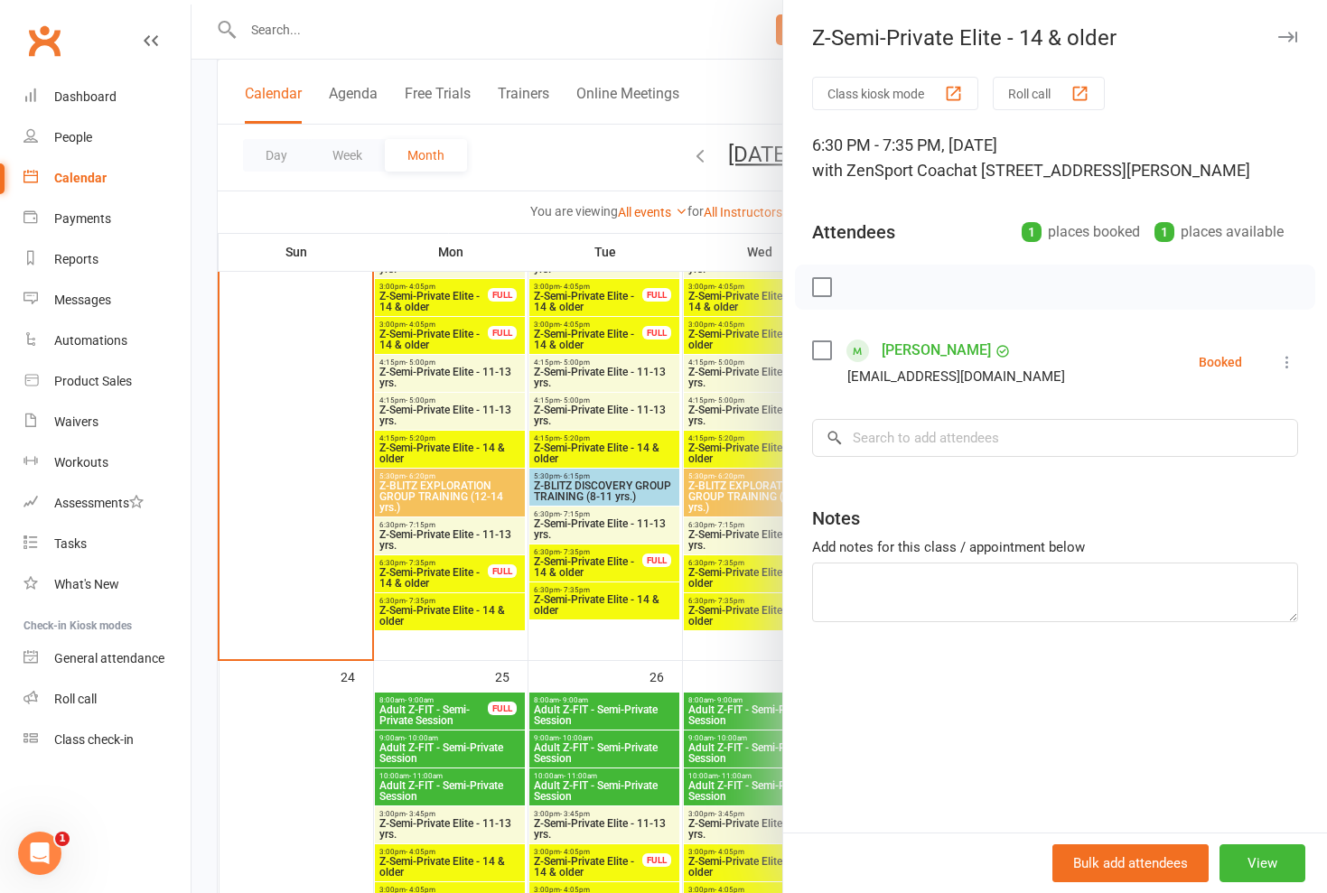
click at [460, 604] on div at bounding box center [758, 446] width 1135 height 893
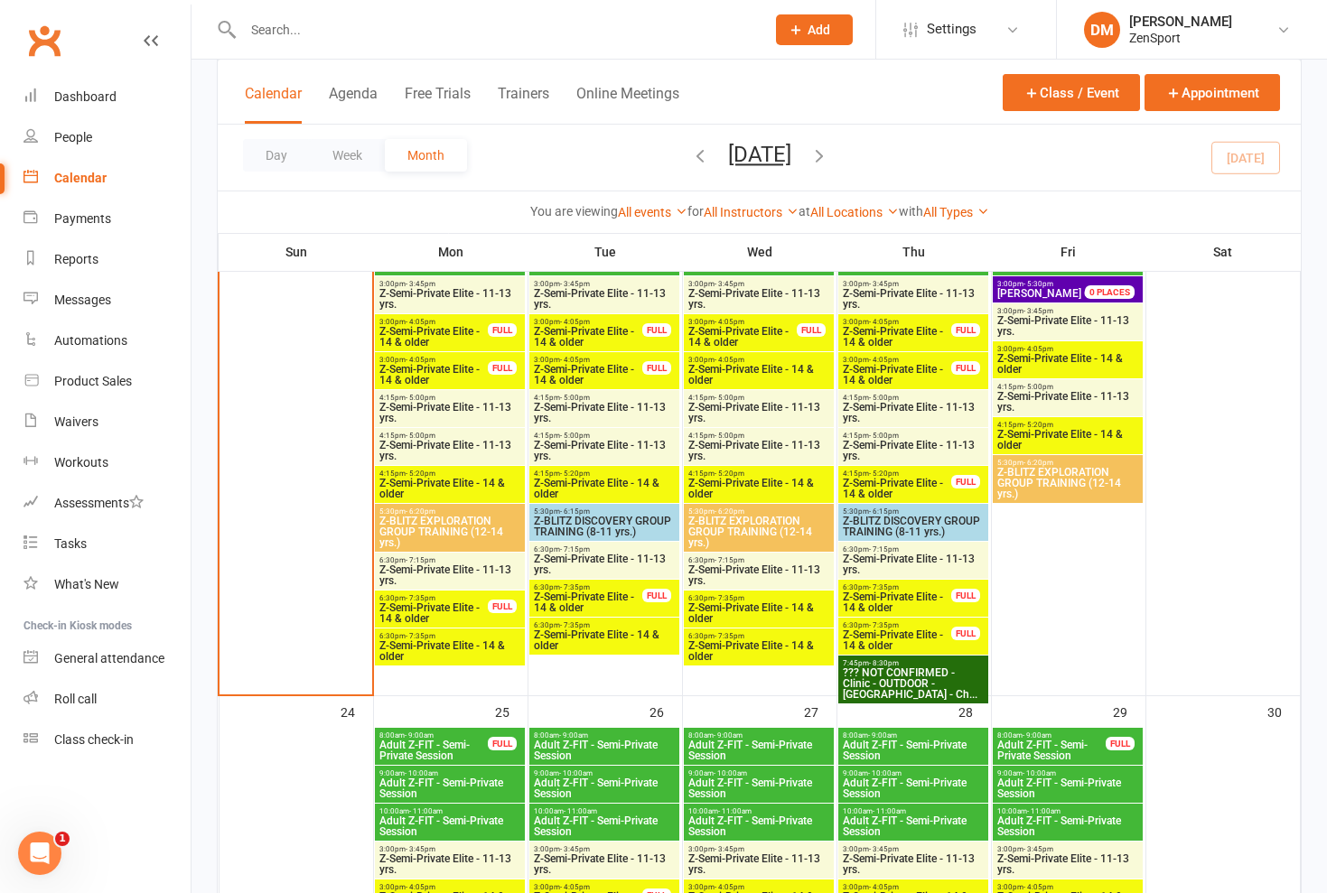
scroll to position [2083, 0]
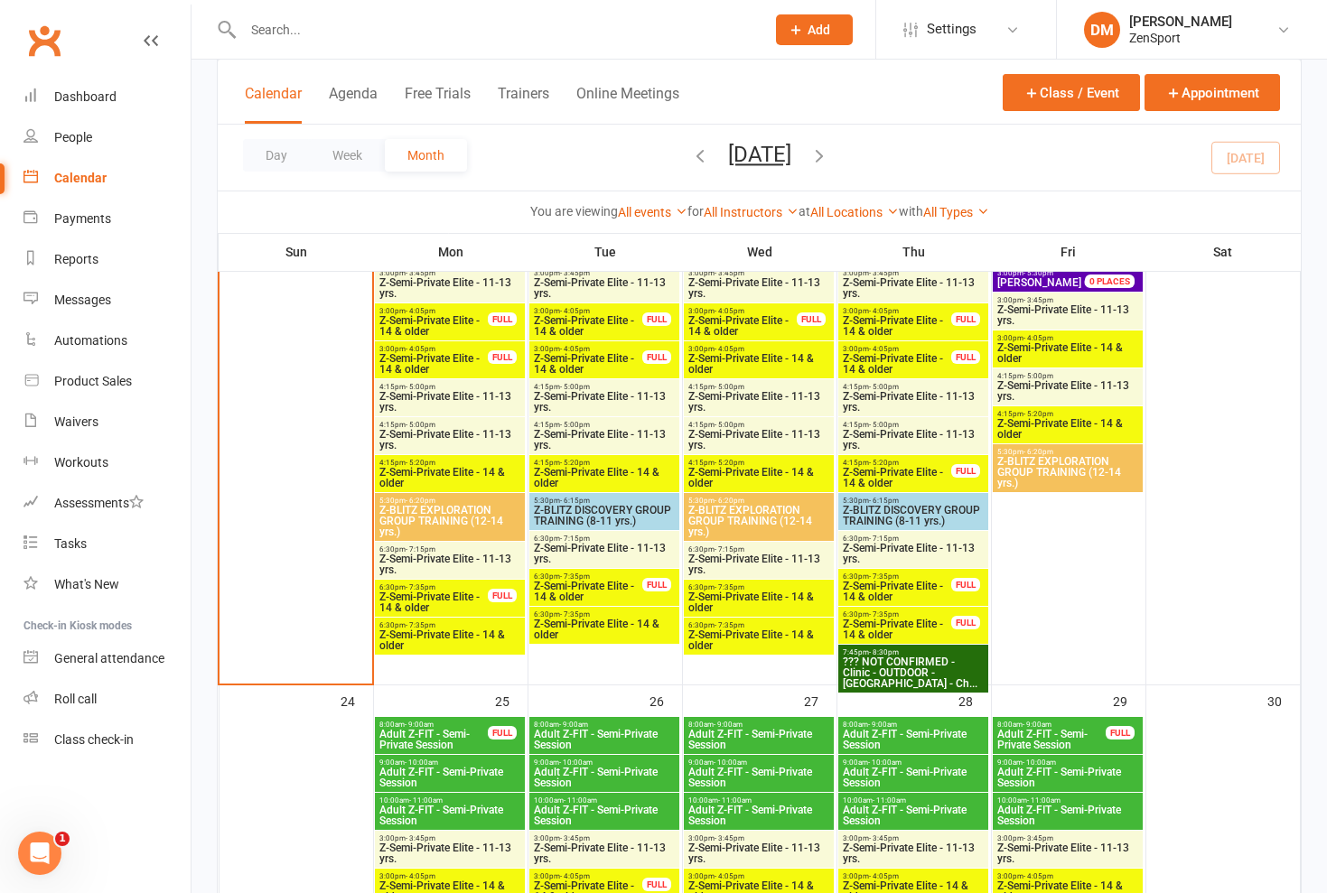
click at [468, 514] on span "Z-BLITZ EXPLORATION GROUP TRAINING (12-14 yrs.)" at bounding box center [449, 521] width 143 height 33
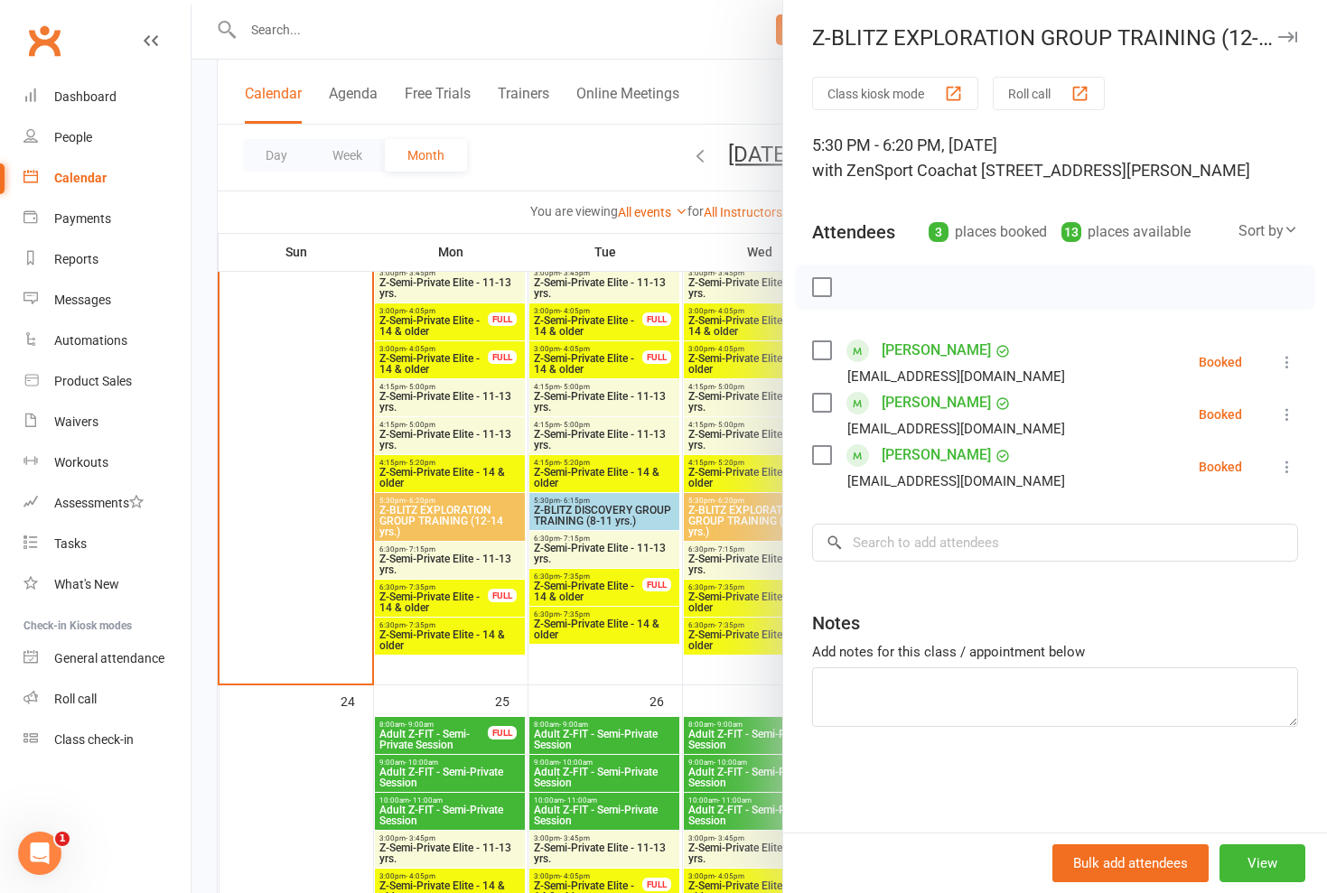
click at [452, 602] on div at bounding box center [758, 446] width 1135 height 893
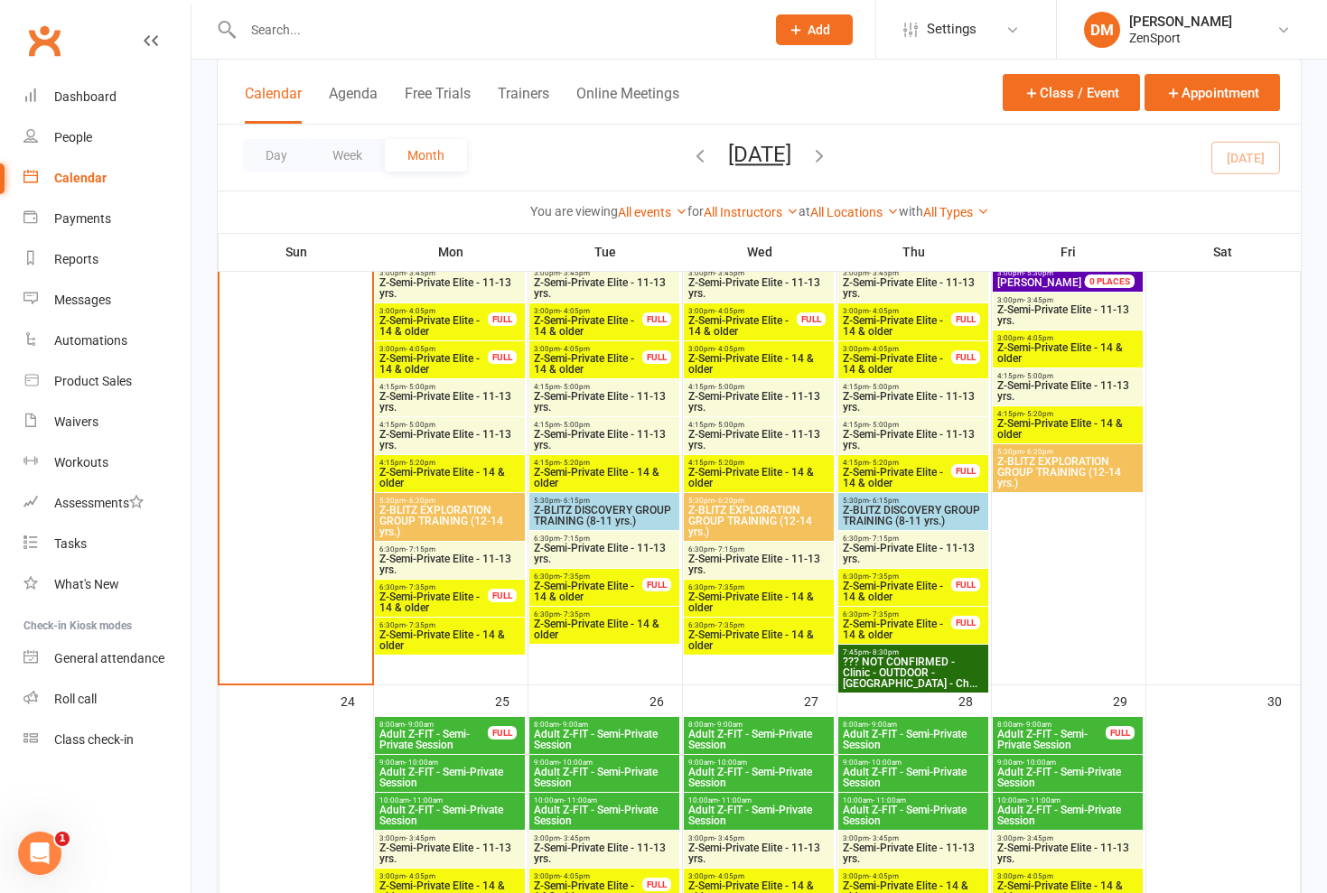
click at [455, 602] on span "Z-Semi-Private Elite - 14 & older" at bounding box center [433, 603] width 110 height 22
